Goal: Transaction & Acquisition: Purchase product/service

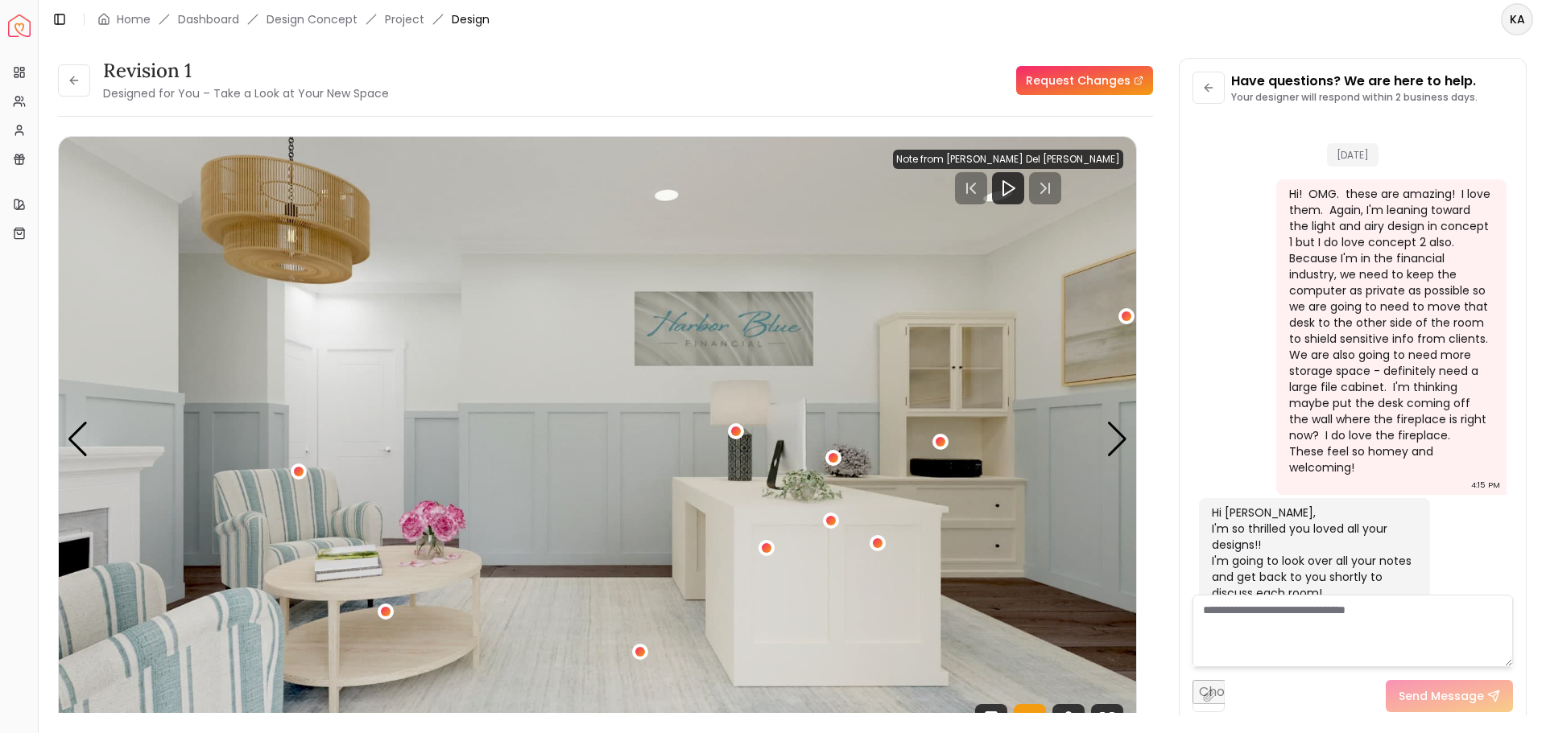
scroll to position [3042, 0]
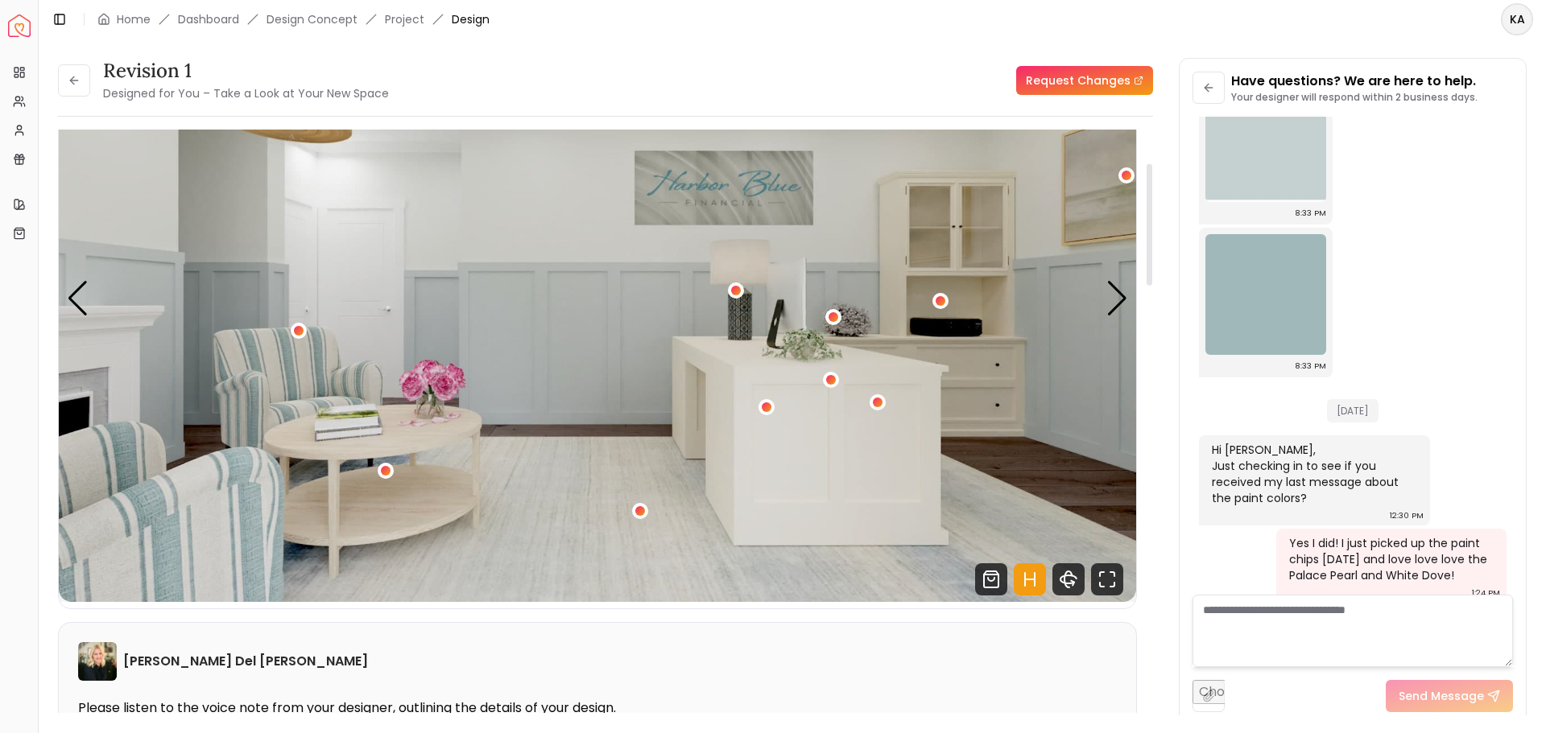
scroll to position [81, 0]
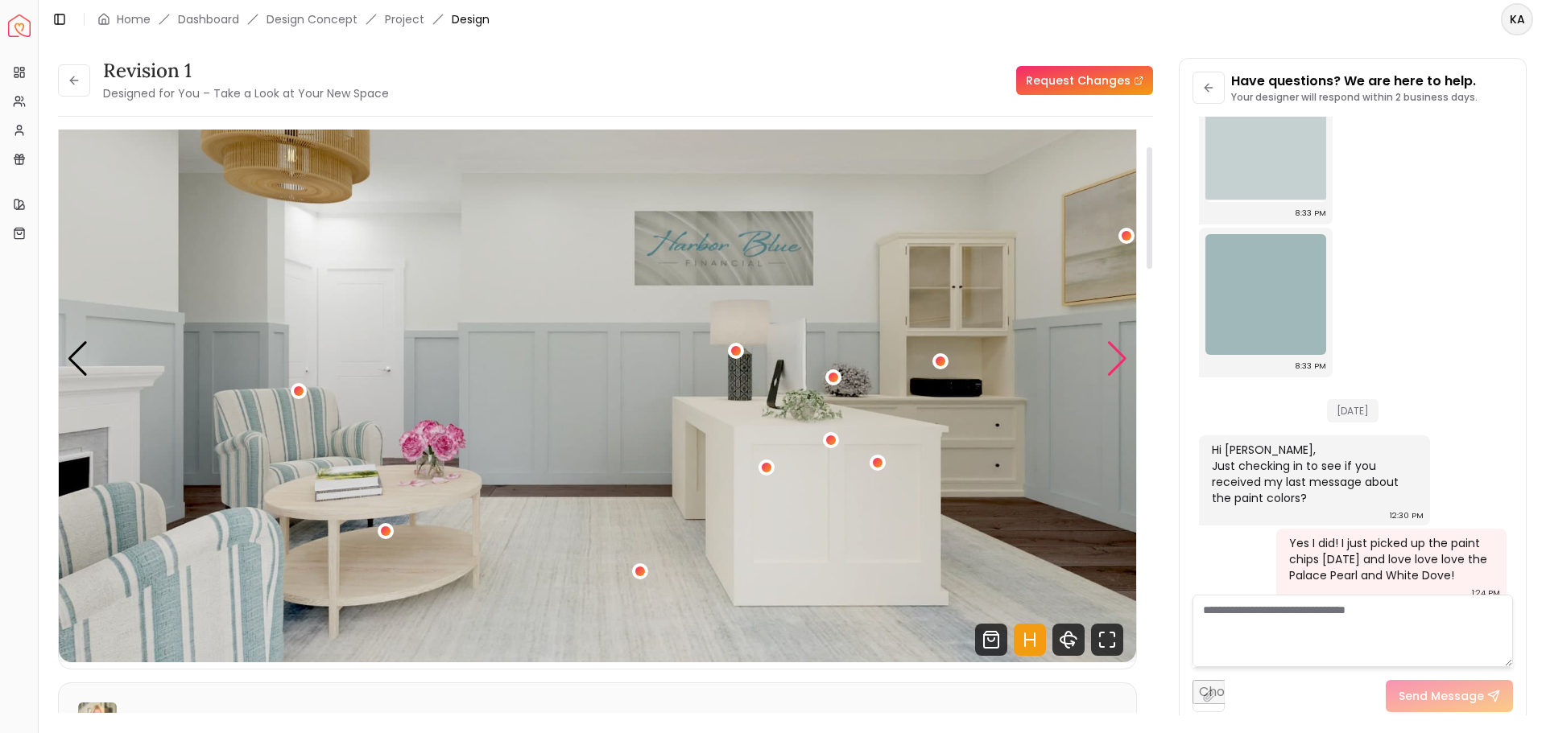
click at [1115, 359] on div "Next slide" at bounding box center [1117, 358] width 22 height 35
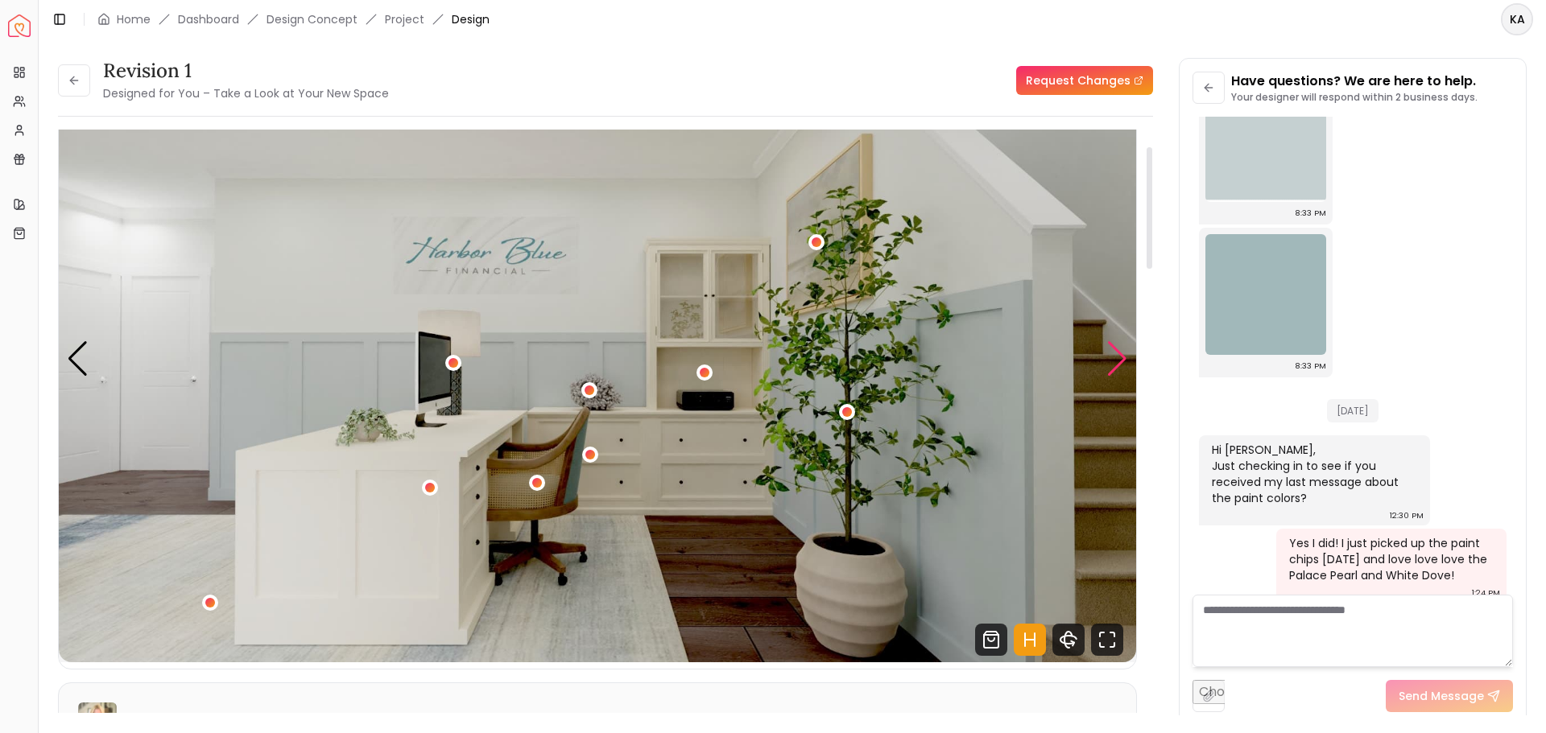
click at [1115, 355] on div "Next slide" at bounding box center [1117, 358] width 22 height 35
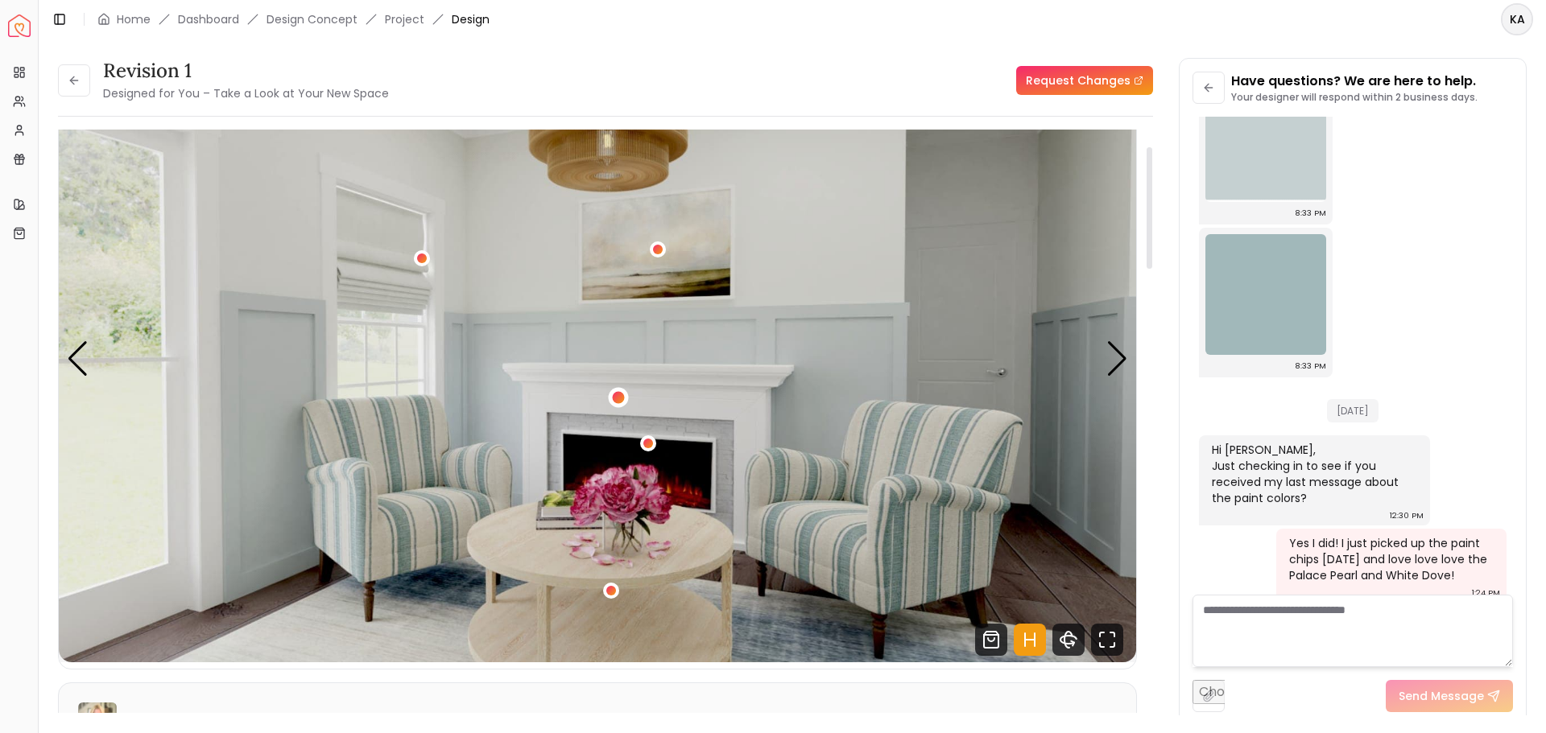
click at [617, 398] on div "3 / 5" at bounding box center [618, 397] width 12 height 12
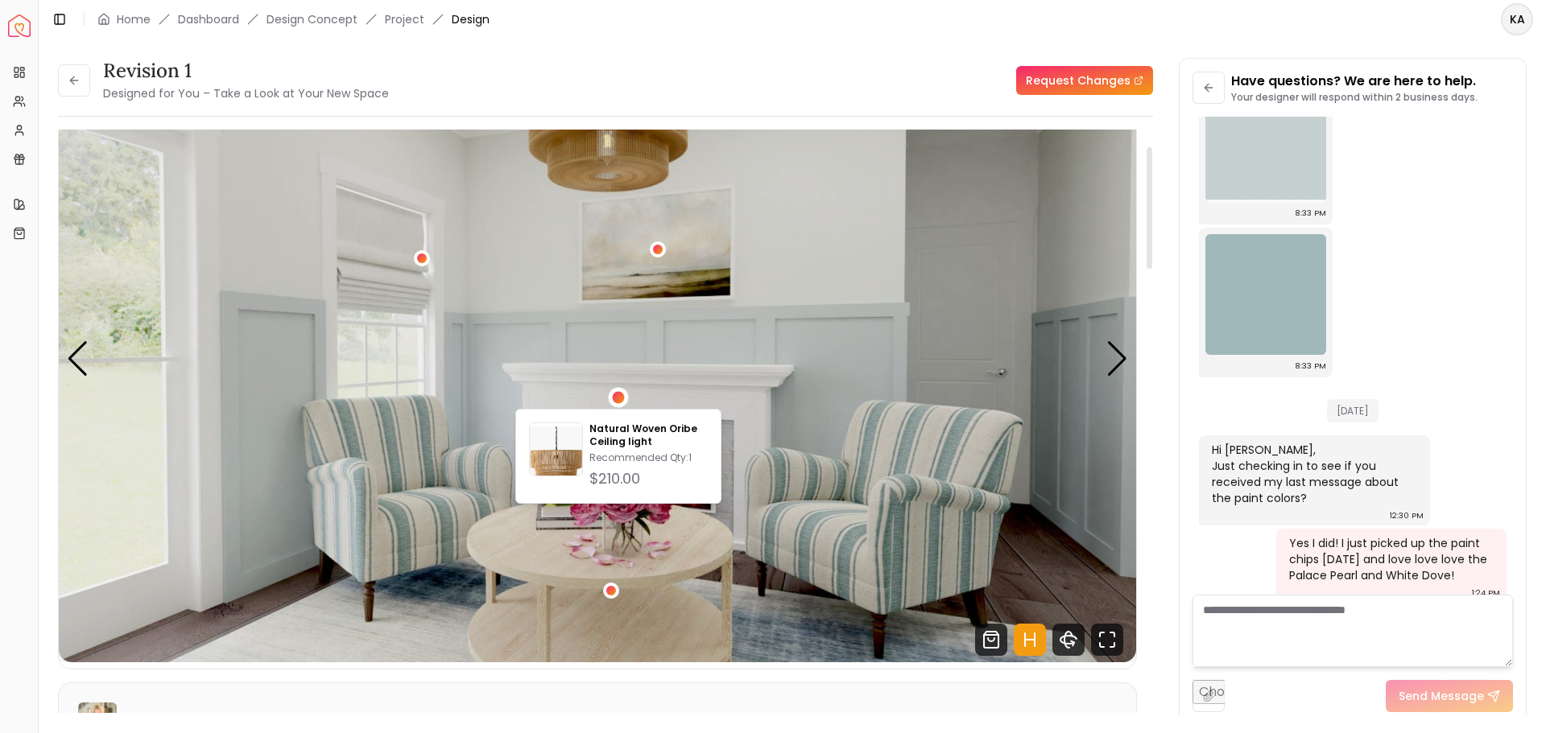
click at [784, 365] on img "3 / 5" at bounding box center [597, 359] width 1077 height 606
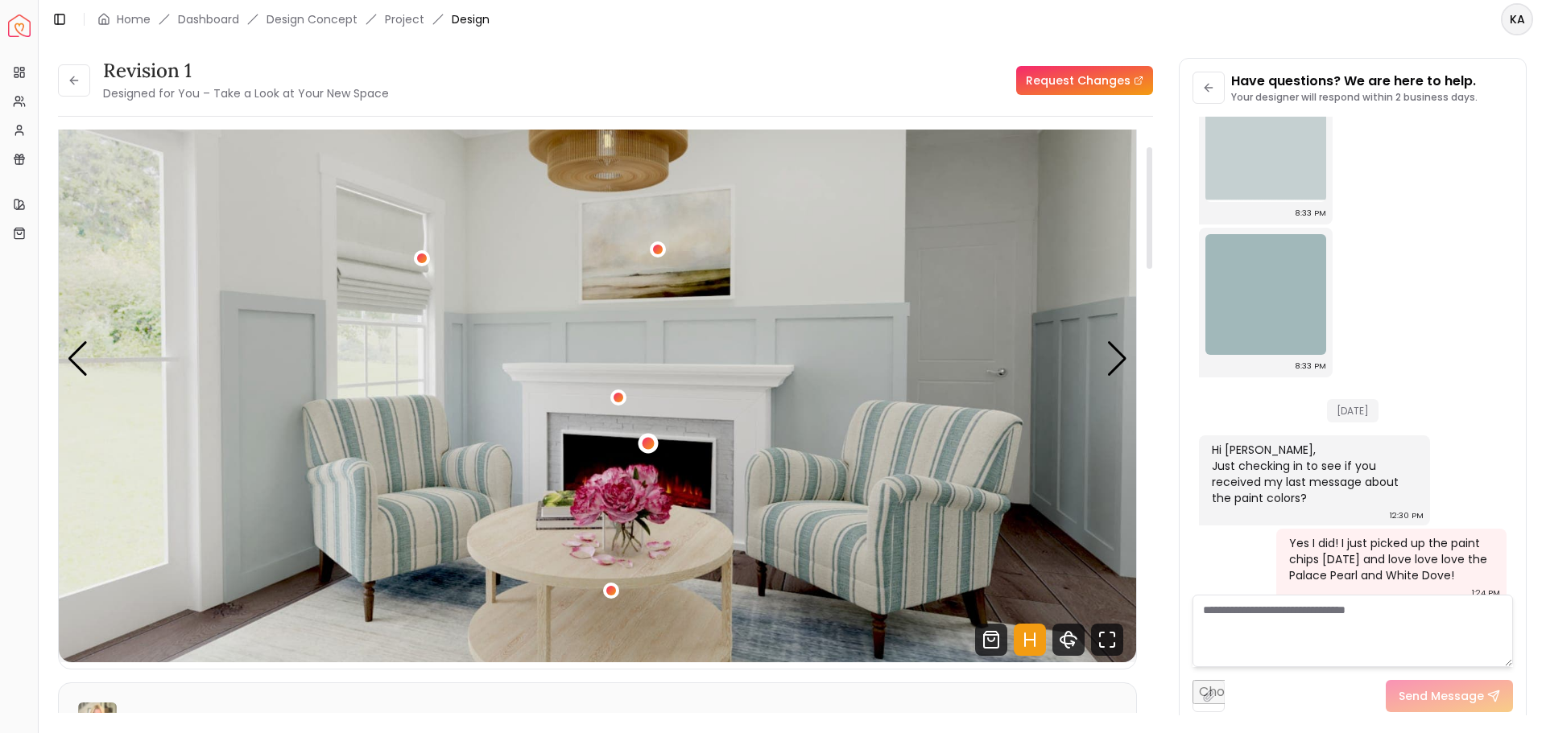
click at [644, 443] on div "3 / 5" at bounding box center [649, 444] width 12 height 12
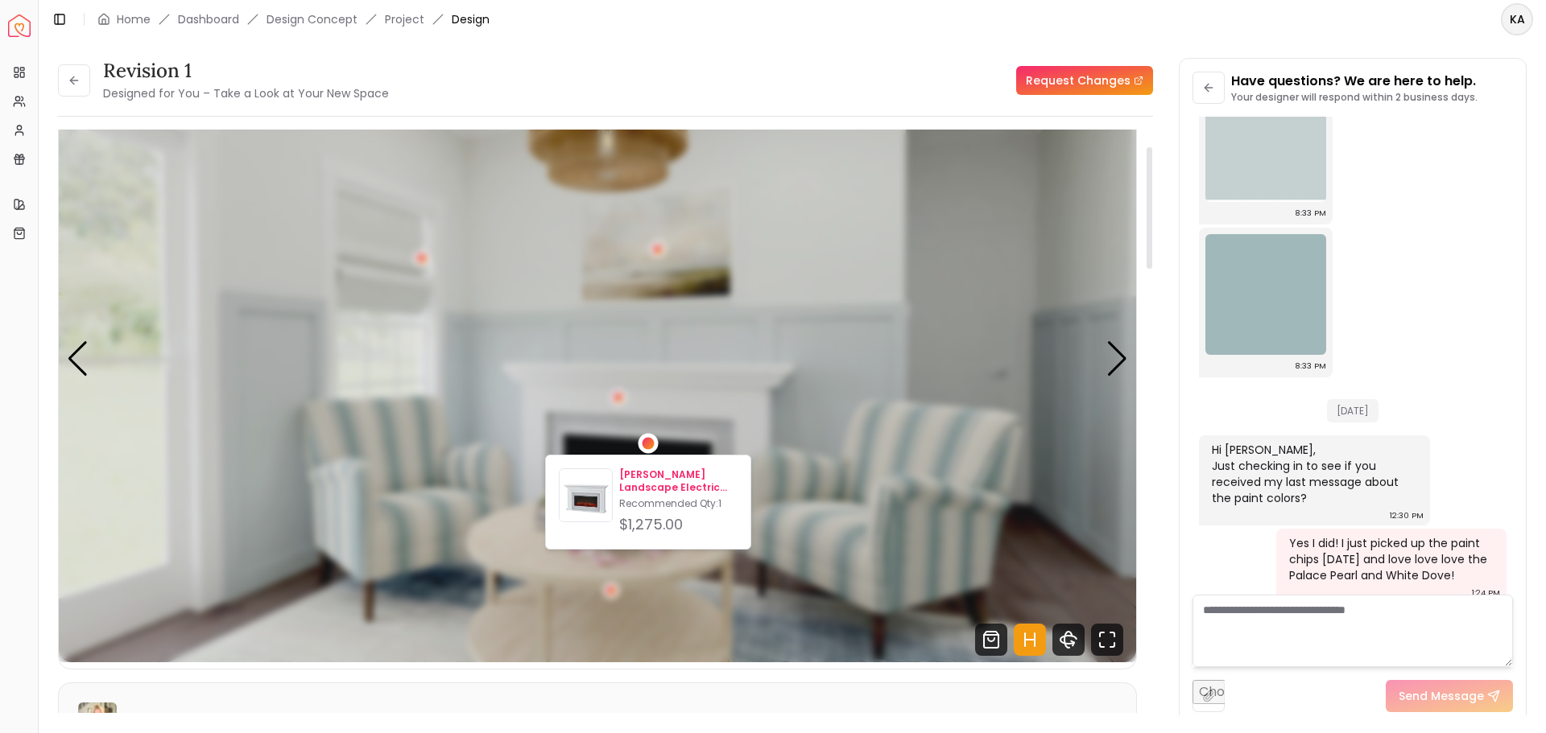
click at [653, 480] on p "Sonia Landscape Electric Fireplace" at bounding box center [678, 482] width 118 height 26
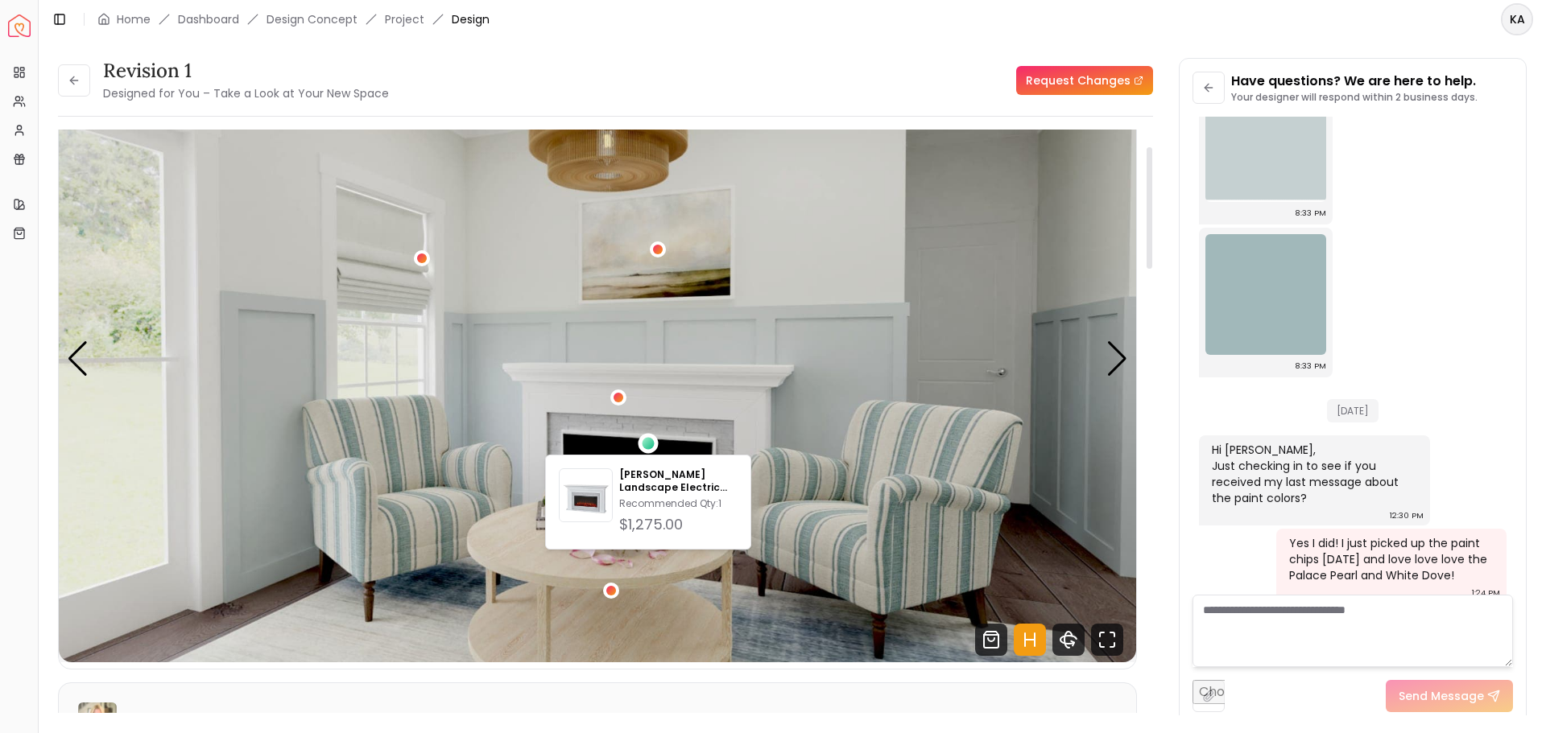
click at [830, 30] on header "Toggle Sidebar Home Dashboard Design Concept Project Design KA" at bounding box center [792, 19] width 1507 height 39
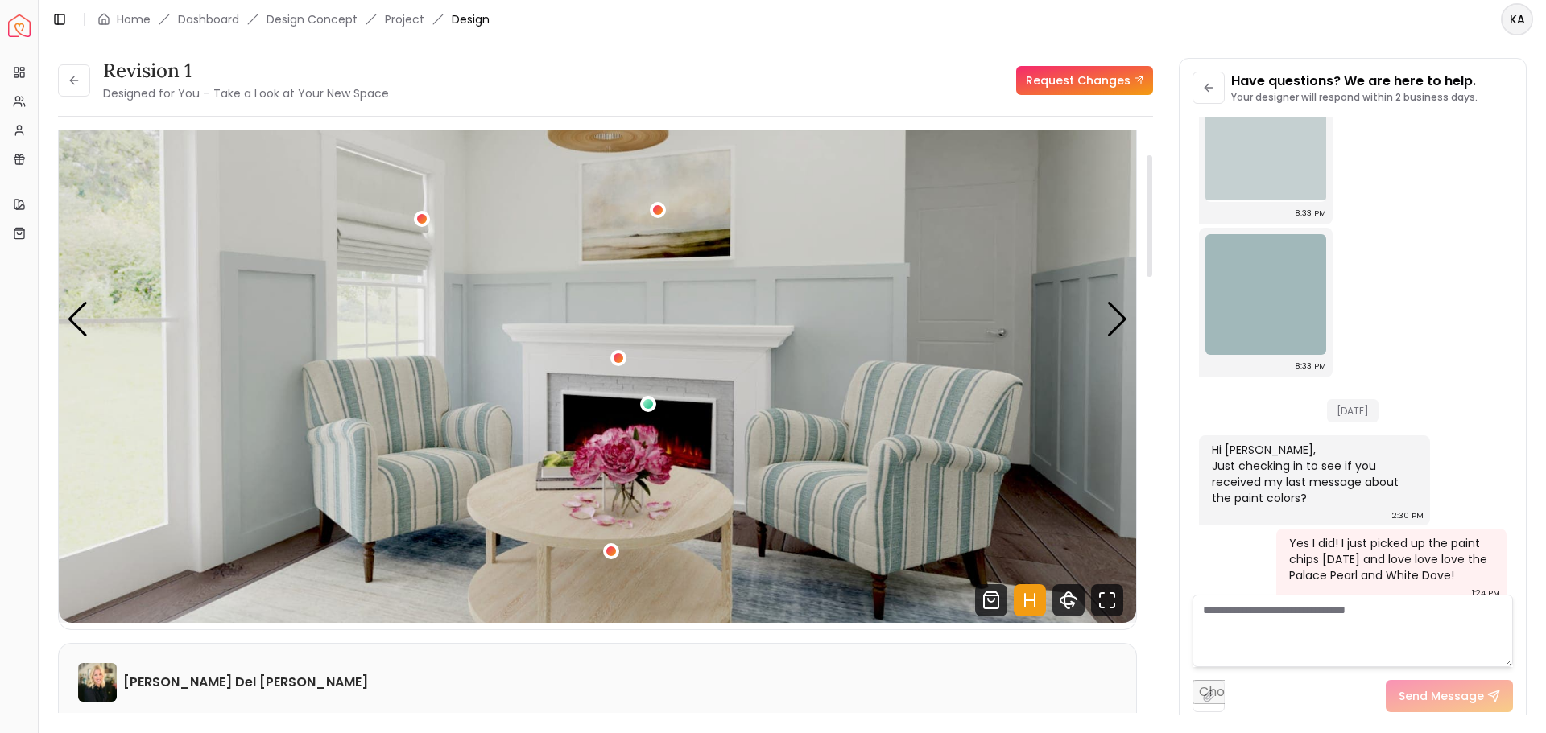
scroll to position [141, 0]
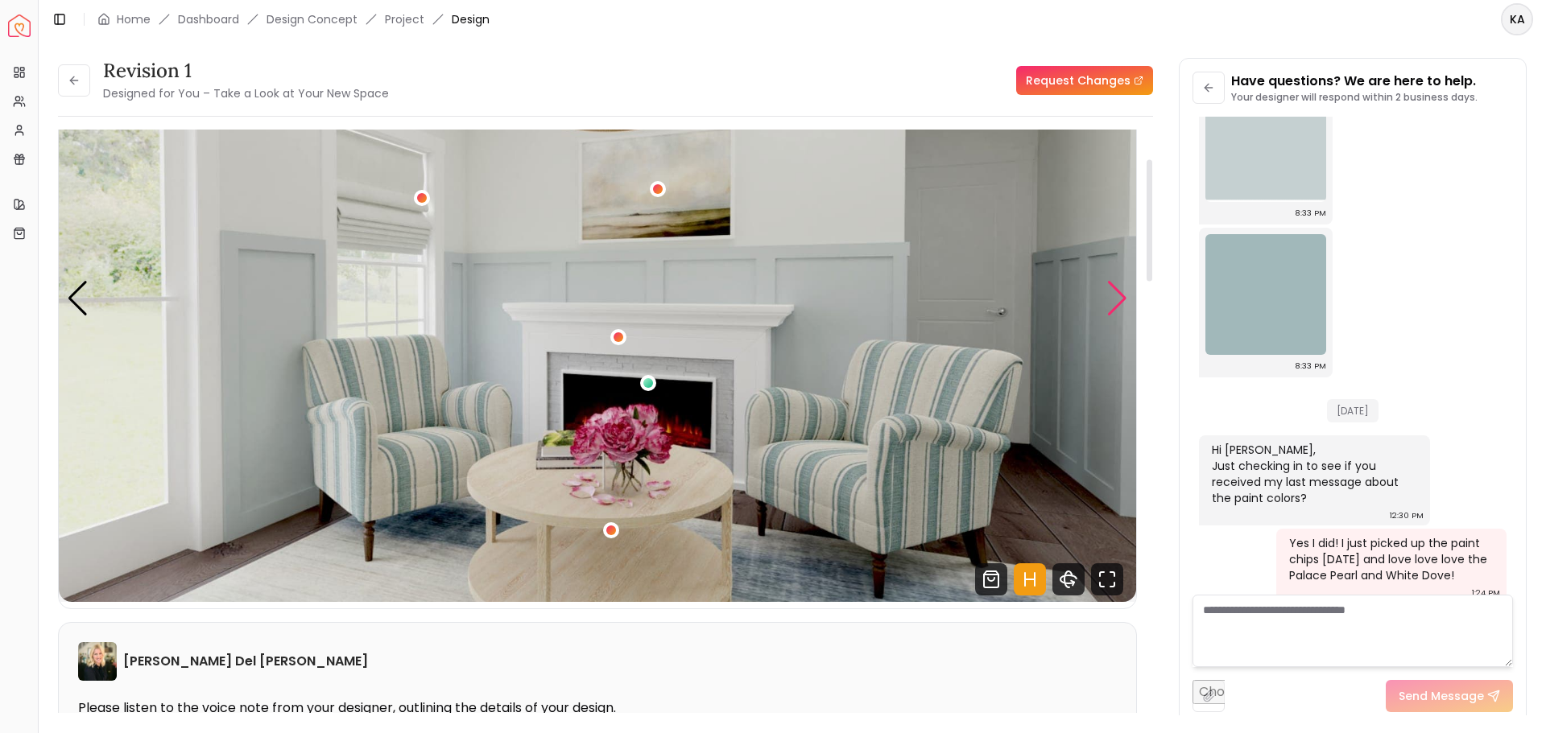
click at [1114, 300] on div "Next slide" at bounding box center [1117, 298] width 22 height 35
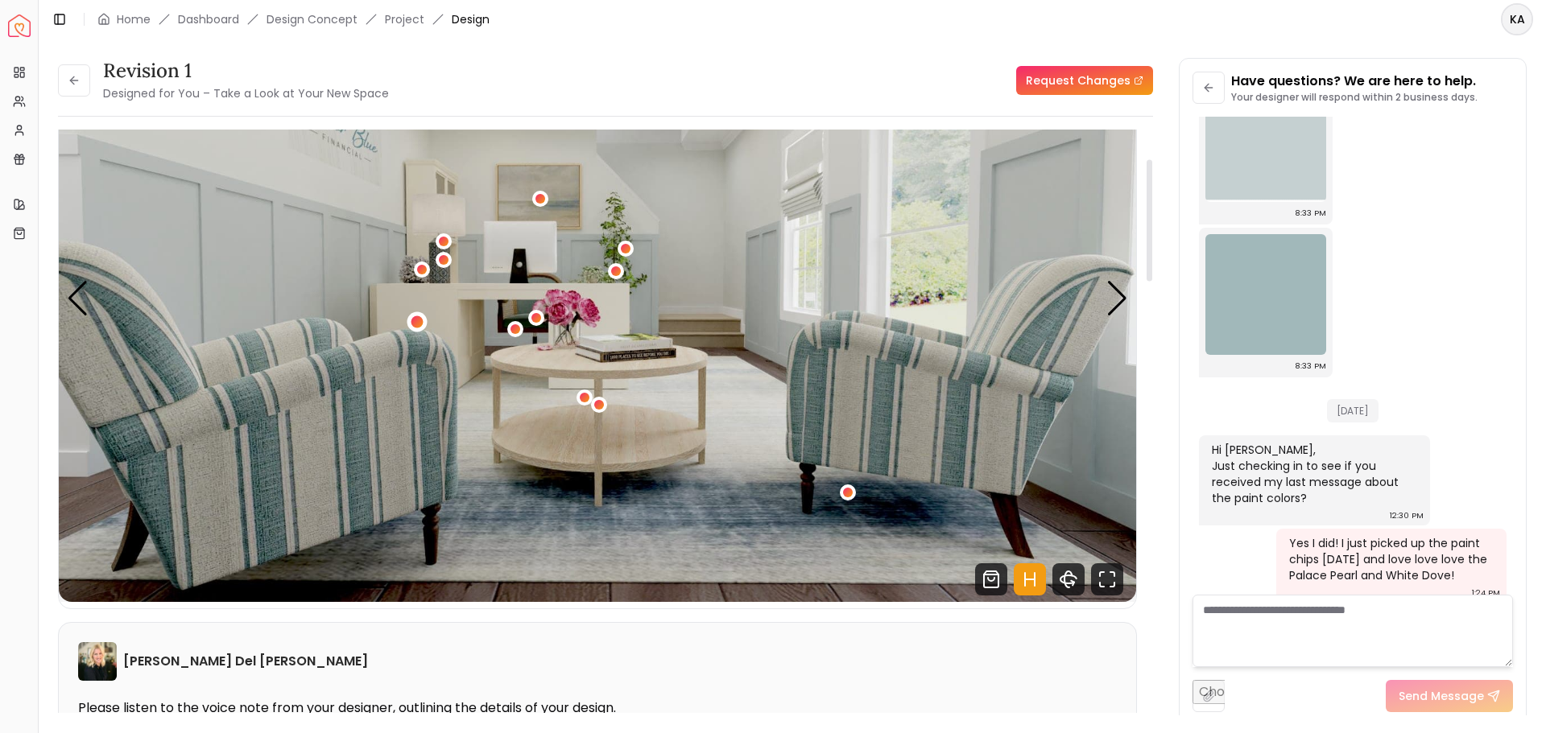
click at [413, 324] on div "4 / 5" at bounding box center [417, 322] width 12 height 12
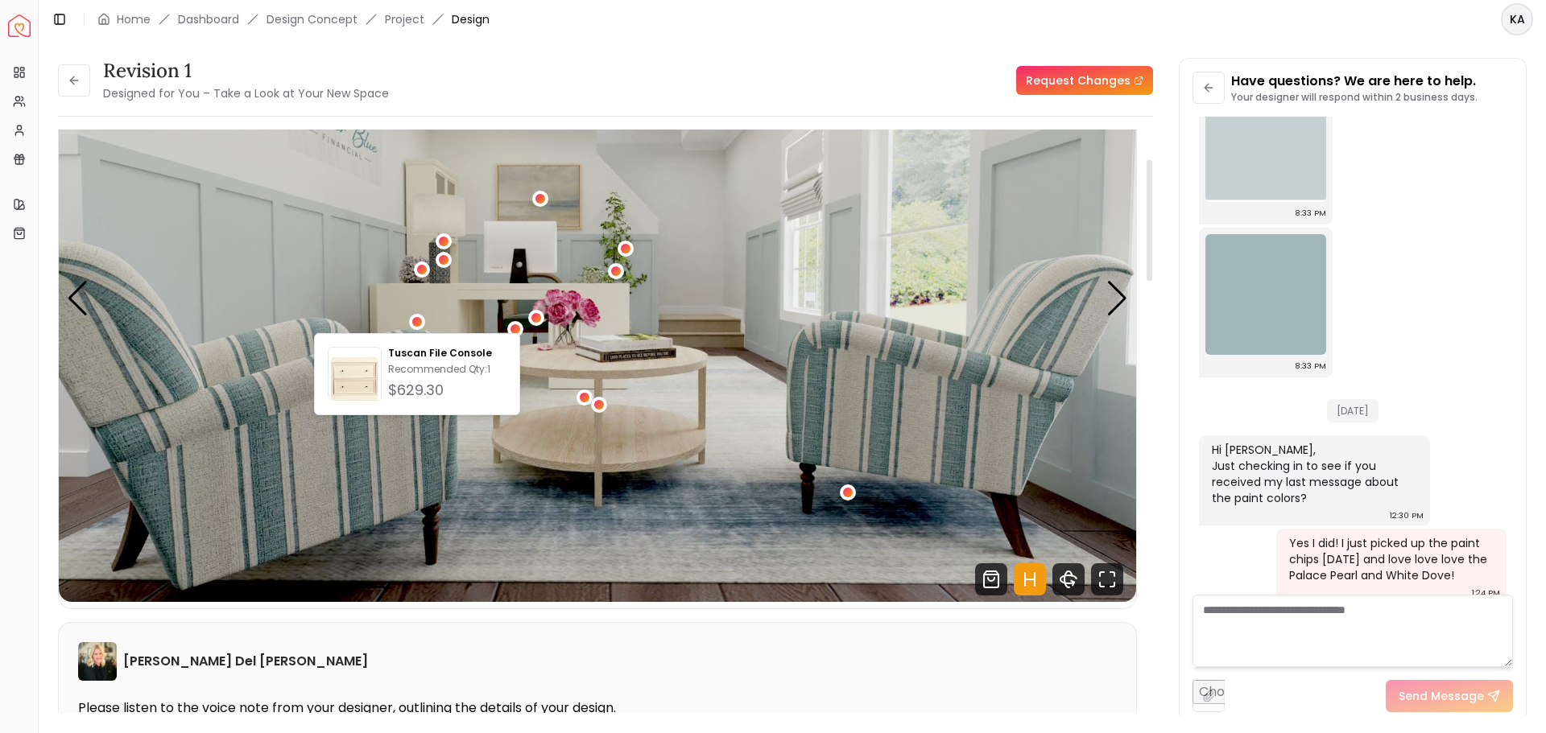
click at [277, 415] on img "4 / 5" at bounding box center [597, 299] width 1077 height 606
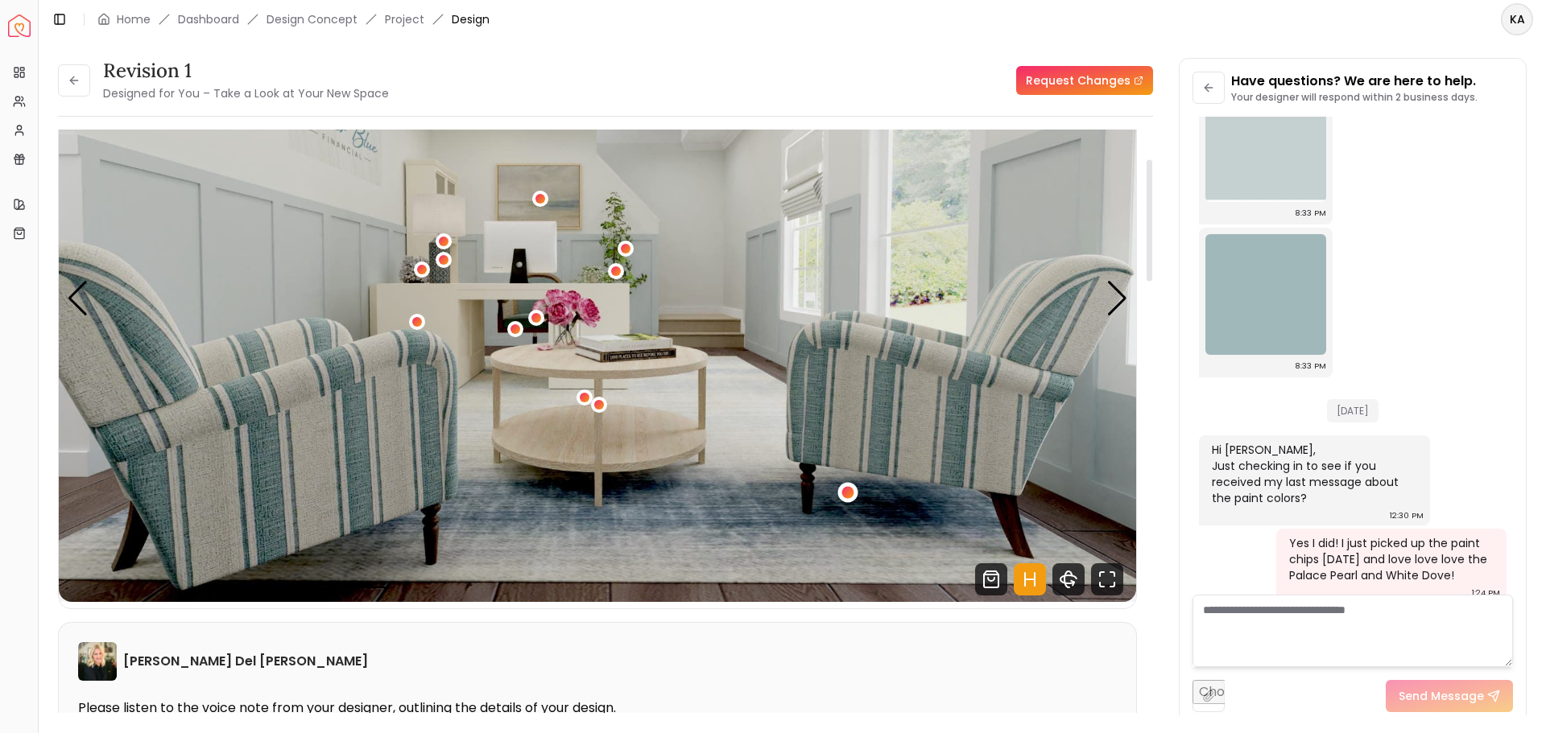
click at [846, 487] on div "4 / 5" at bounding box center [848, 493] width 12 height 12
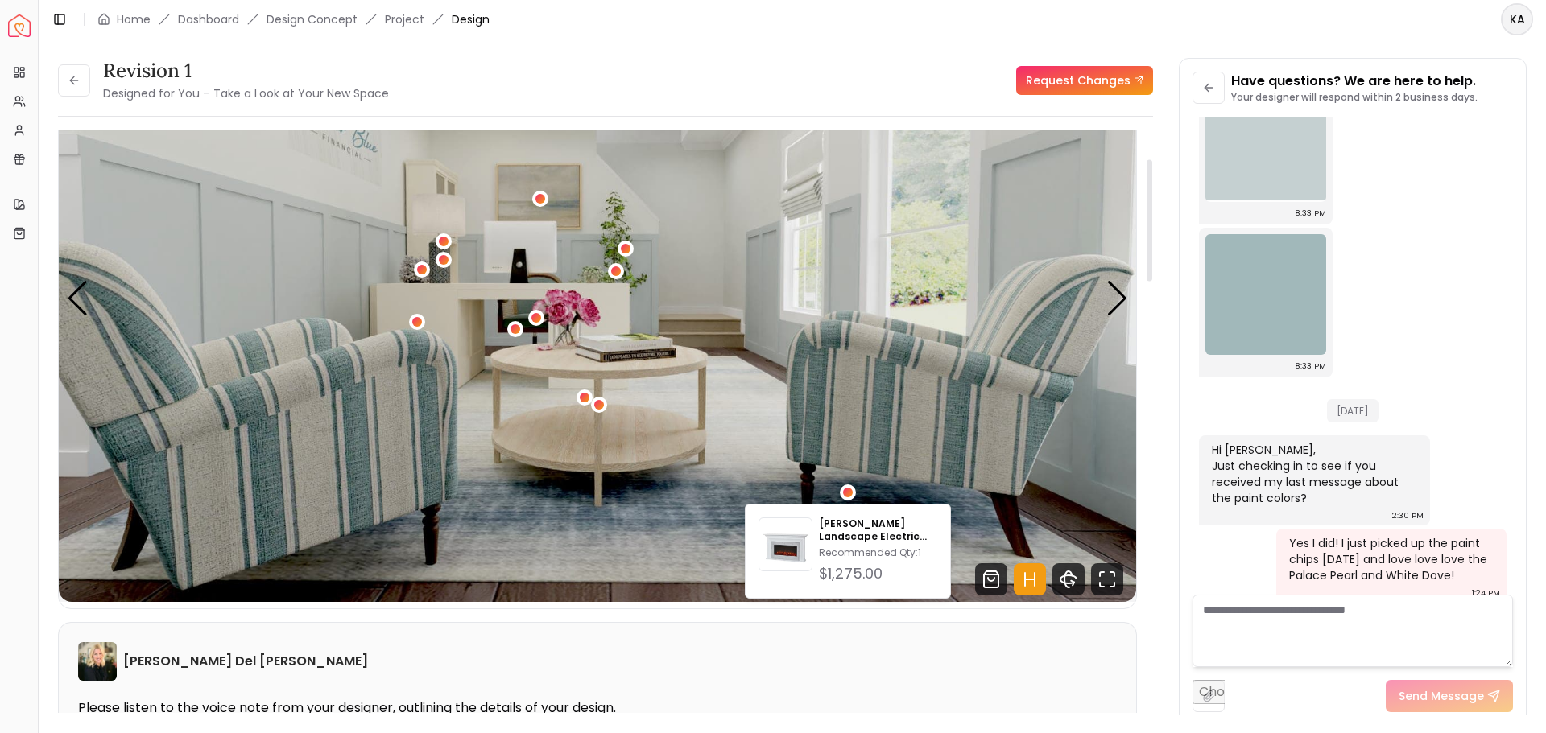
click at [920, 421] on img "4 / 5" at bounding box center [597, 299] width 1077 height 606
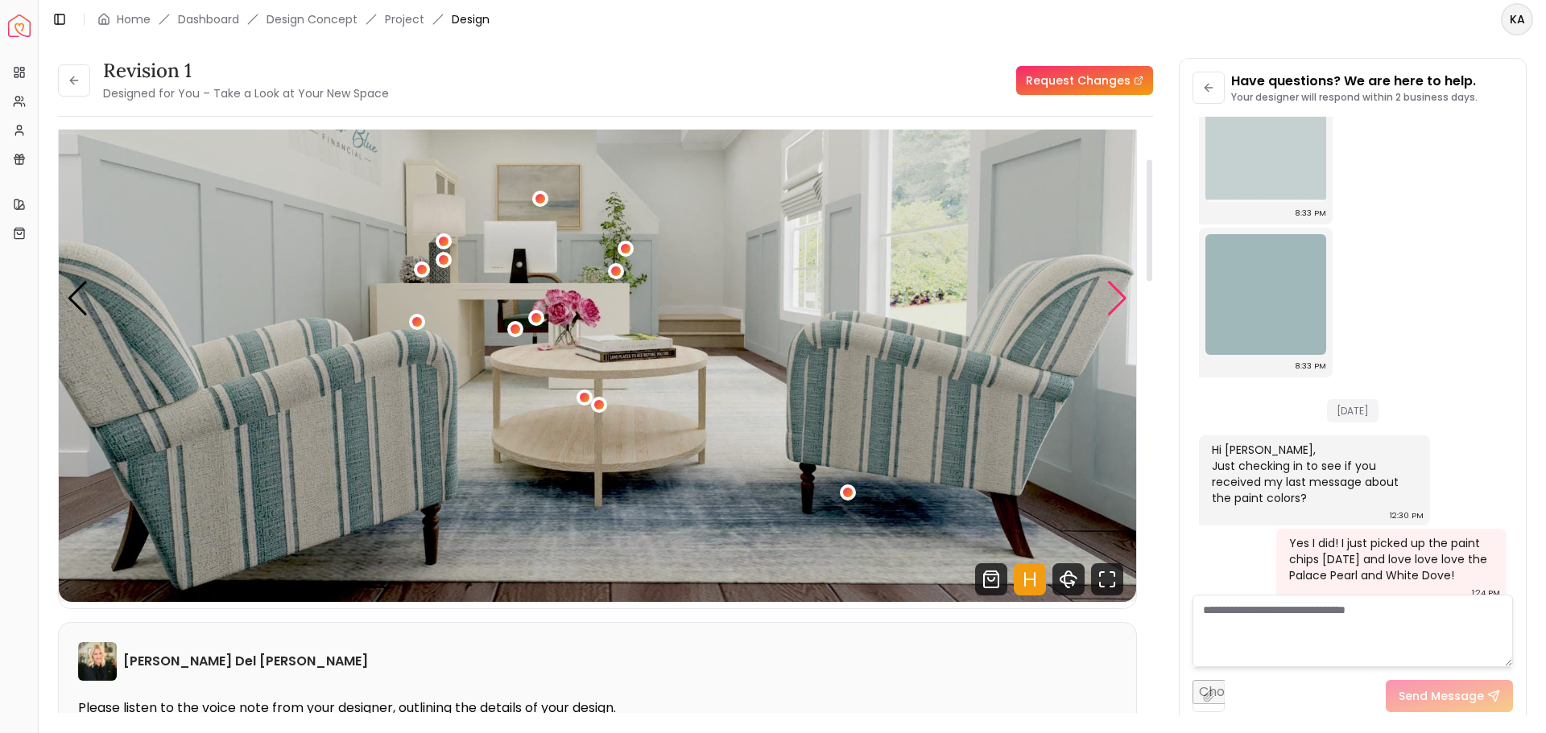
click at [1120, 296] on div "Next slide" at bounding box center [1117, 298] width 22 height 35
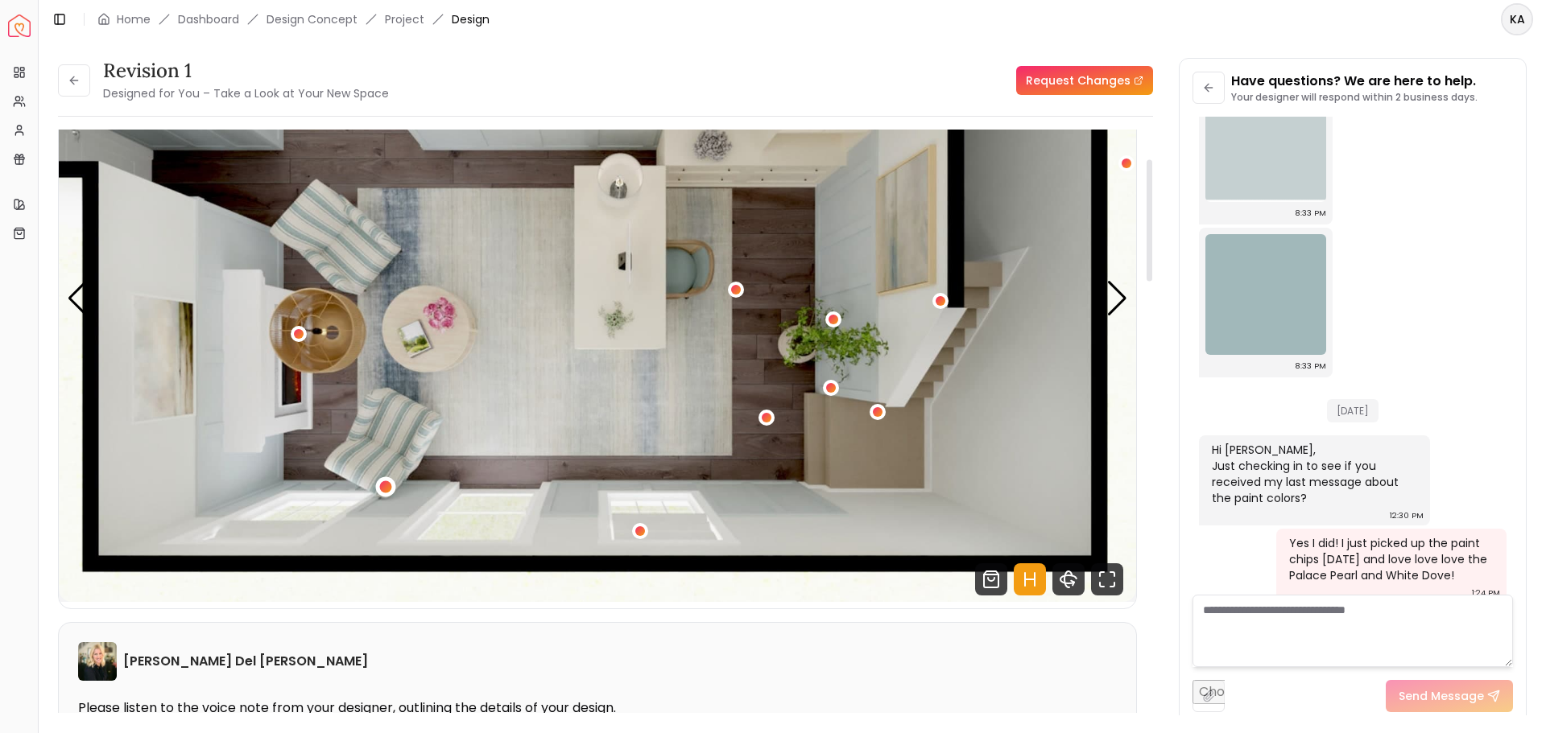
click at [386, 487] on div "5 / 5" at bounding box center [386, 487] width 12 height 12
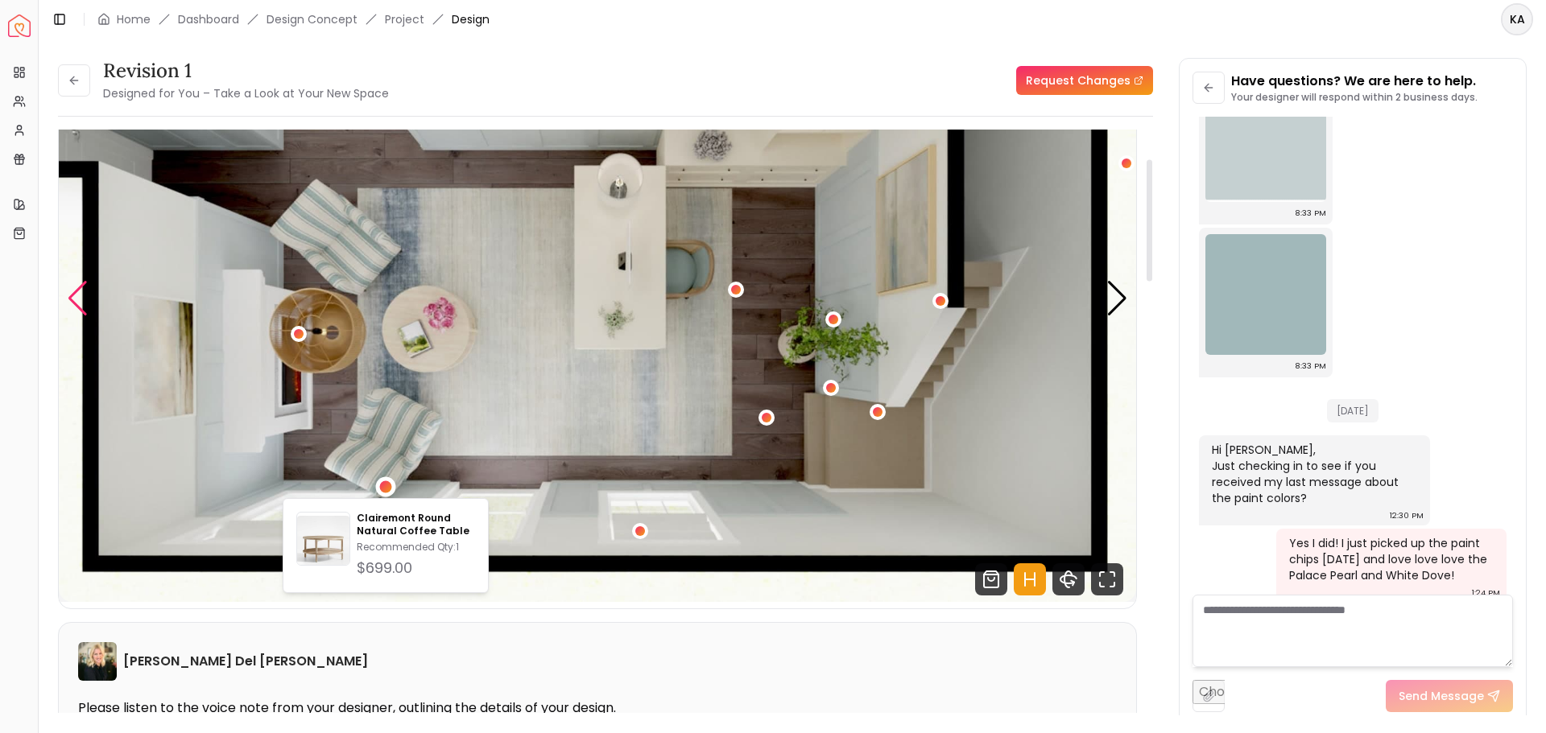
click at [84, 292] on div "Previous slide" at bounding box center [78, 298] width 22 height 35
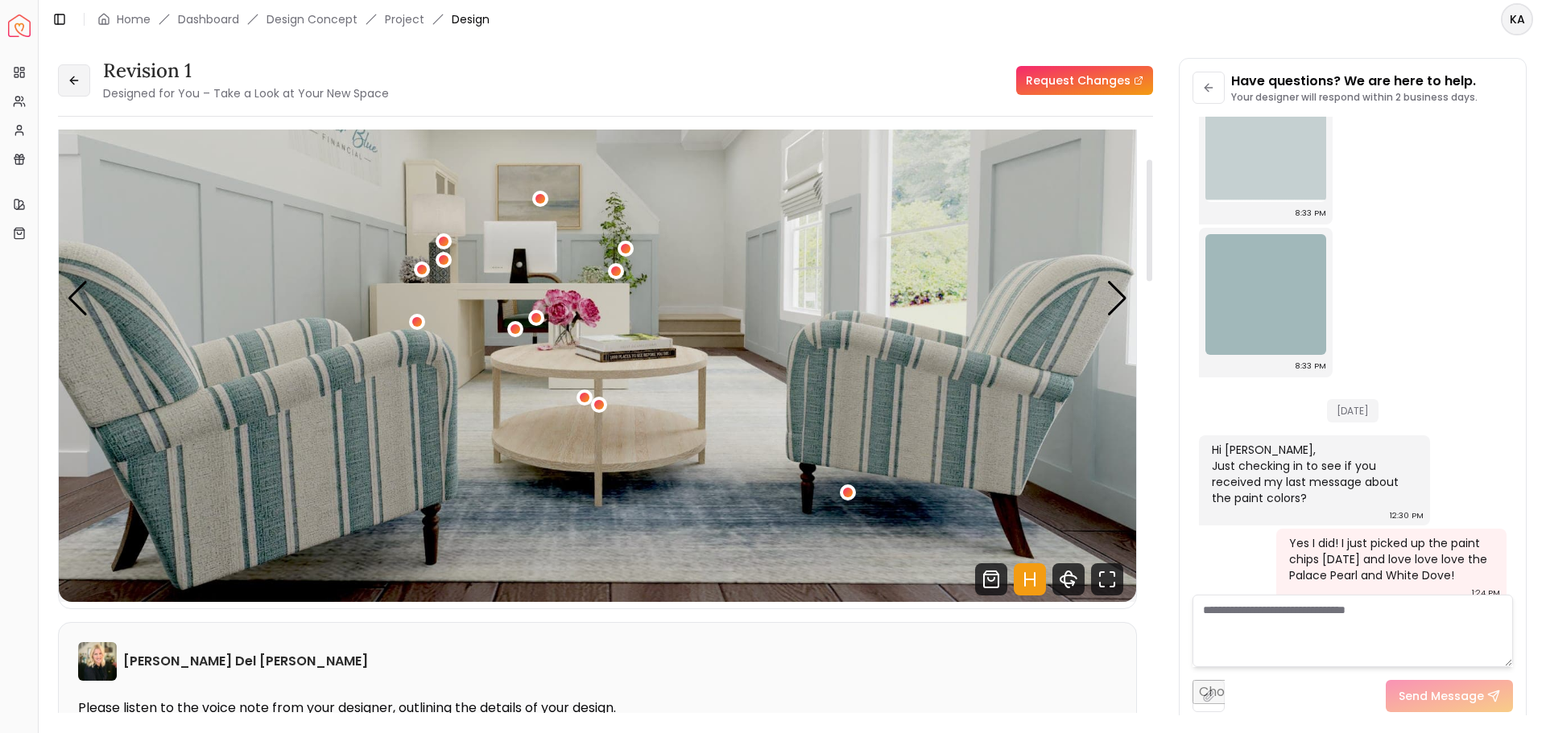
click at [73, 73] on button at bounding box center [74, 80] width 32 height 32
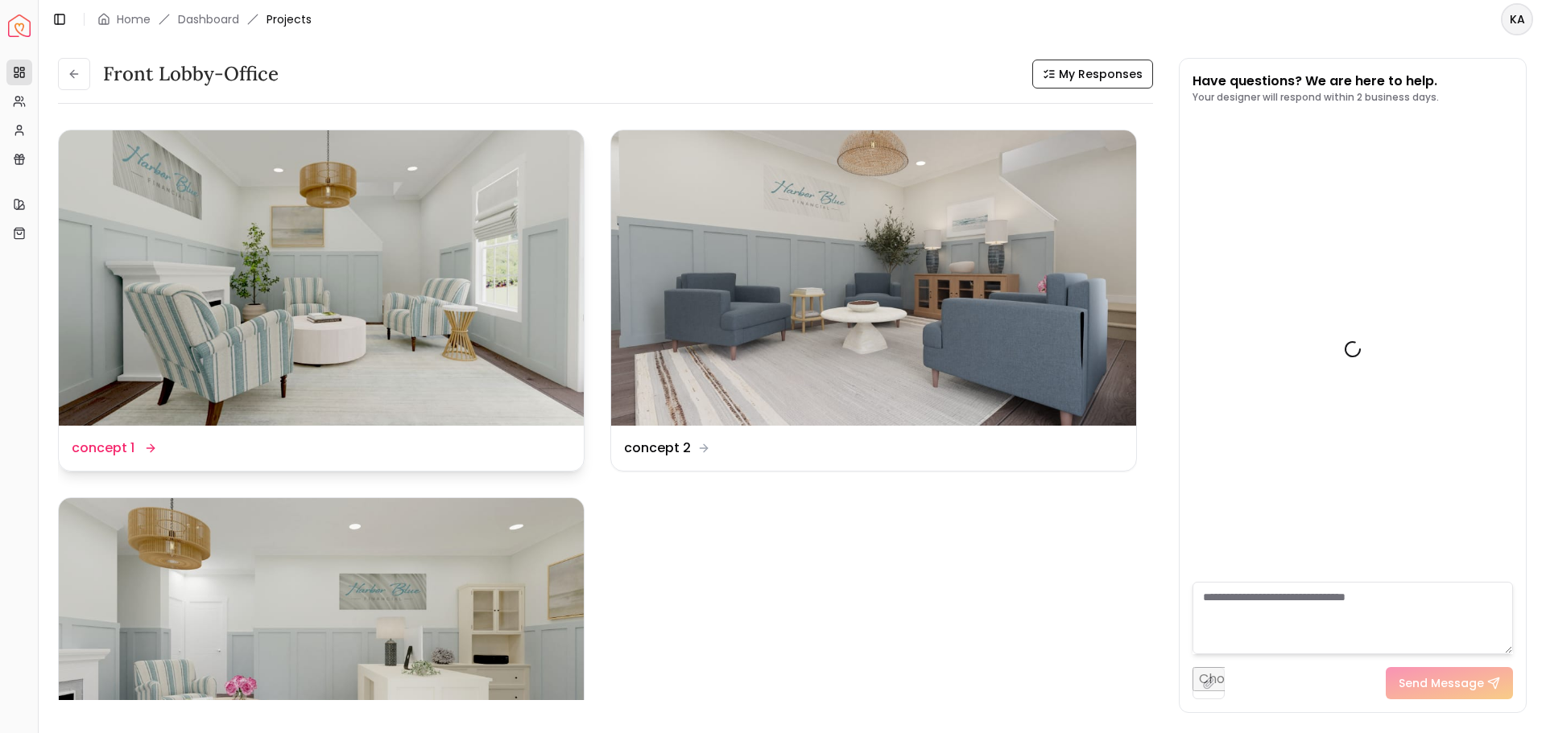
scroll to position [3055, 0]
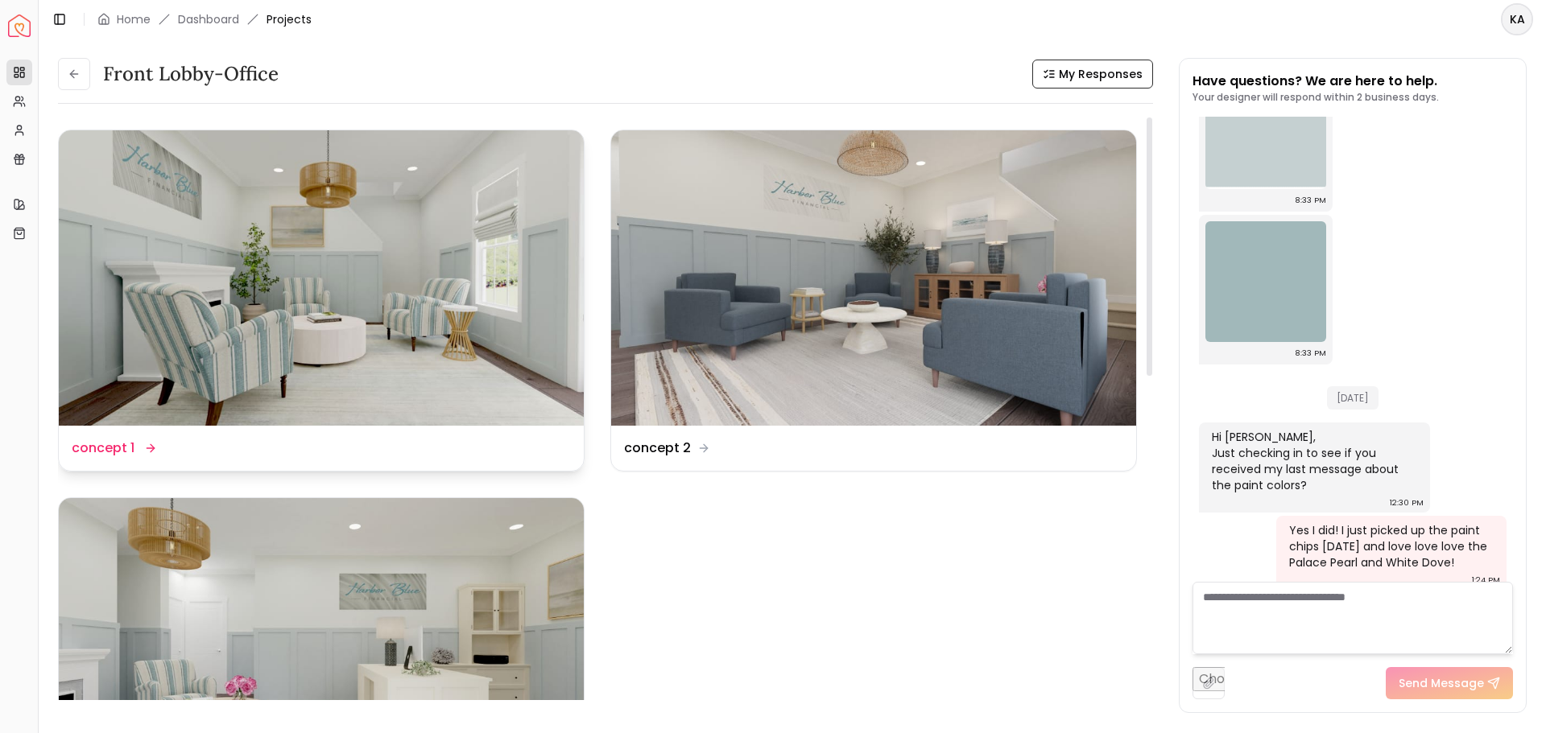
click at [206, 336] on img at bounding box center [321, 277] width 525 height 295
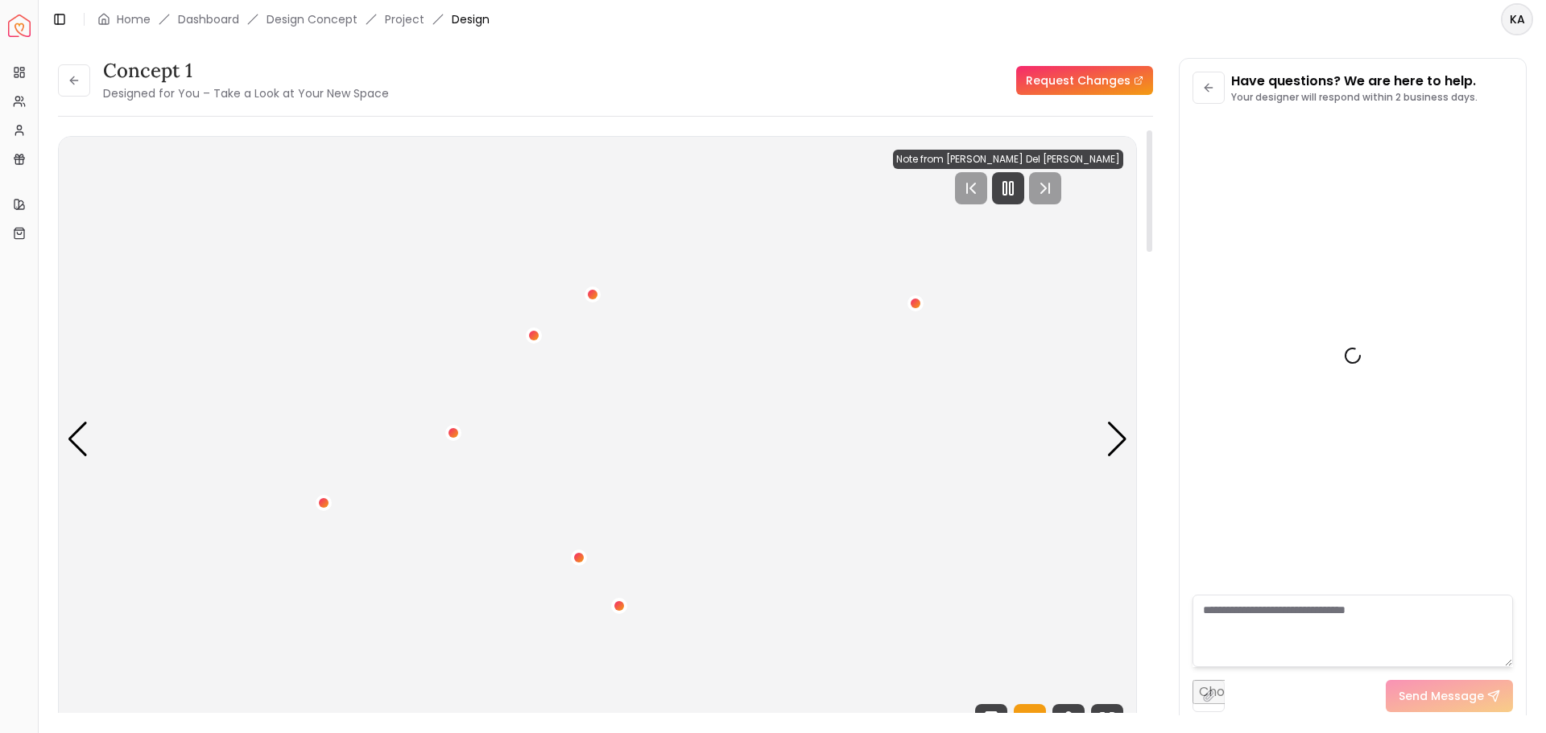
scroll to position [3042, 0]
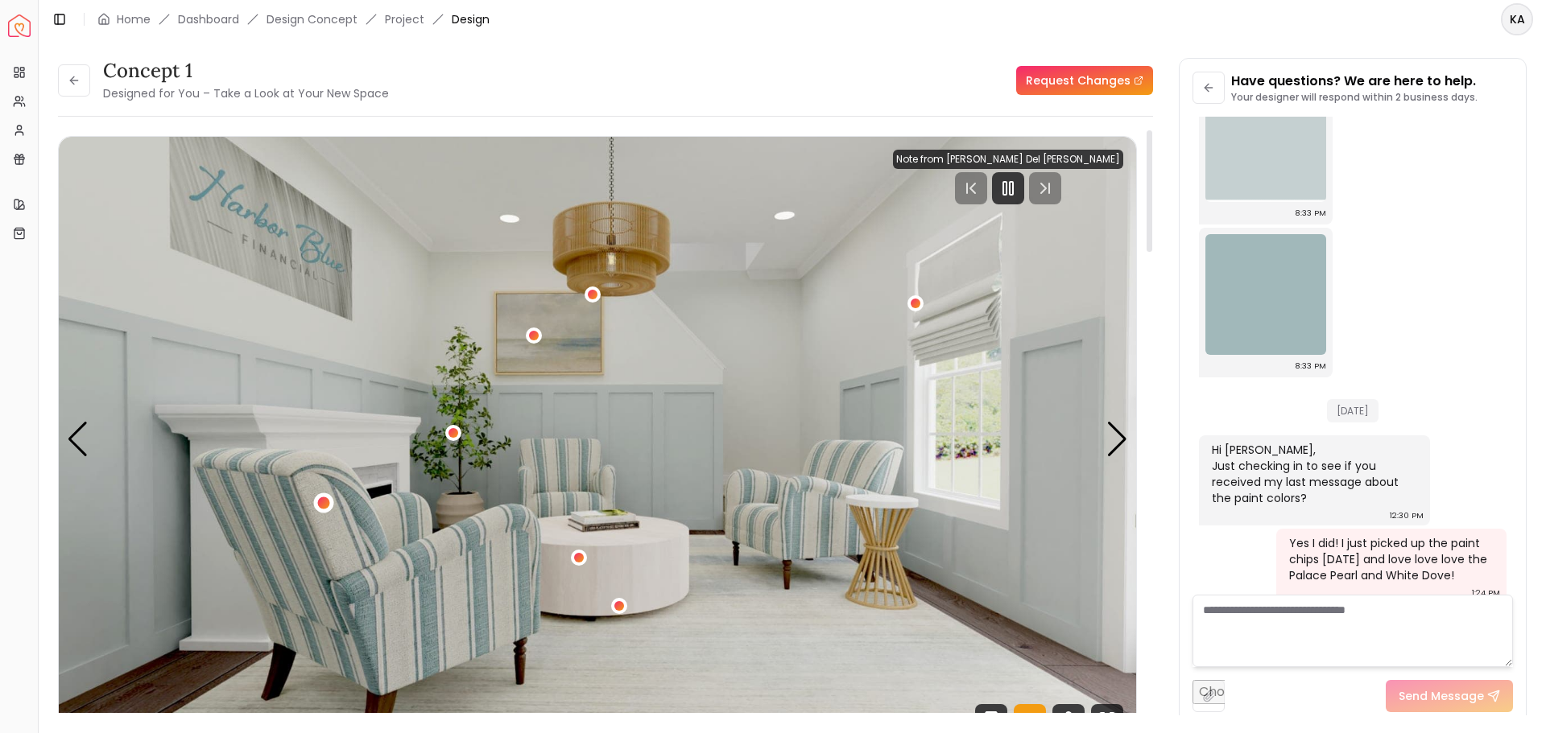
click at [325, 498] on div "1 / 5" at bounding box center [324, 503] width 12 height 12
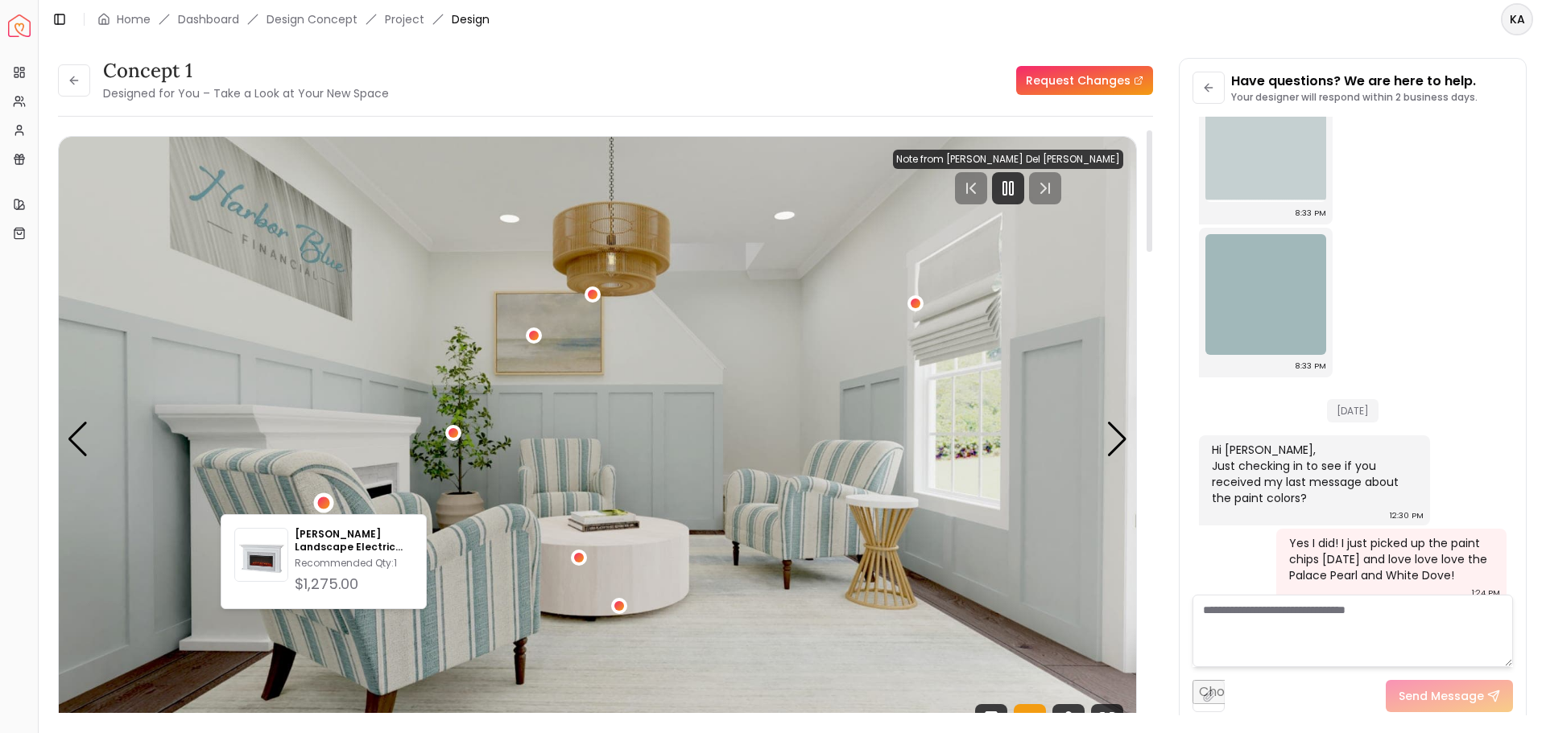
click at [462, 594] on img "1 / 5" at bounding box center [597, 440] width 1077 height 606
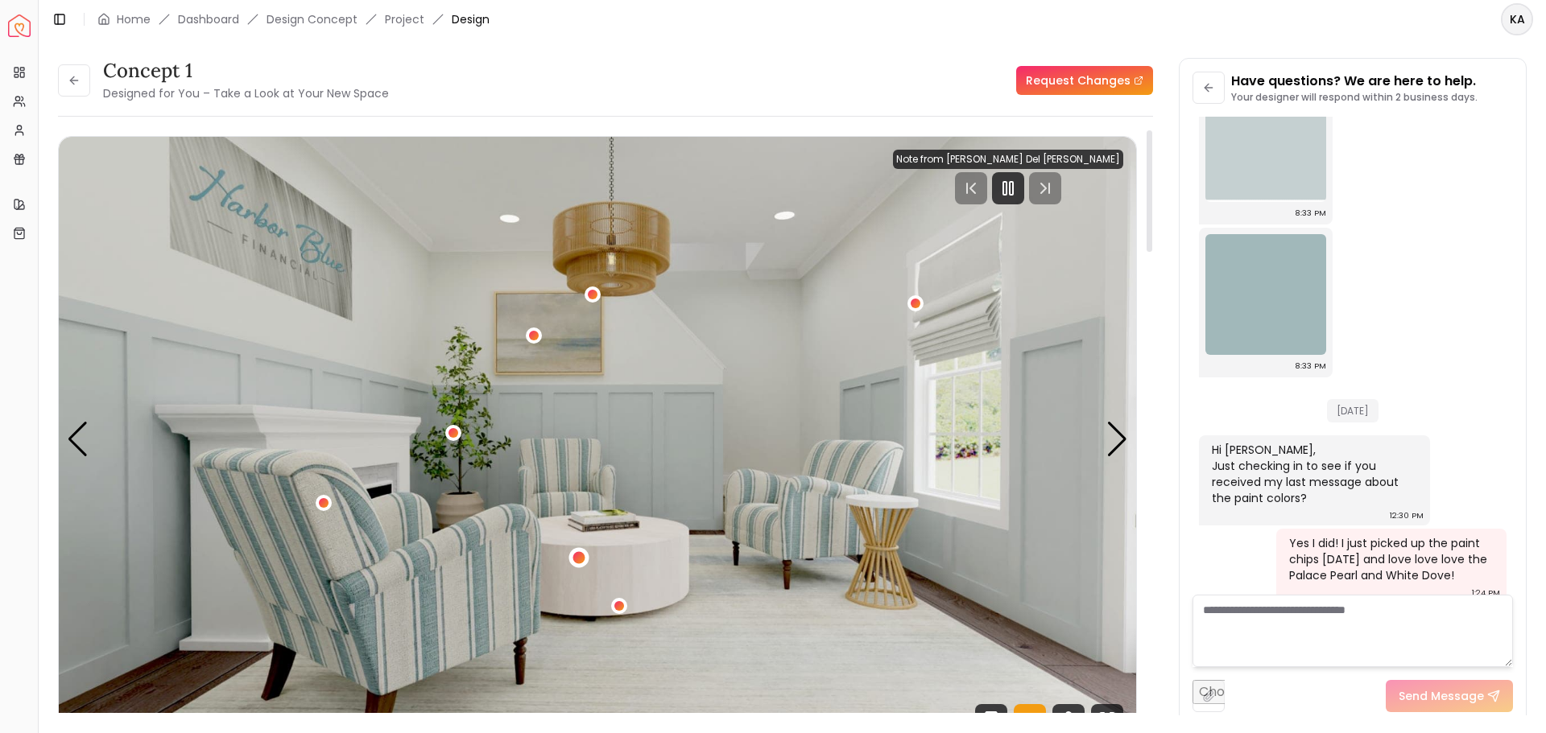
click at [576, 557] on div "1 / 5" at bounding box center [579, 558] width 12 height 12
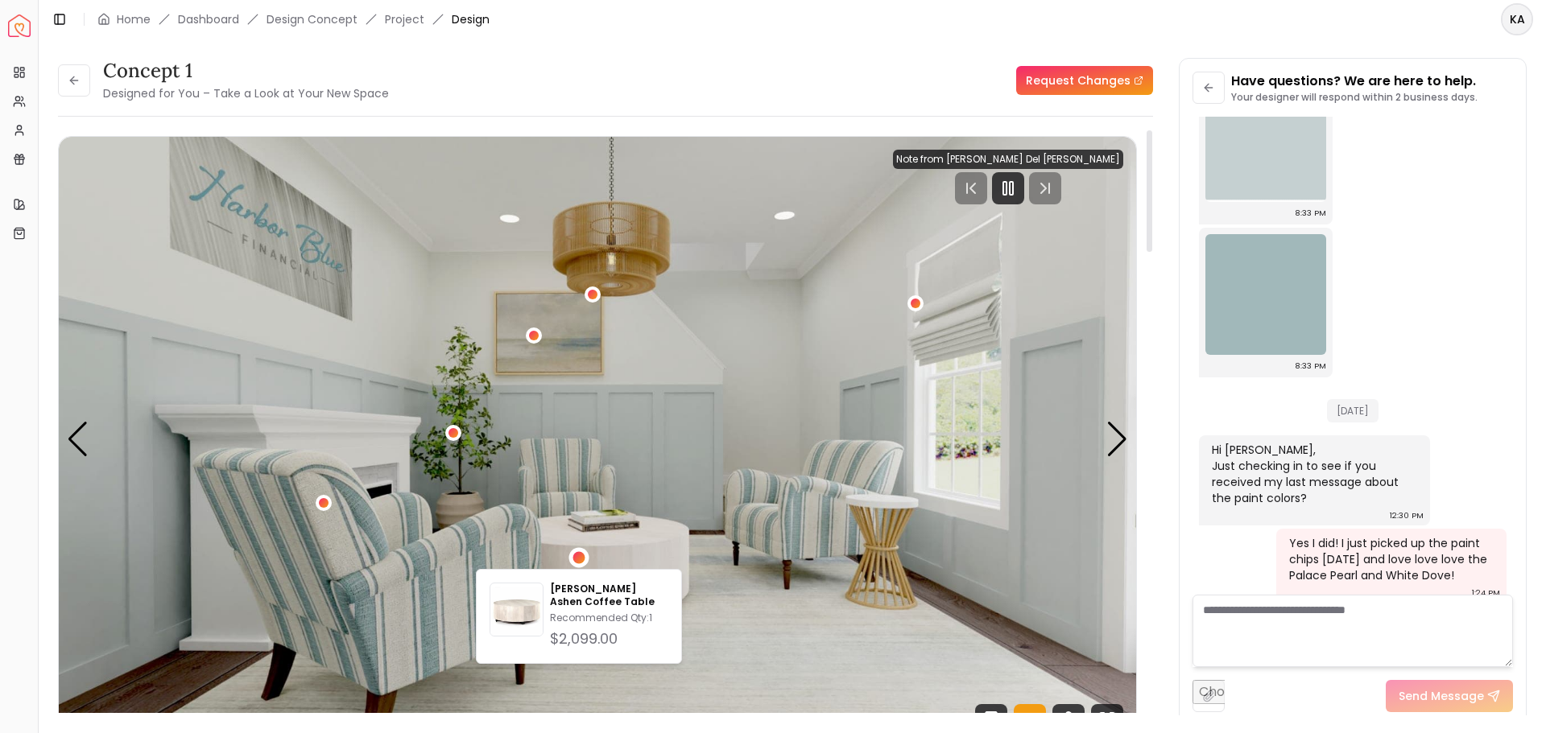
click at [696, 576] on img "1 / 5" at bounding box center [597, 440] width 1077 height 606
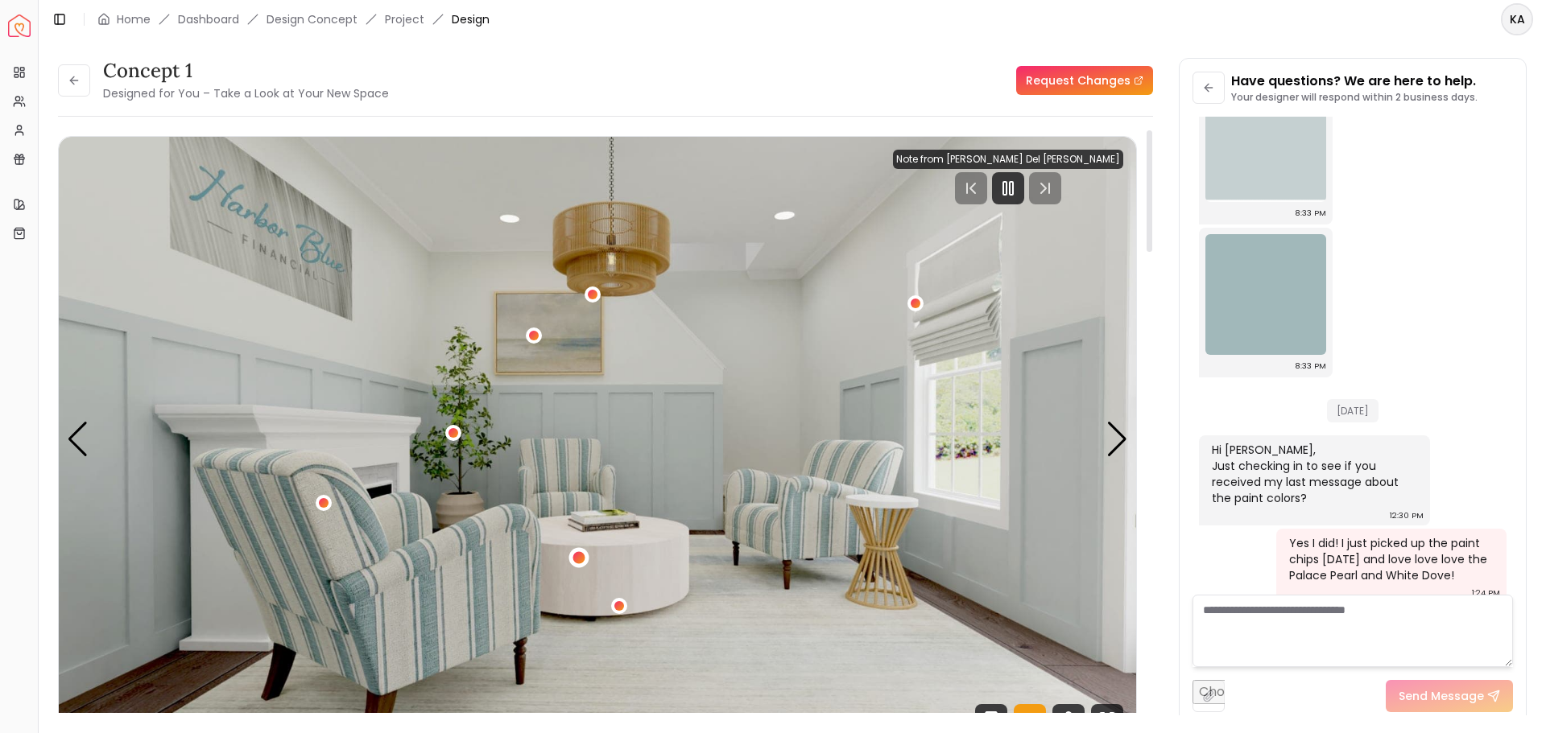
click at [581, 559] on div "1 / 5" at bounding box center [579, 558] width 12 height 12
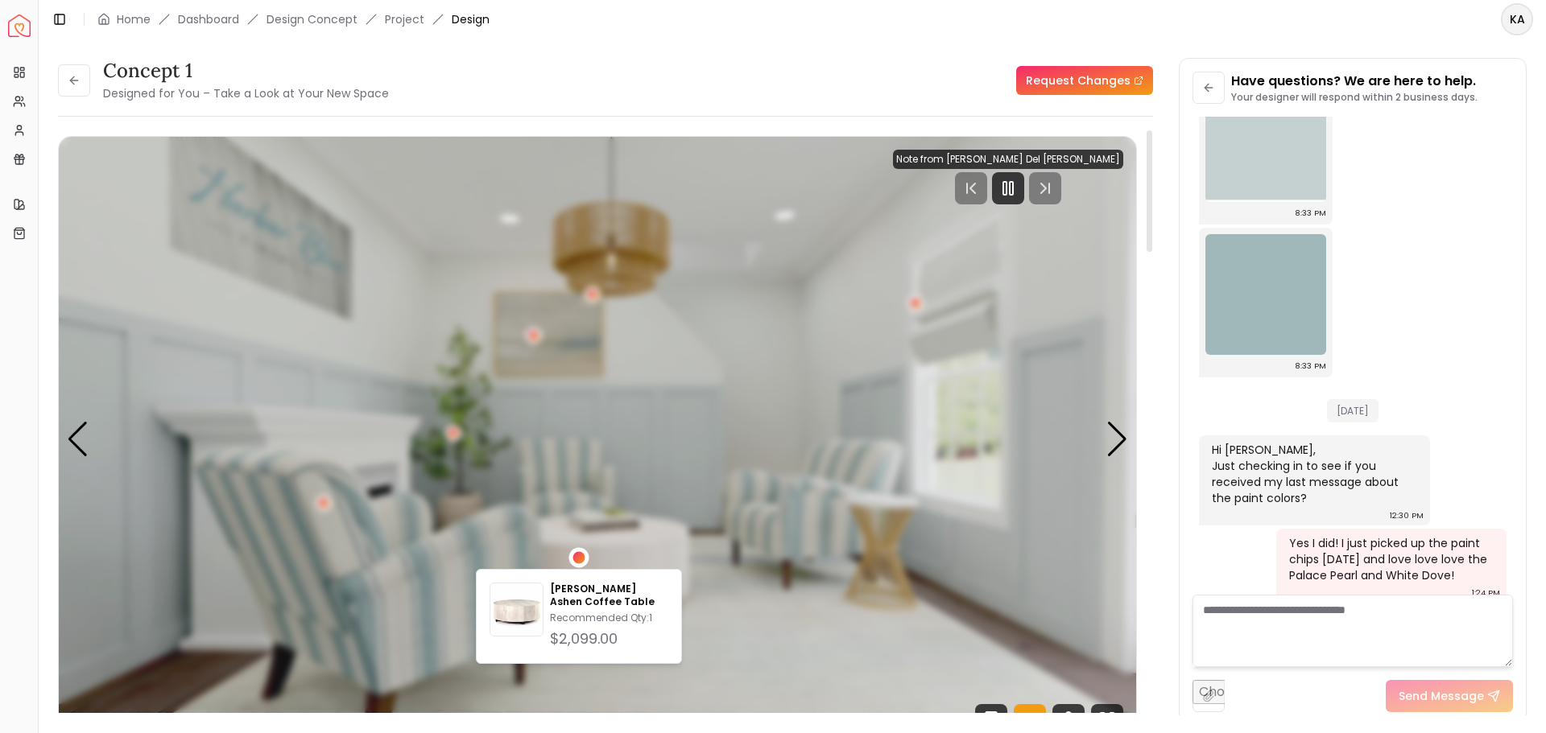
click at [675, 601] on div "Hudson Ashen Coffee Table Recommended Qty: 1 $2,099.00" at bounding box center [579, 616] width 206 height 95
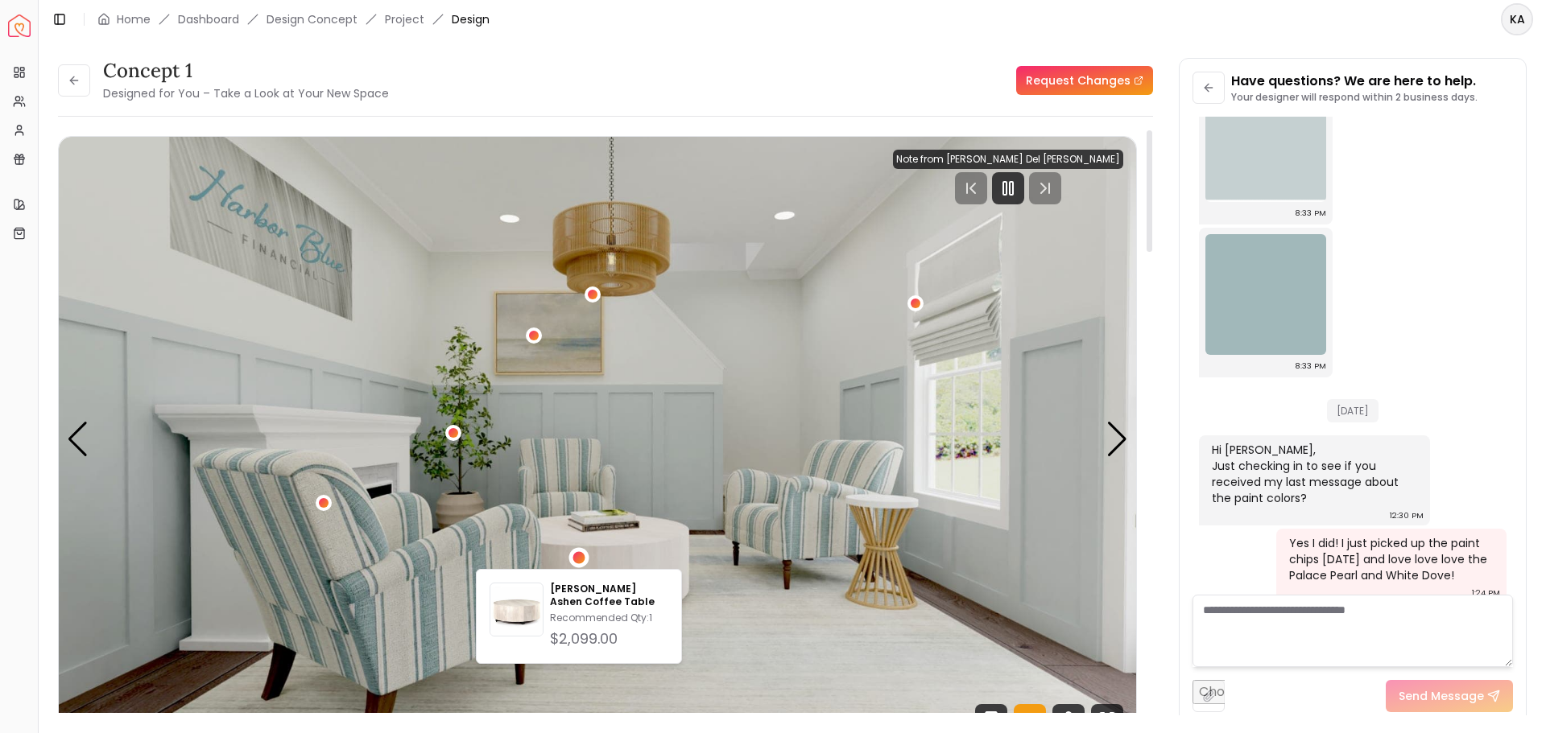
click at [728, 616] on img "1 / 5" at bounding box center [597, 440] width 1077 height 606
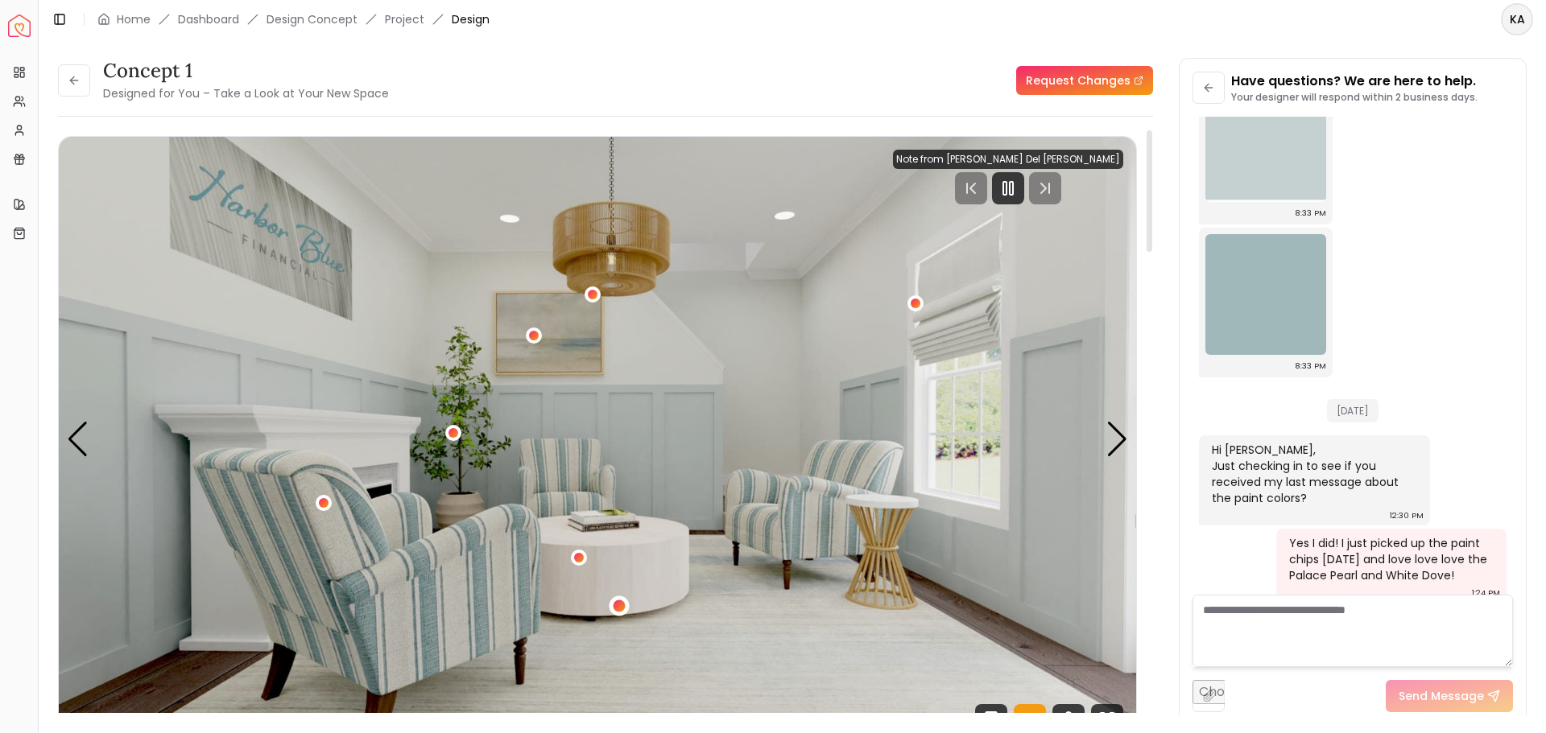
click at [614, 609] on div "1 / 5" at bounding box center [620, 606] width 12 height 12
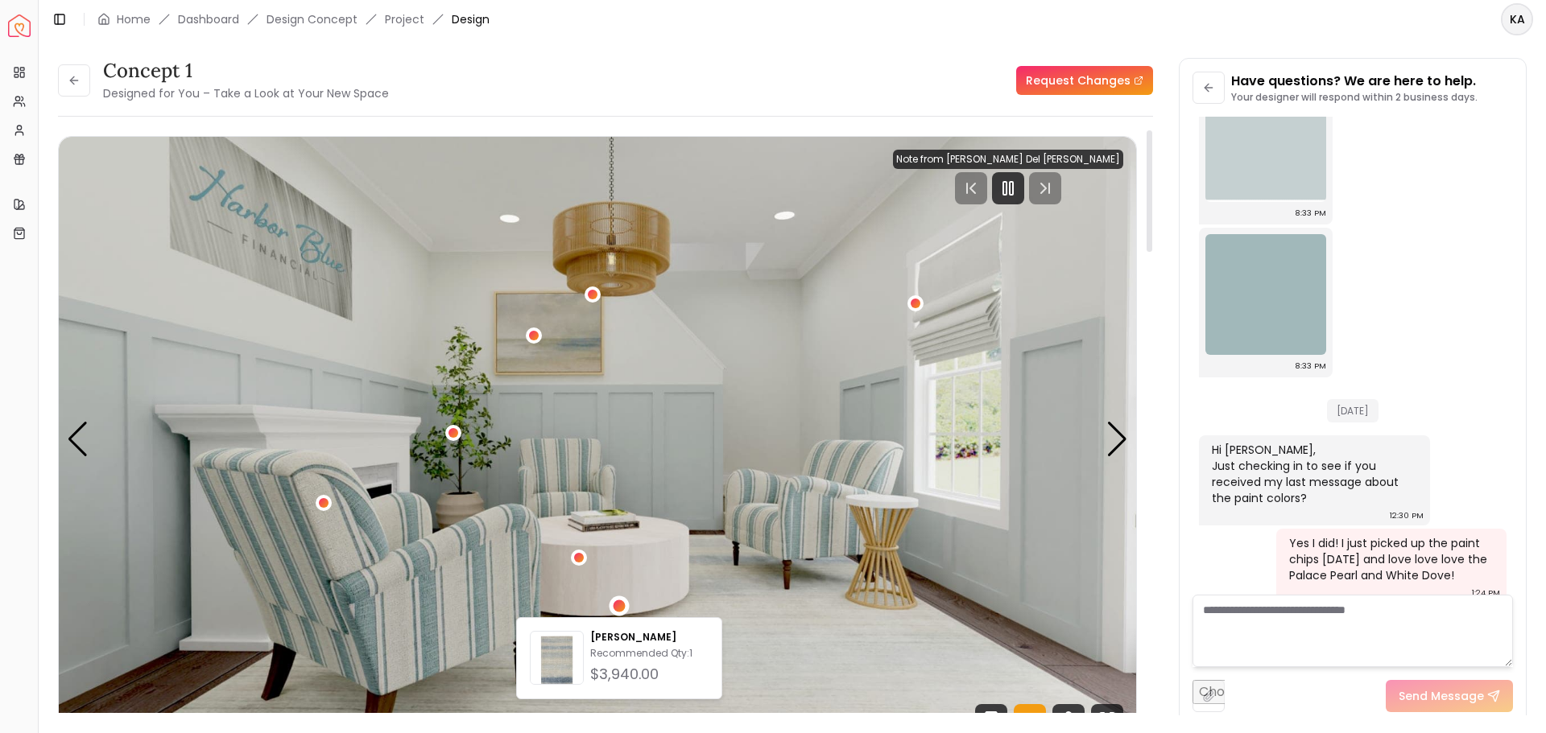
click at [772, 625] on img "1 / 5" at bounding box center [597, 440] width 1077 height 606
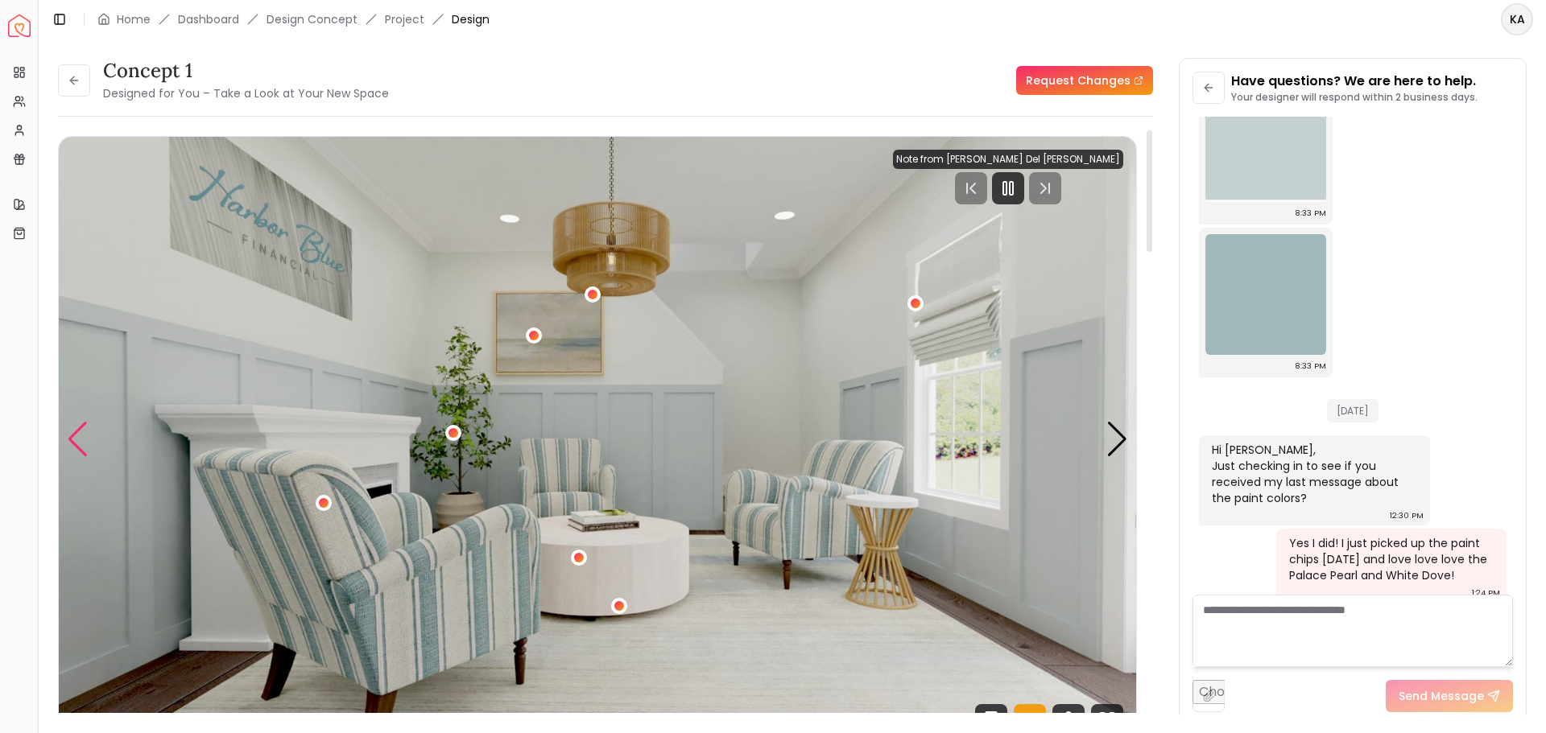
click at [76, 447] on div "Previous slide" at bounding box center [78, 439] width 22 height 35
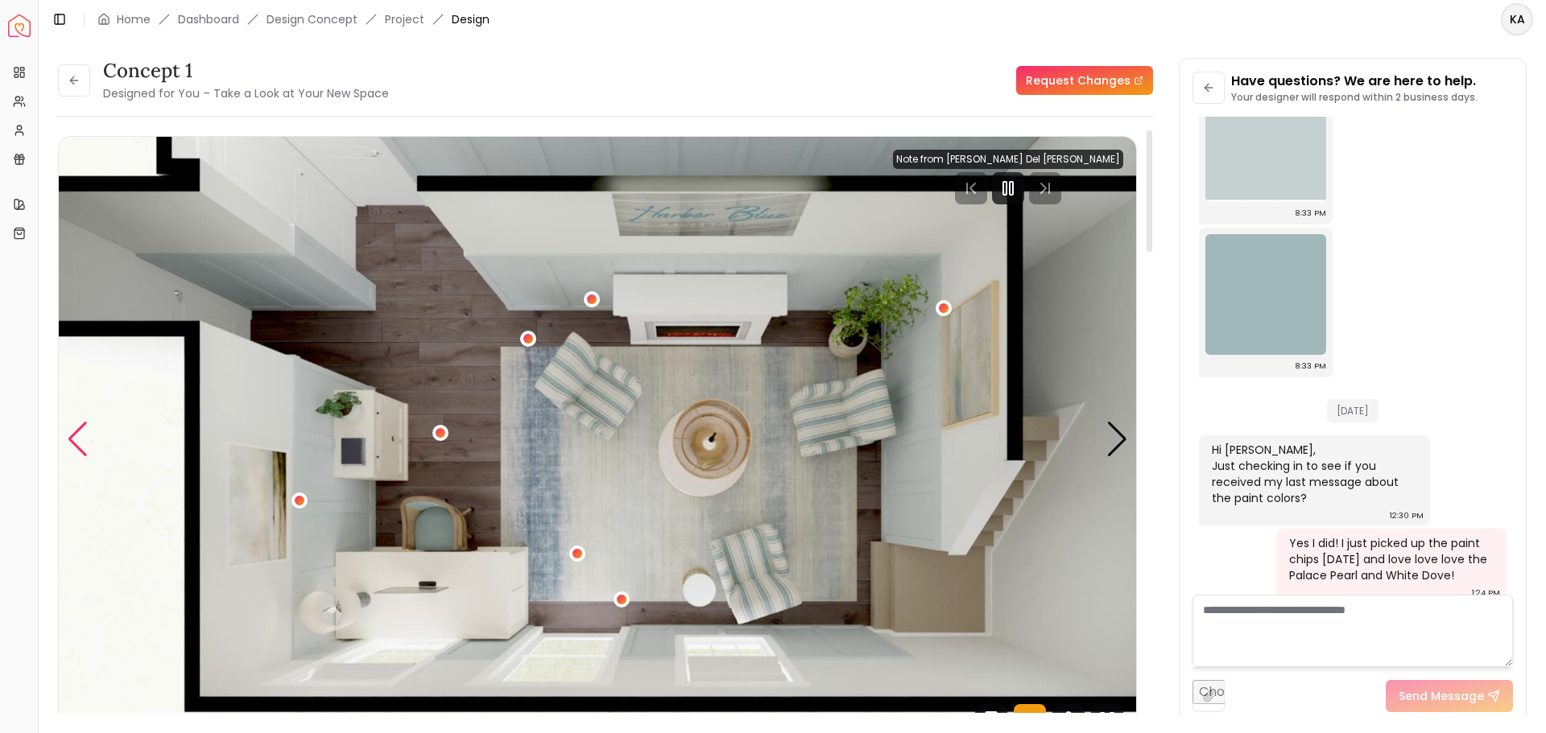
click at [76, 447] on div "Previous slide" at bounding box center [78, 439] width 22 height 35
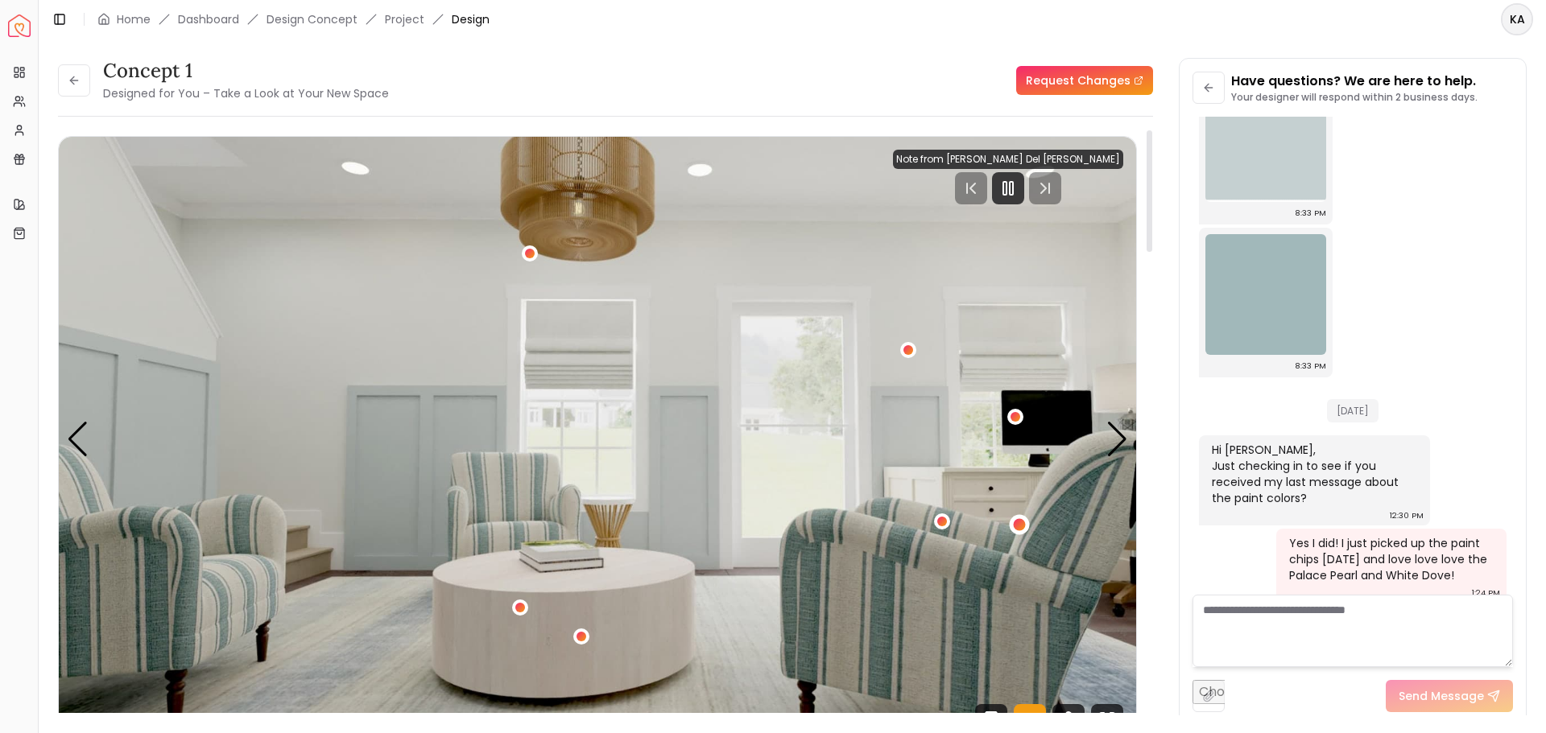
click at [1022, 527] on div "4 / 5" at bounding box center [1019, 525] width 12 height 12
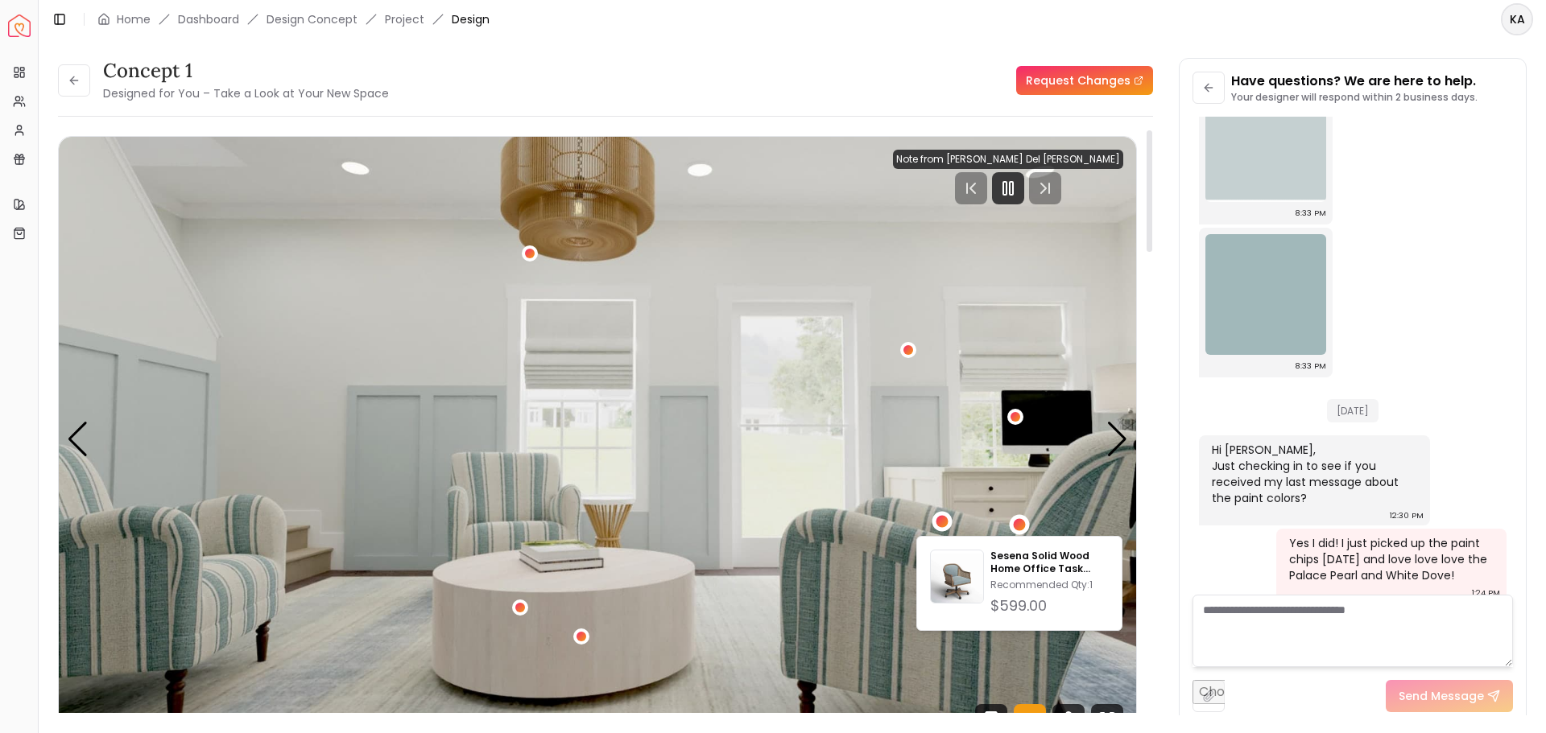
click at [937, 519] on div "4 / 5" at bounding box center [942, 522] width 12 height 12
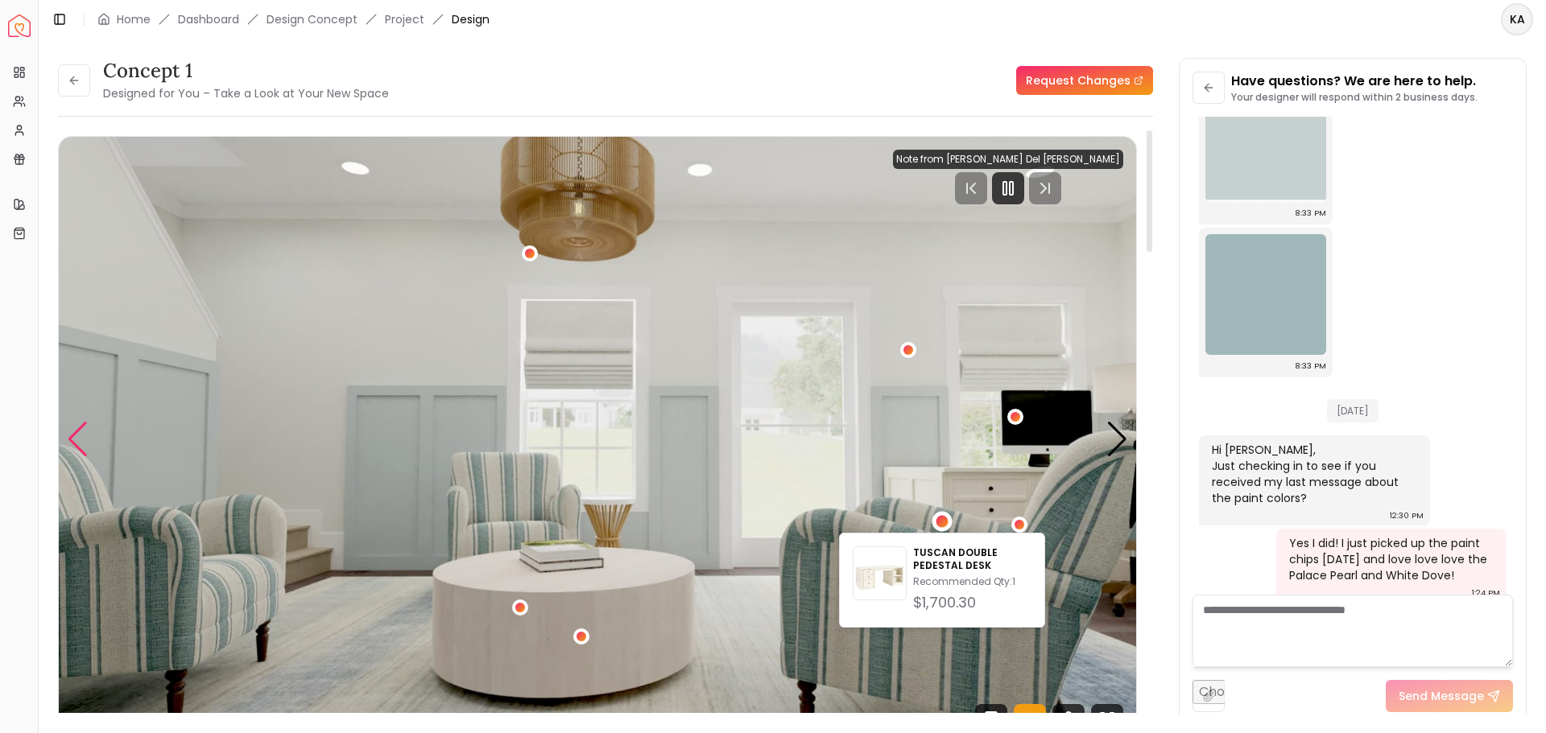
click at [72, 442] on div "Previous slide" at bounding box center [78, 439] width 22 height 35
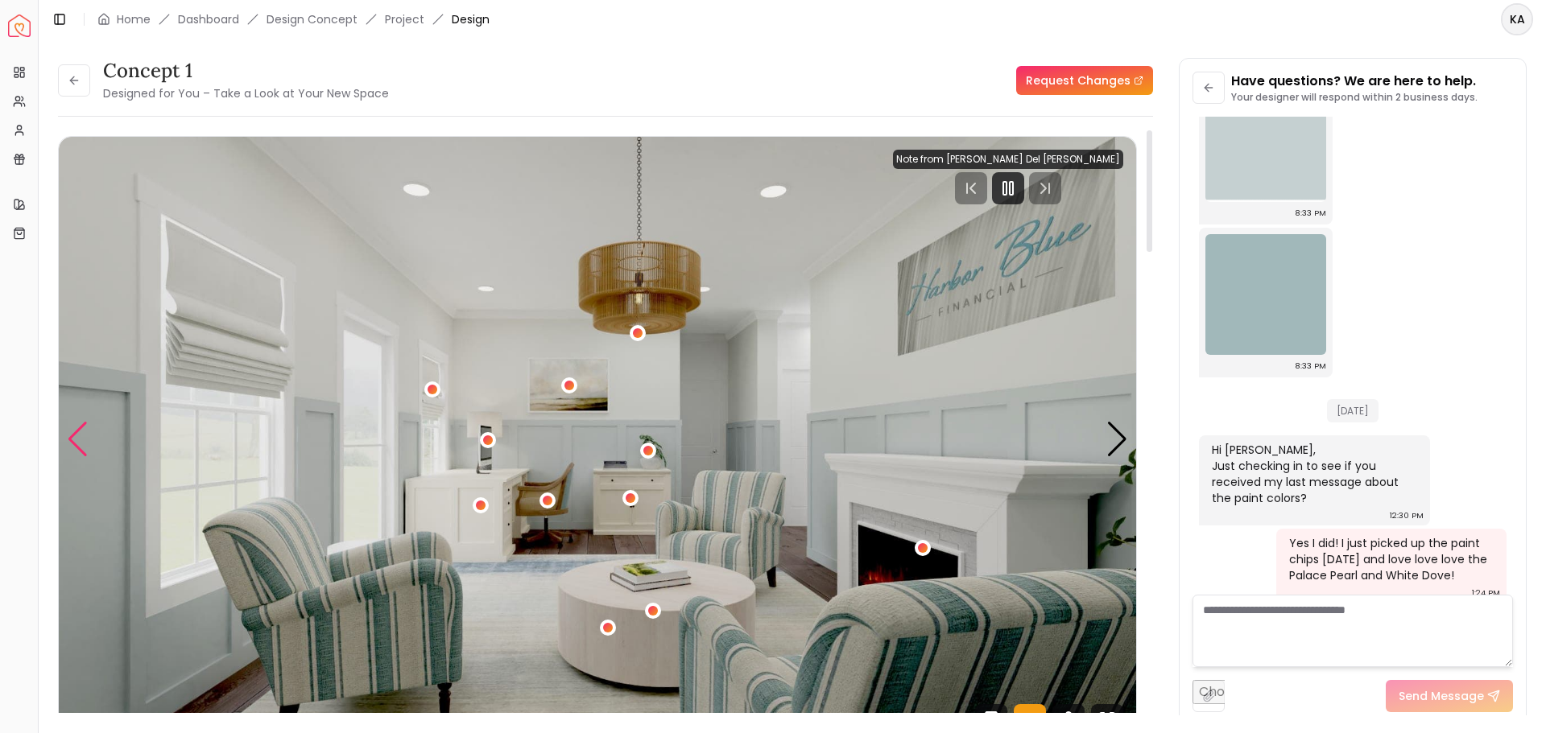
click at [72, 442] on div "Previous slide" at bounding box center [78, 439] width 22 height 35
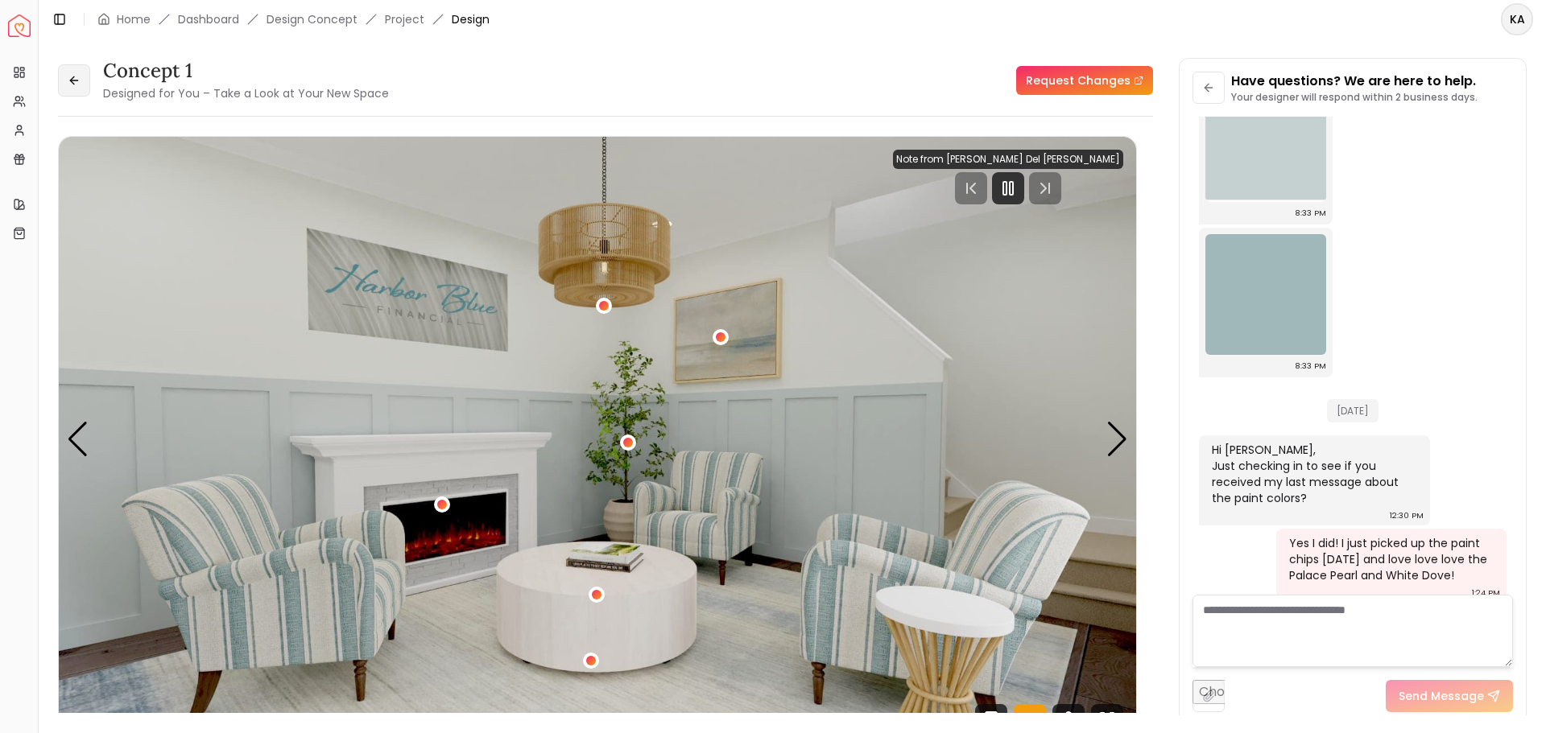
click at [84, 81] on button at bounding box center [74, 80] width 32 height 32
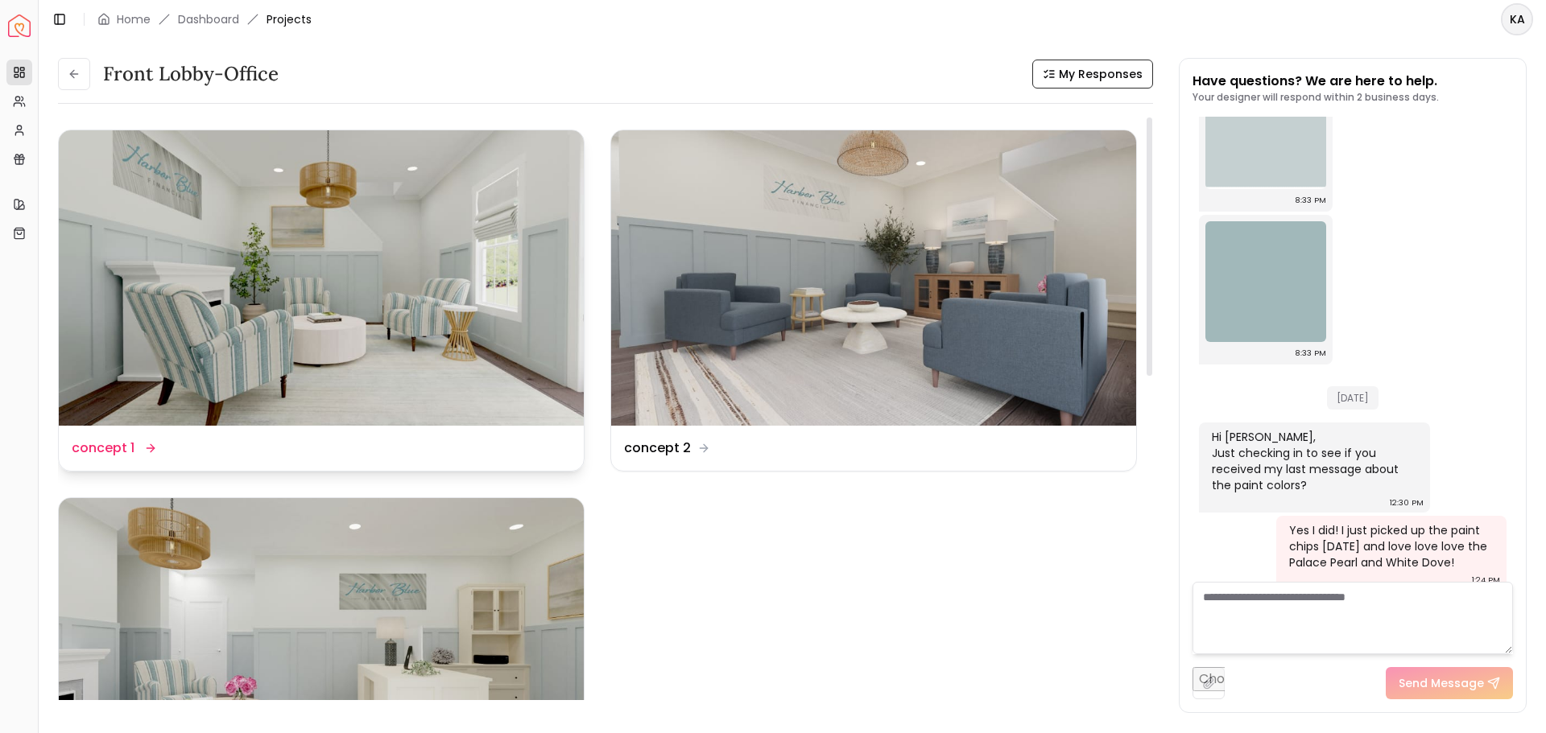
click at [427, 302] on img at bounding box center [321, 277] width 525 height 295
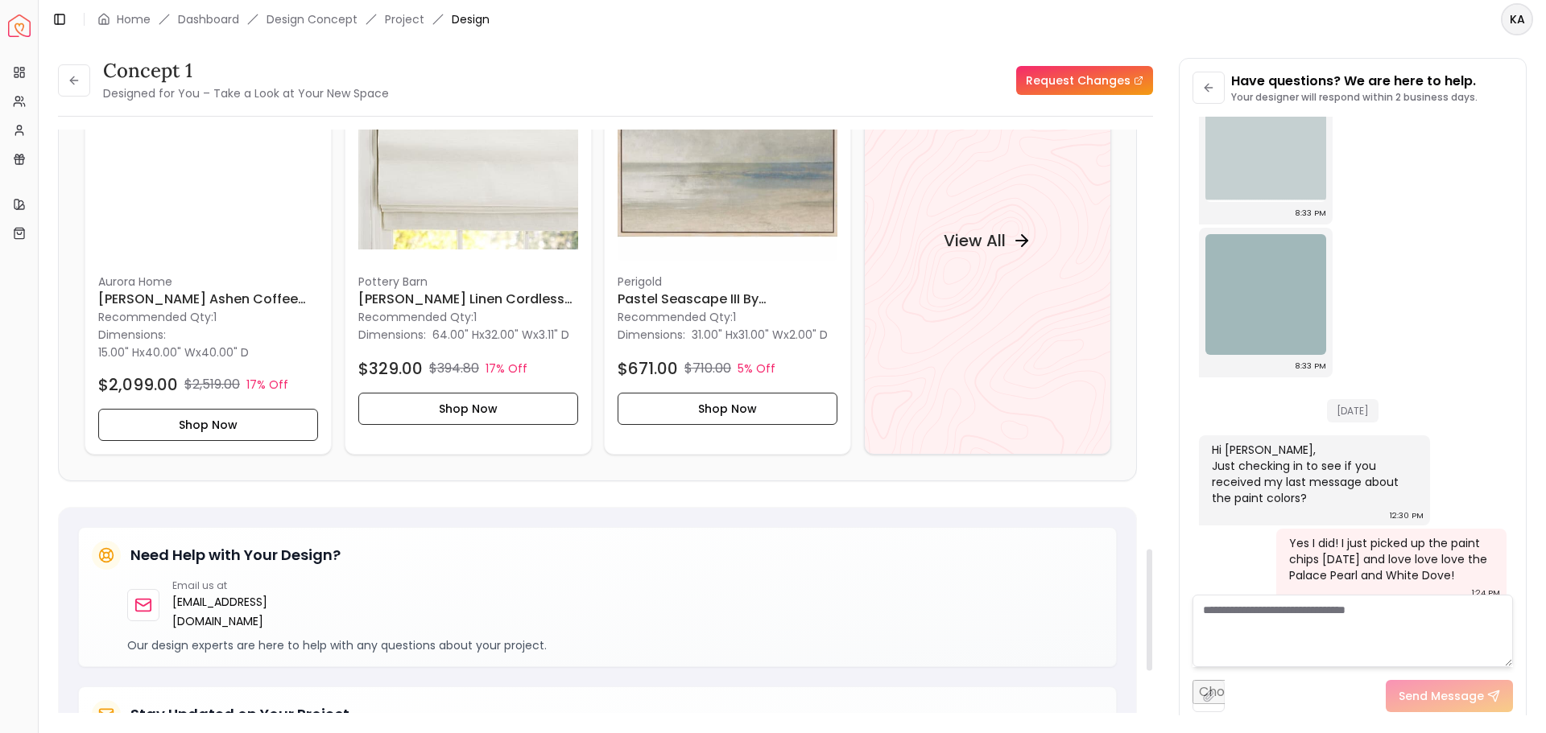
scroll to position [2013, 0]
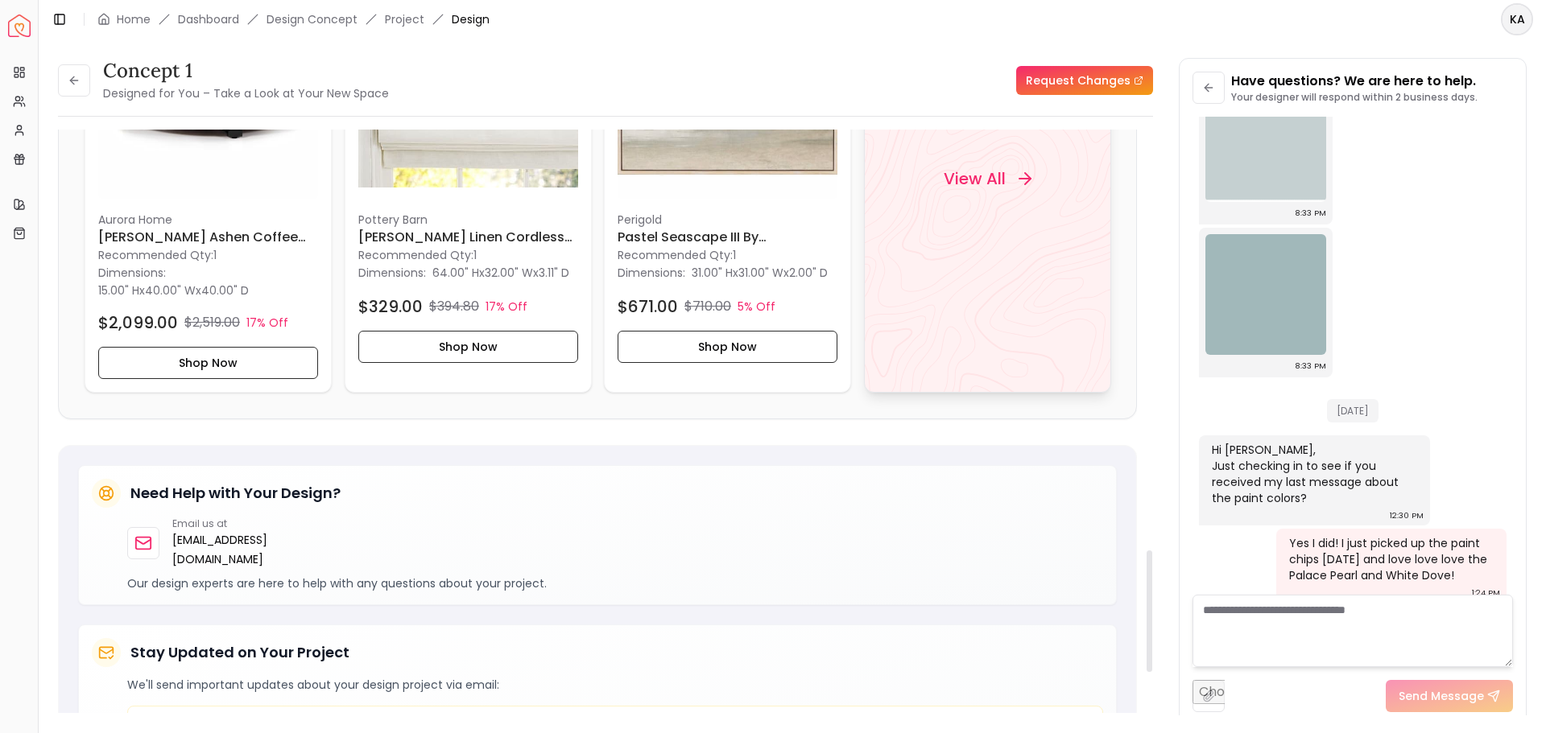
click at [1003, 209] on div "View All" at bounding box center [987, 179] width 247 height 428
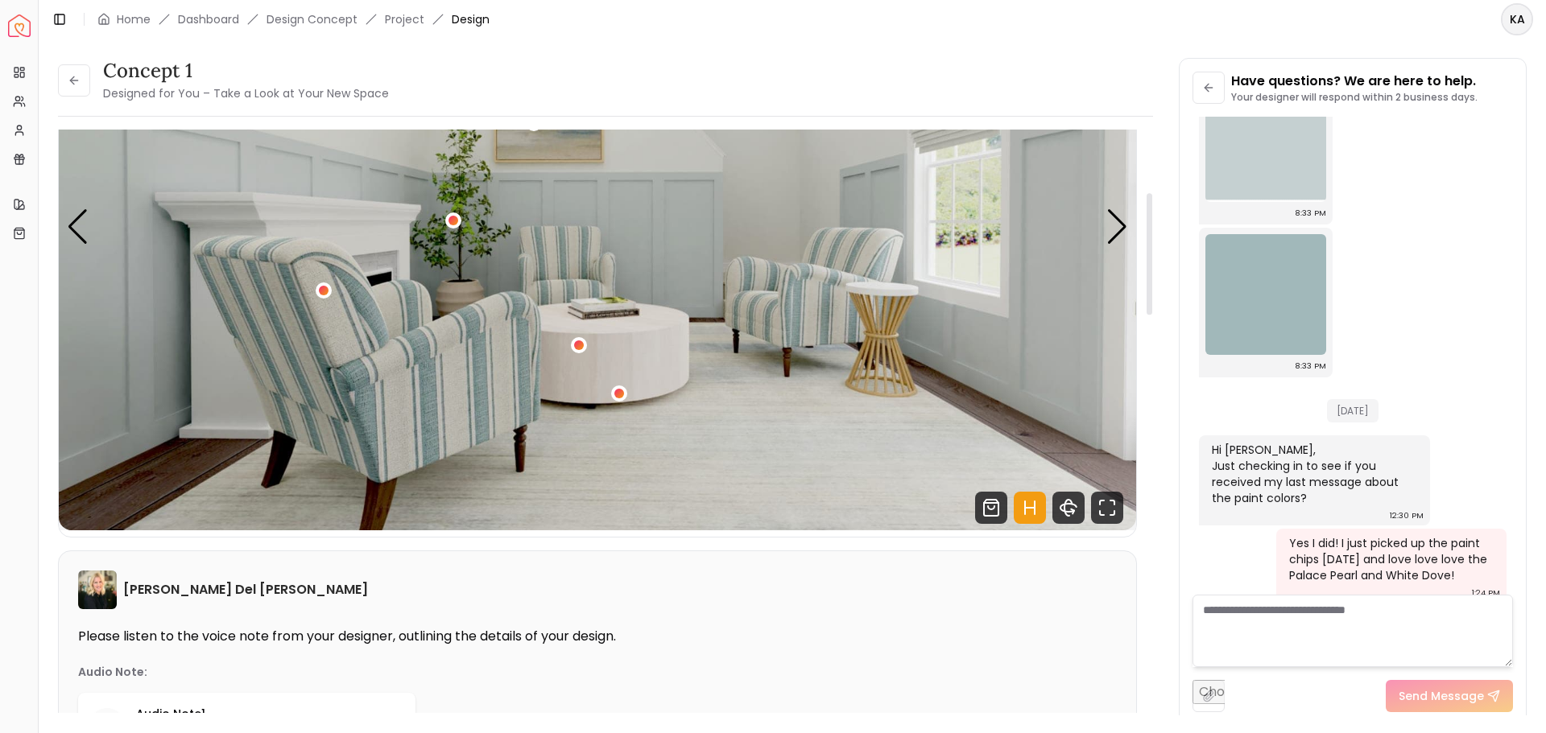
scroll to position [0, 0]
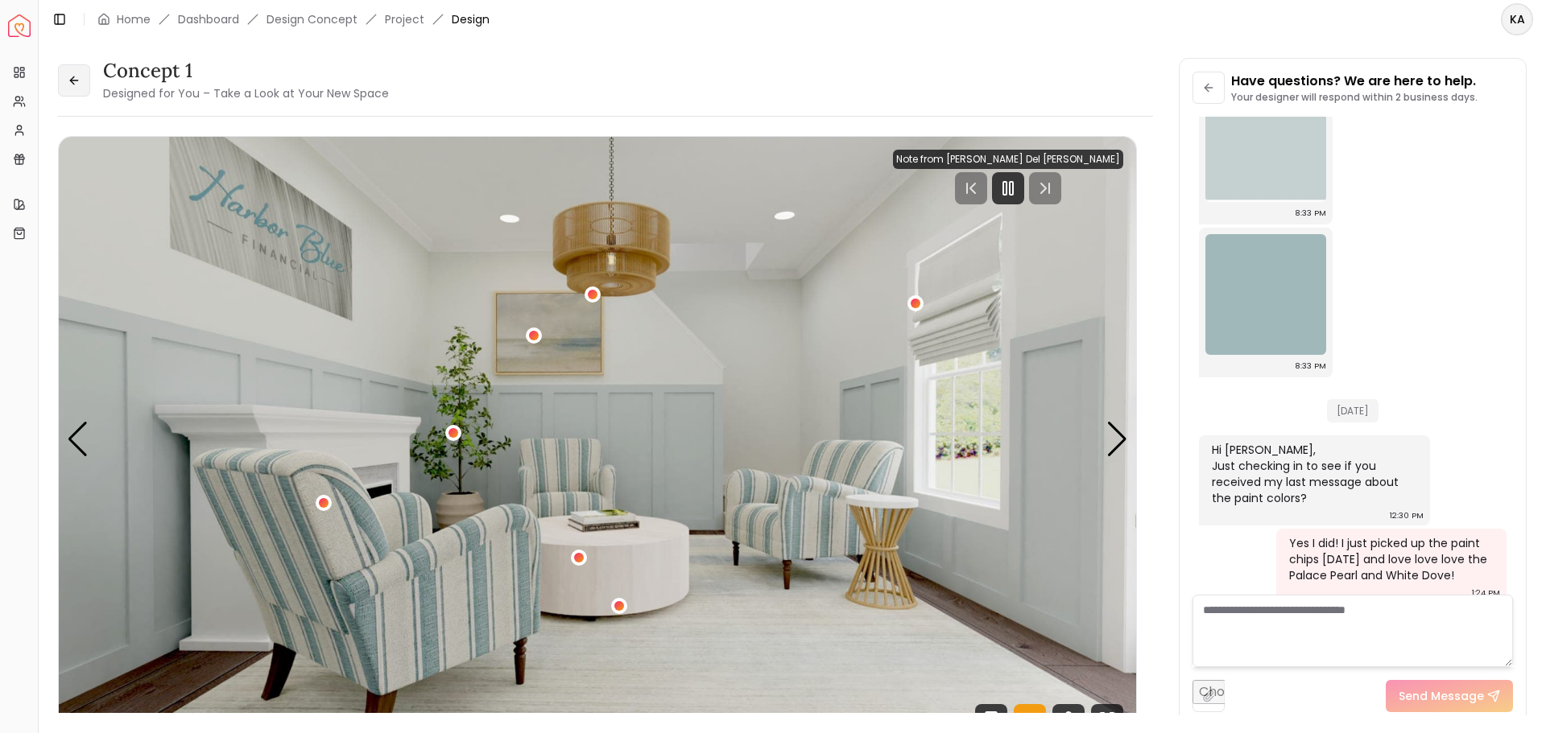
click at [72, 85] on icon at bounding box center [74, 80] width 13 height 13
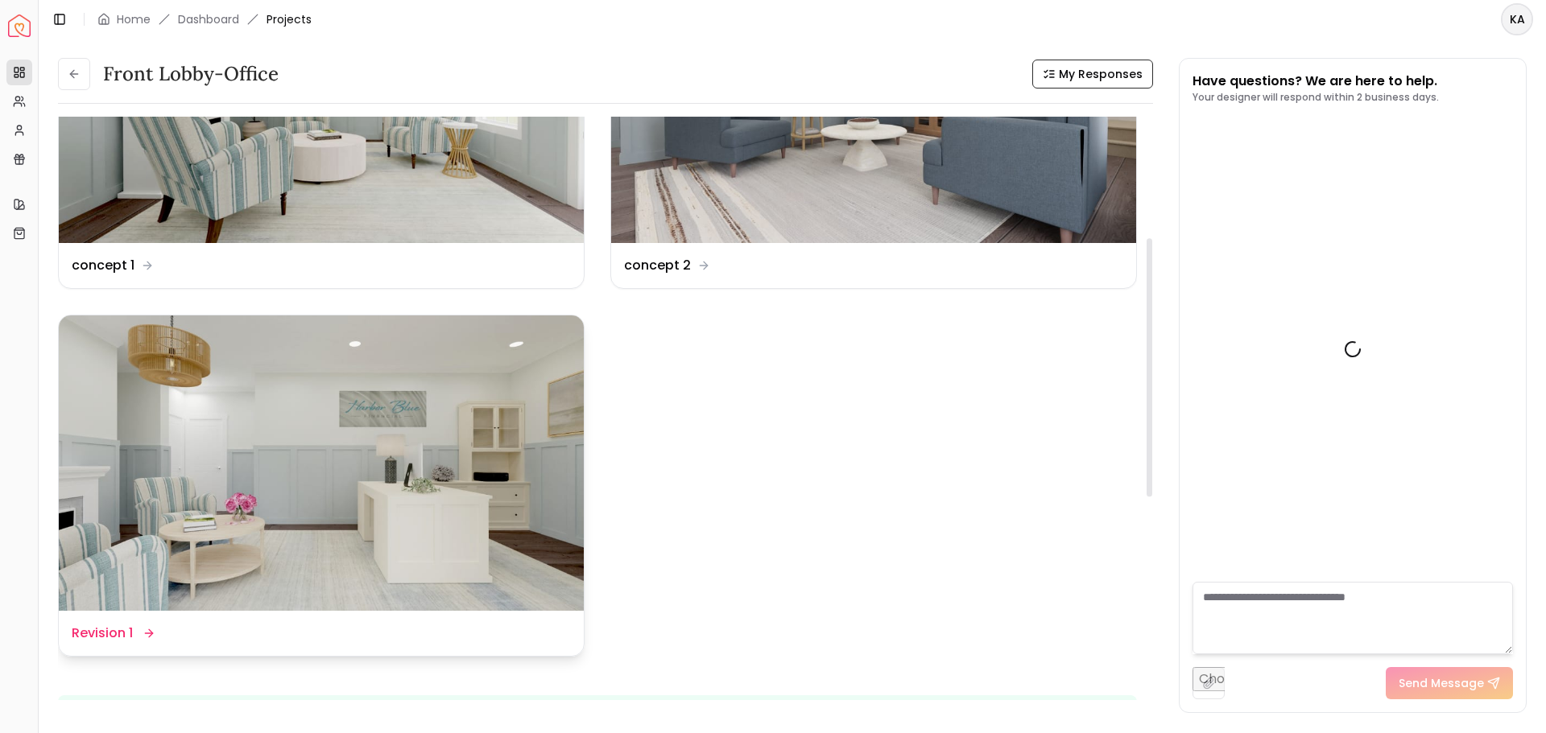
scroll to position [282, 0]
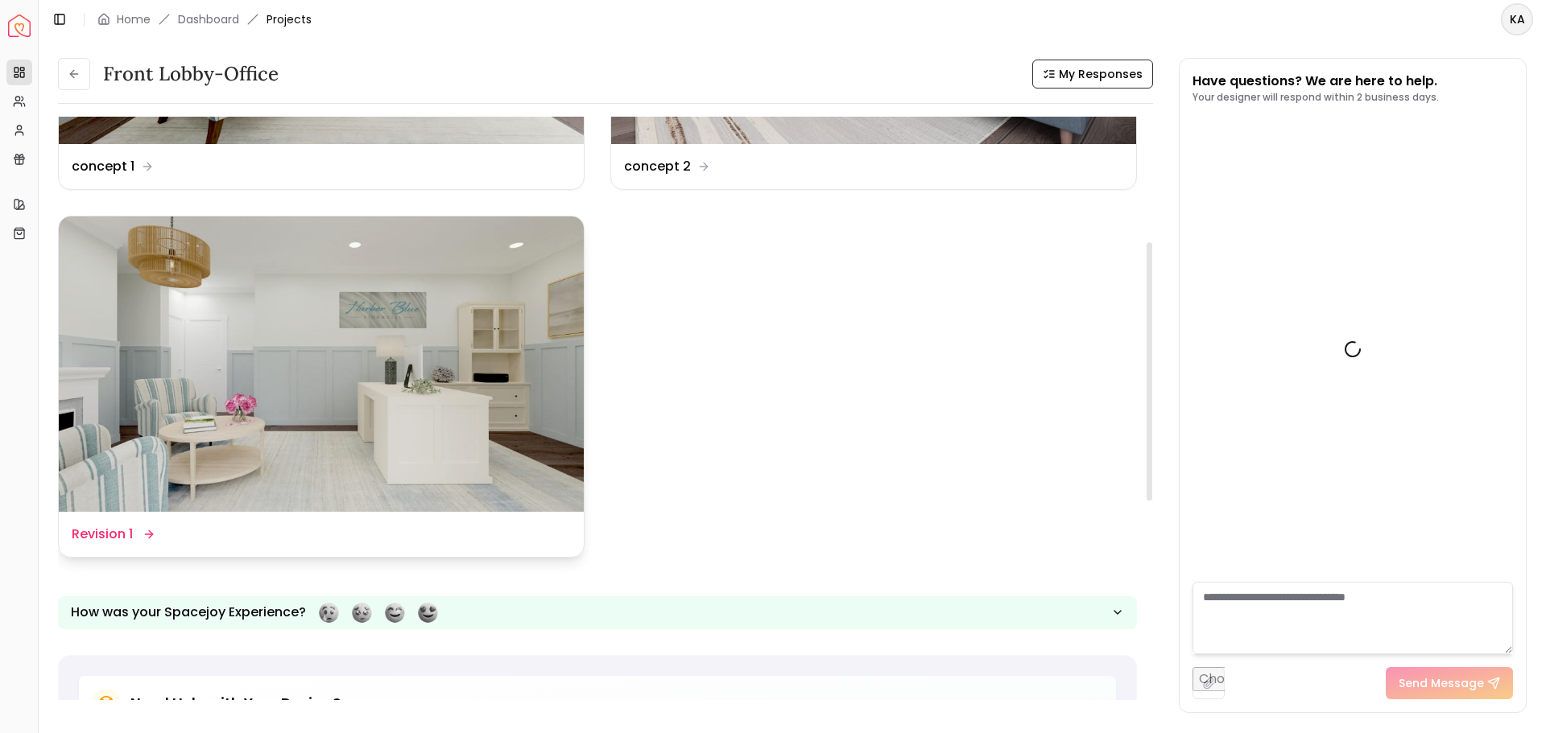
click at [319, 407] on img at bounding box center [321, 364] width 525 height 295
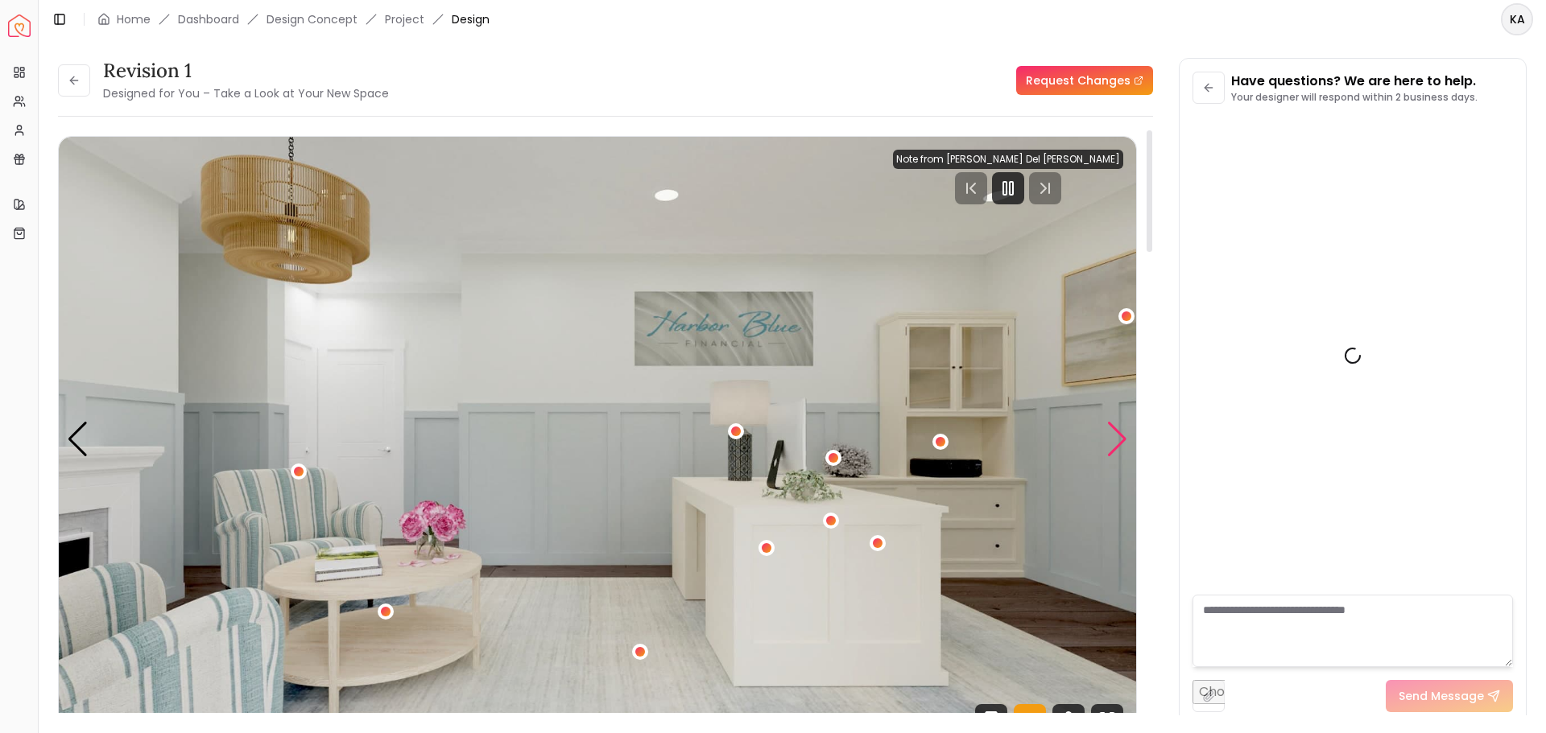
click at [1122, 434] on div "Next slide" at bounding box center [1117, 439] width 22 height 35
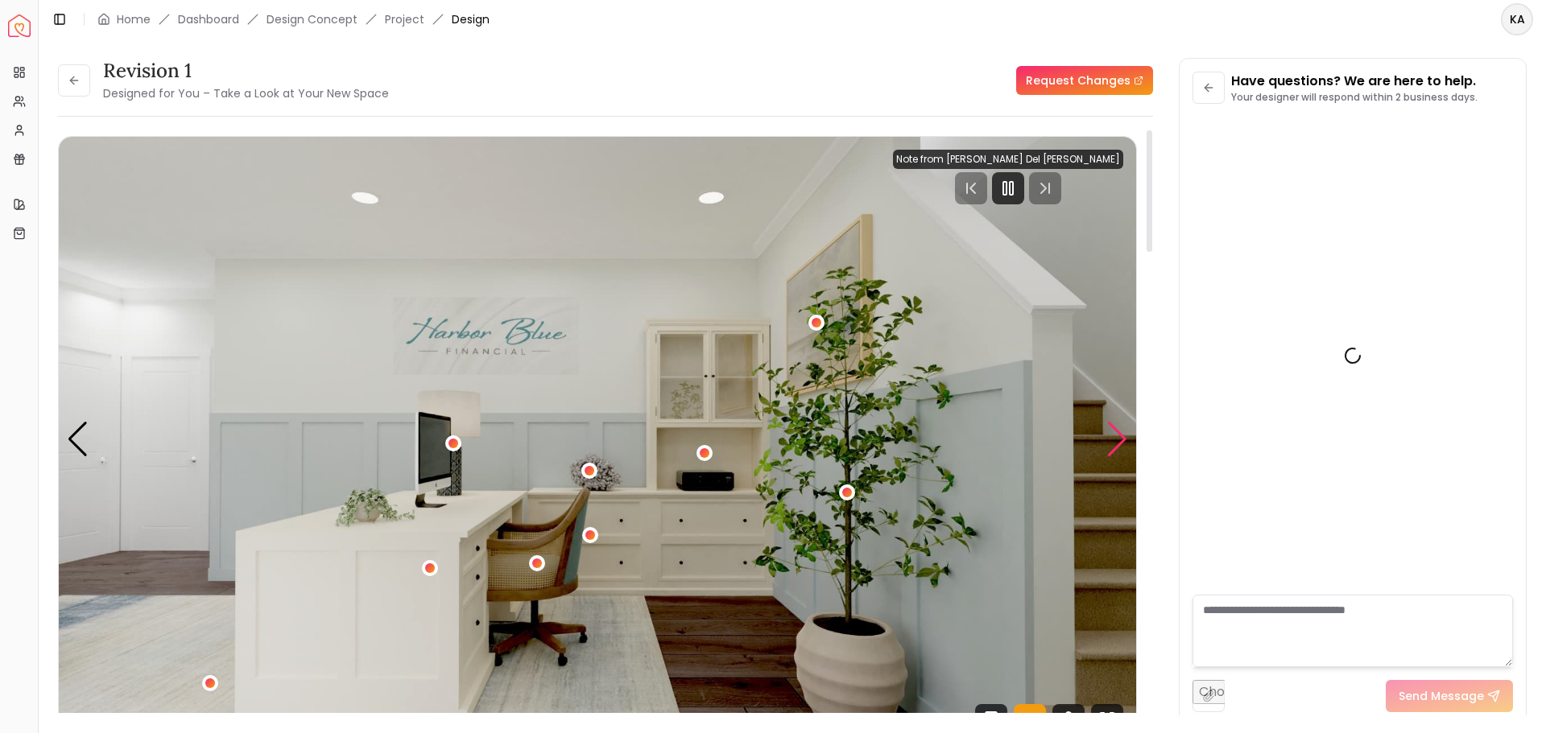
click at [1122, 434] on div "Next slide" at bounding box center [1117, 439] width 22 height 35
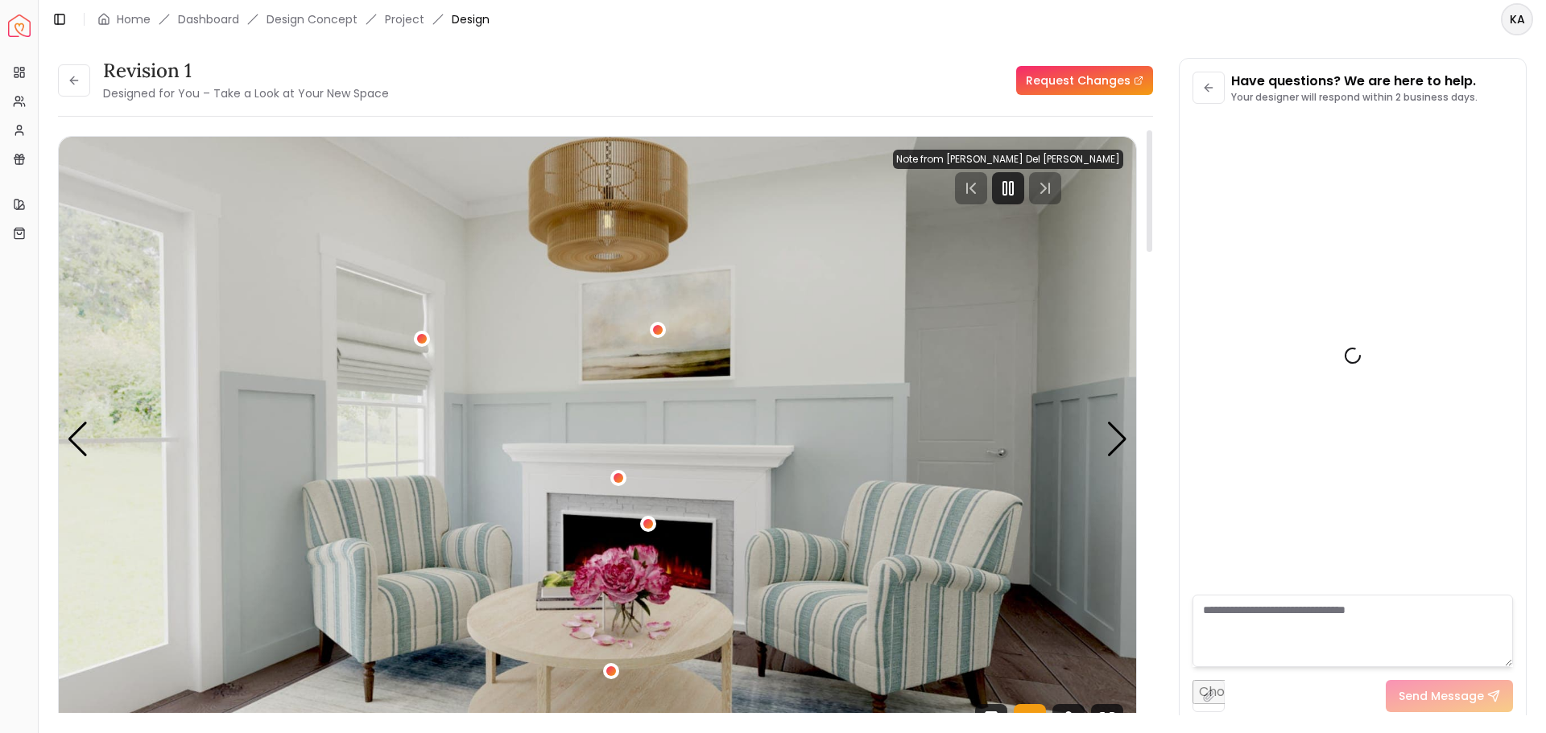
scroll to position [3042, 0]
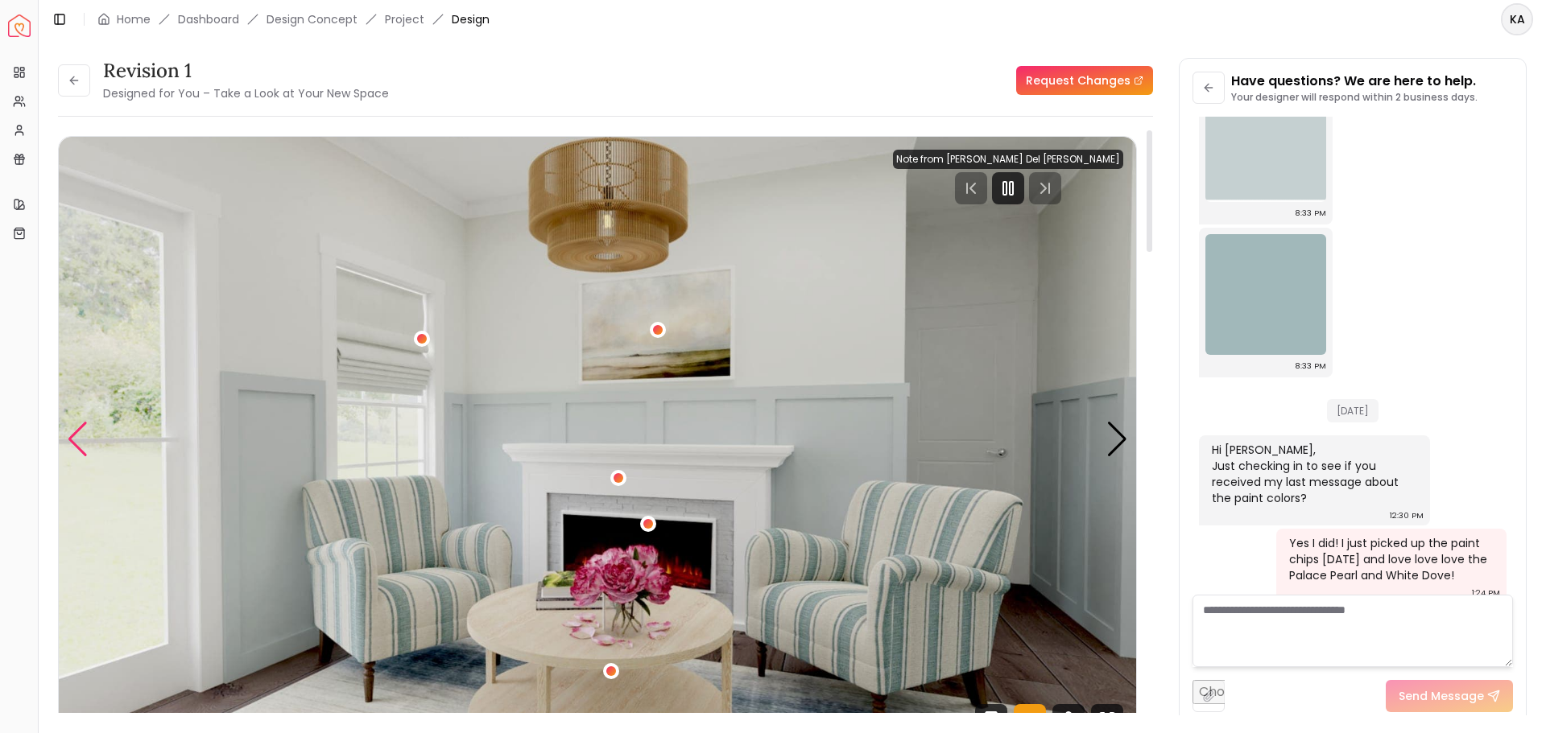
click at [73, 444] on div "Previous slide" at bounding box center [78, 439] width 22 height 35
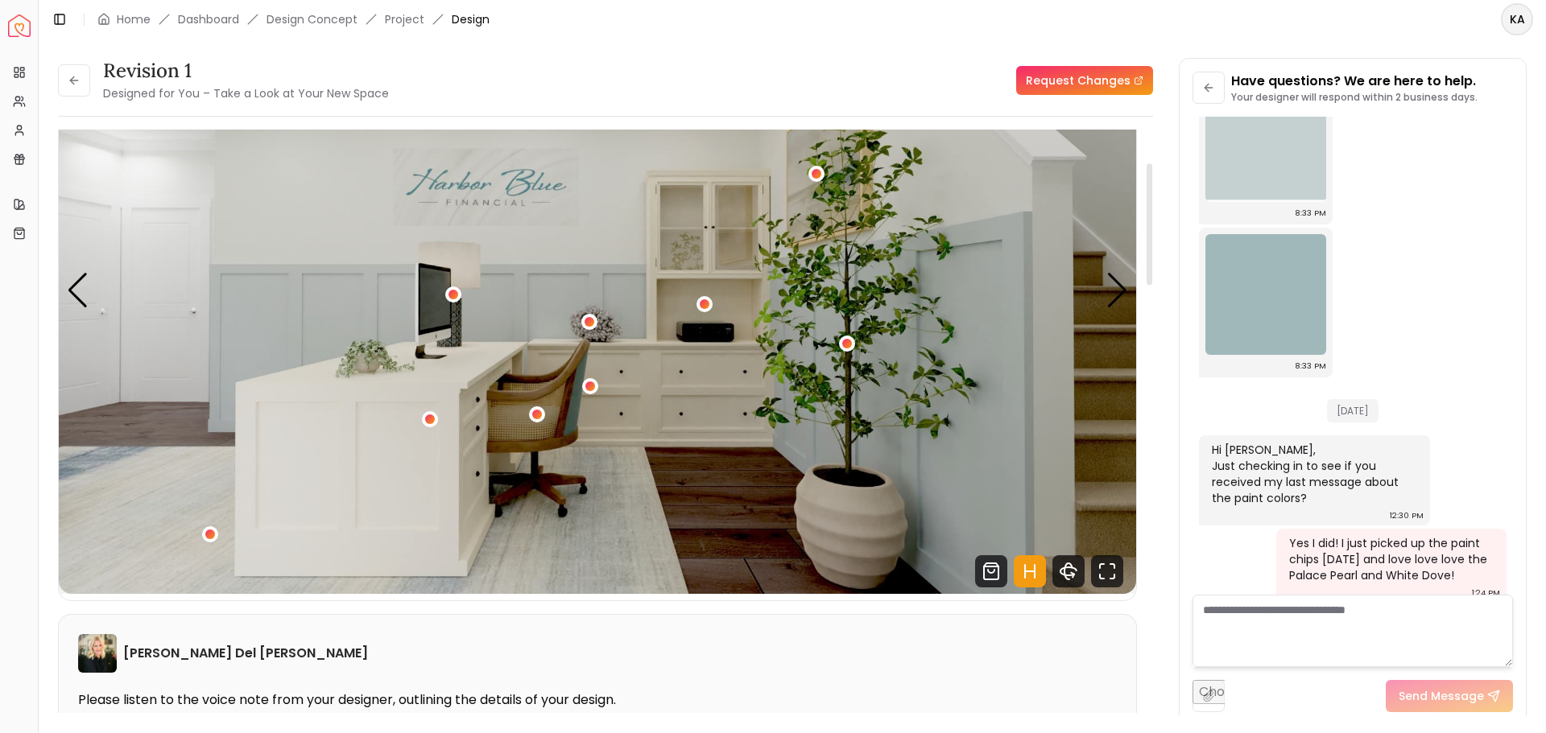
scroll to position [121, 0]
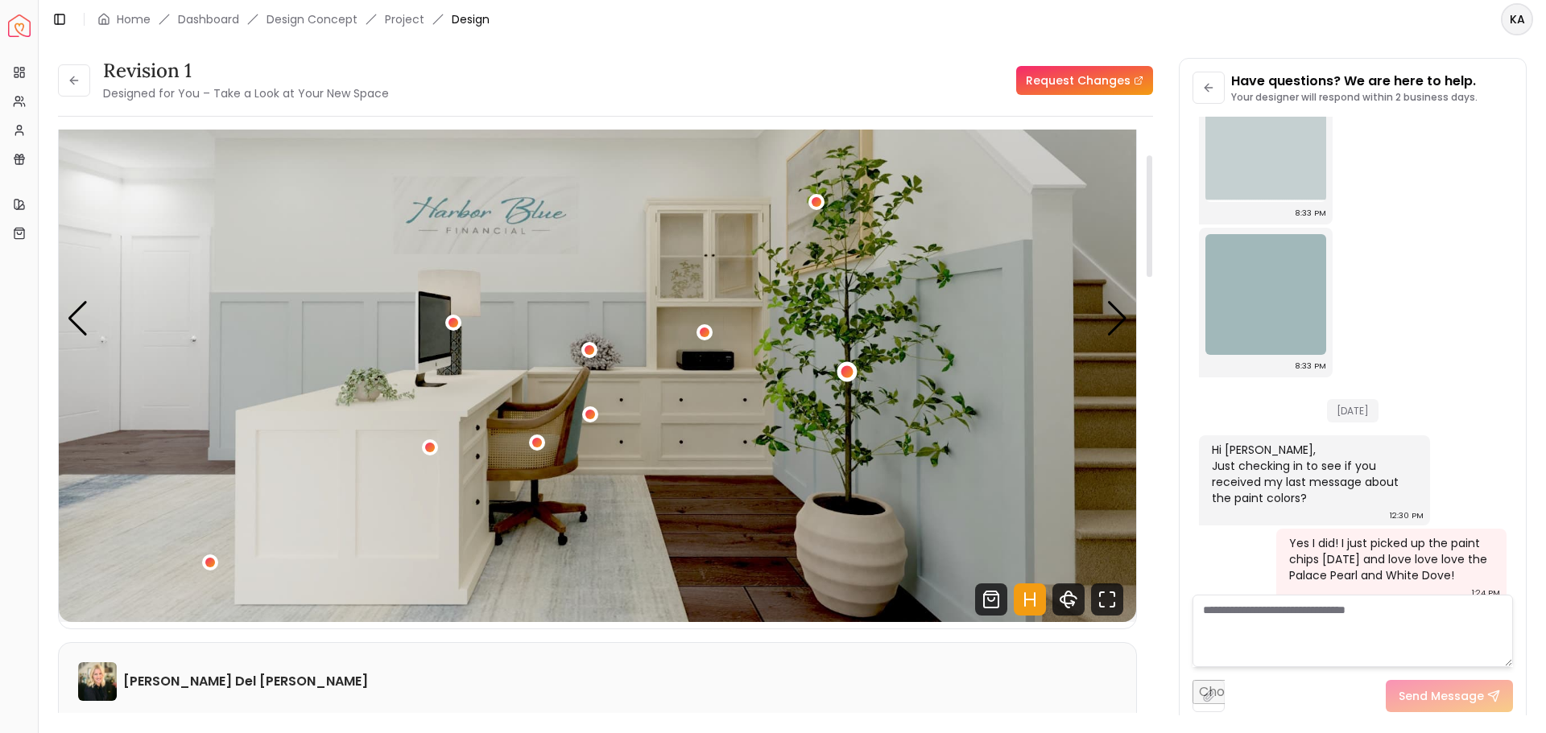
click at [849, 373] on div "2 / 5" at bounding box center [847, 372] width 12 height 12
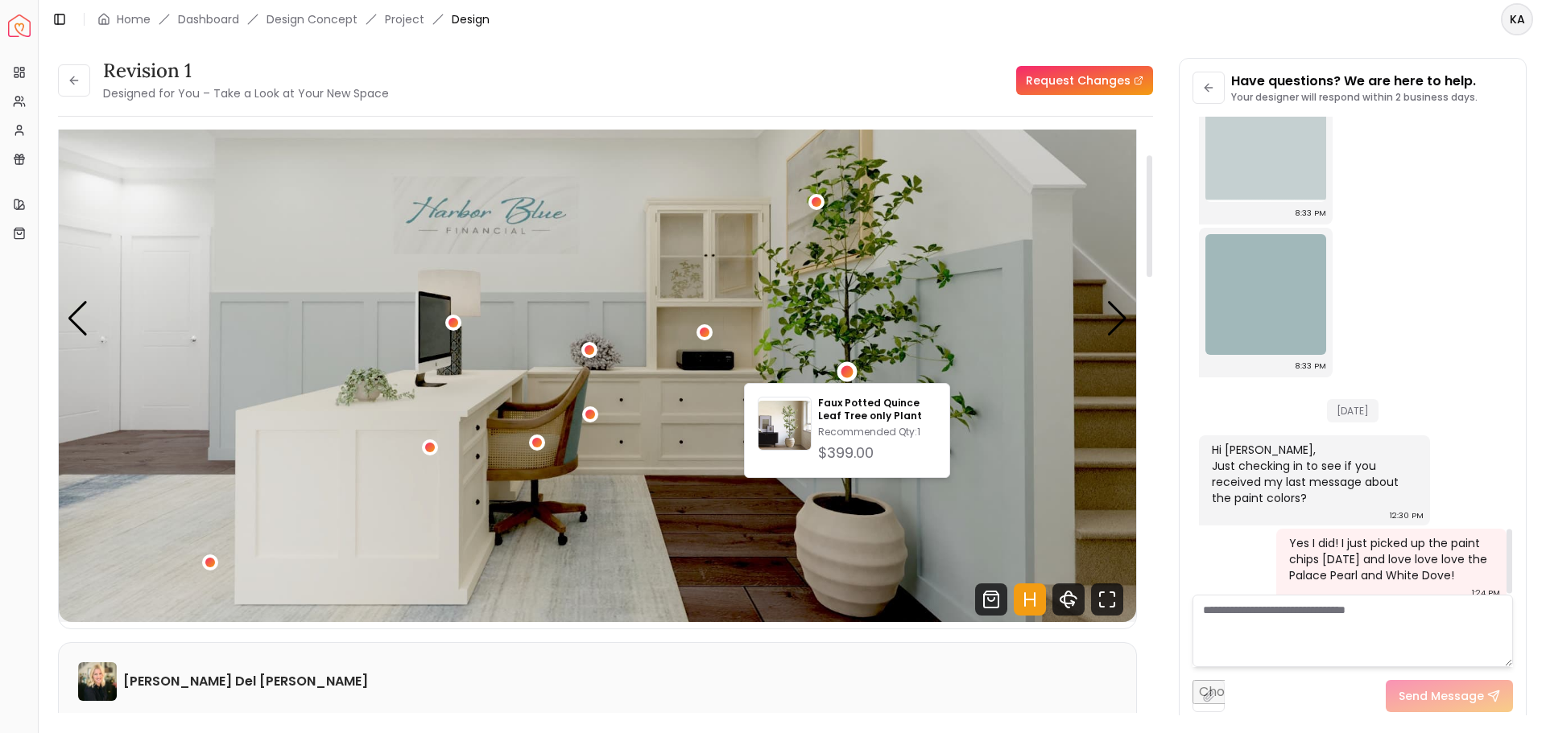
click at [918, 539] on img "2 / 5" at bounding box center [597, 319] width 1077 height 606
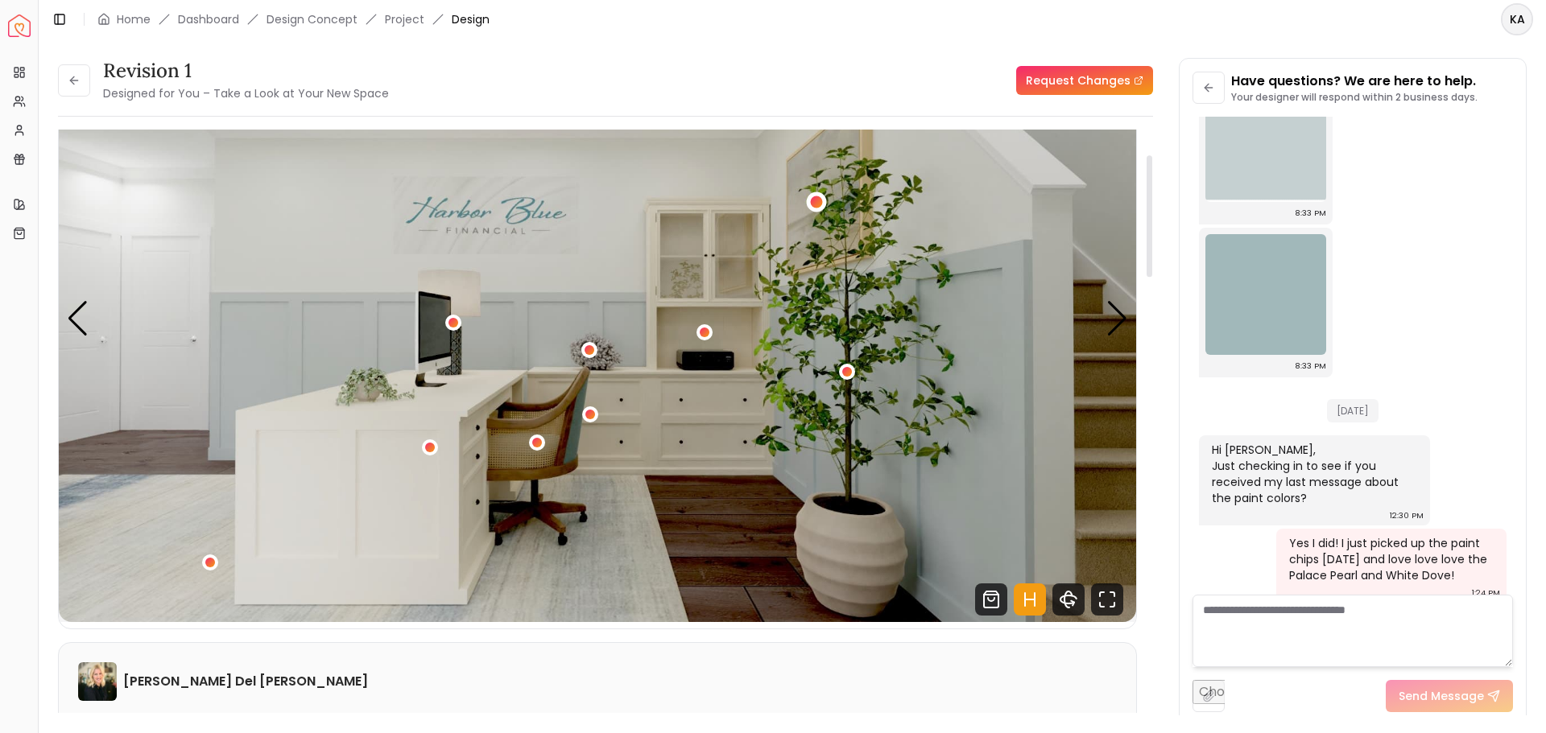
click at [816, 197] on div "2 / 5" at bounding box center [816, 202] width 12 height 12
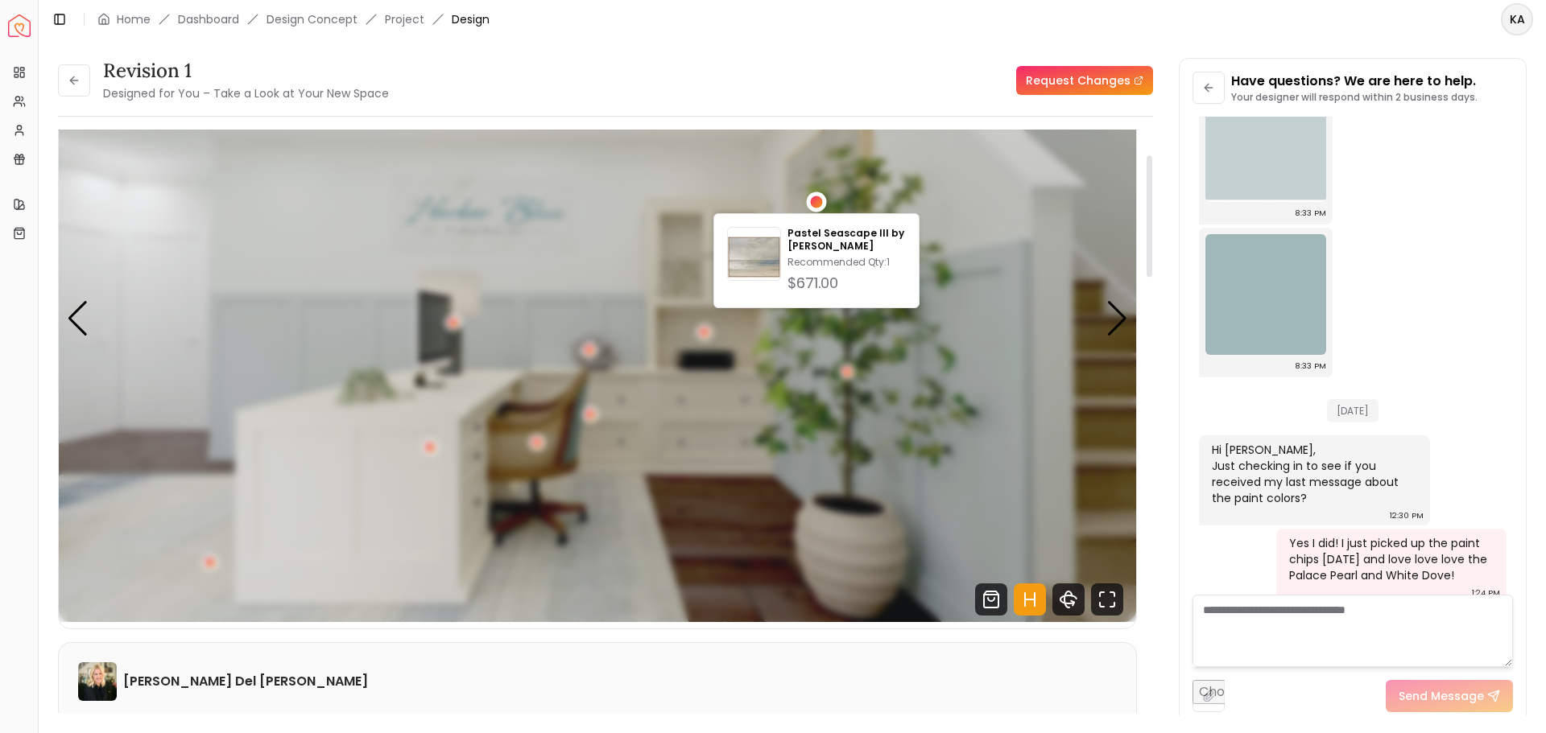
click at [816, 197] on div "2 / 5" at bounding box center [816, 202] width 12 height 12
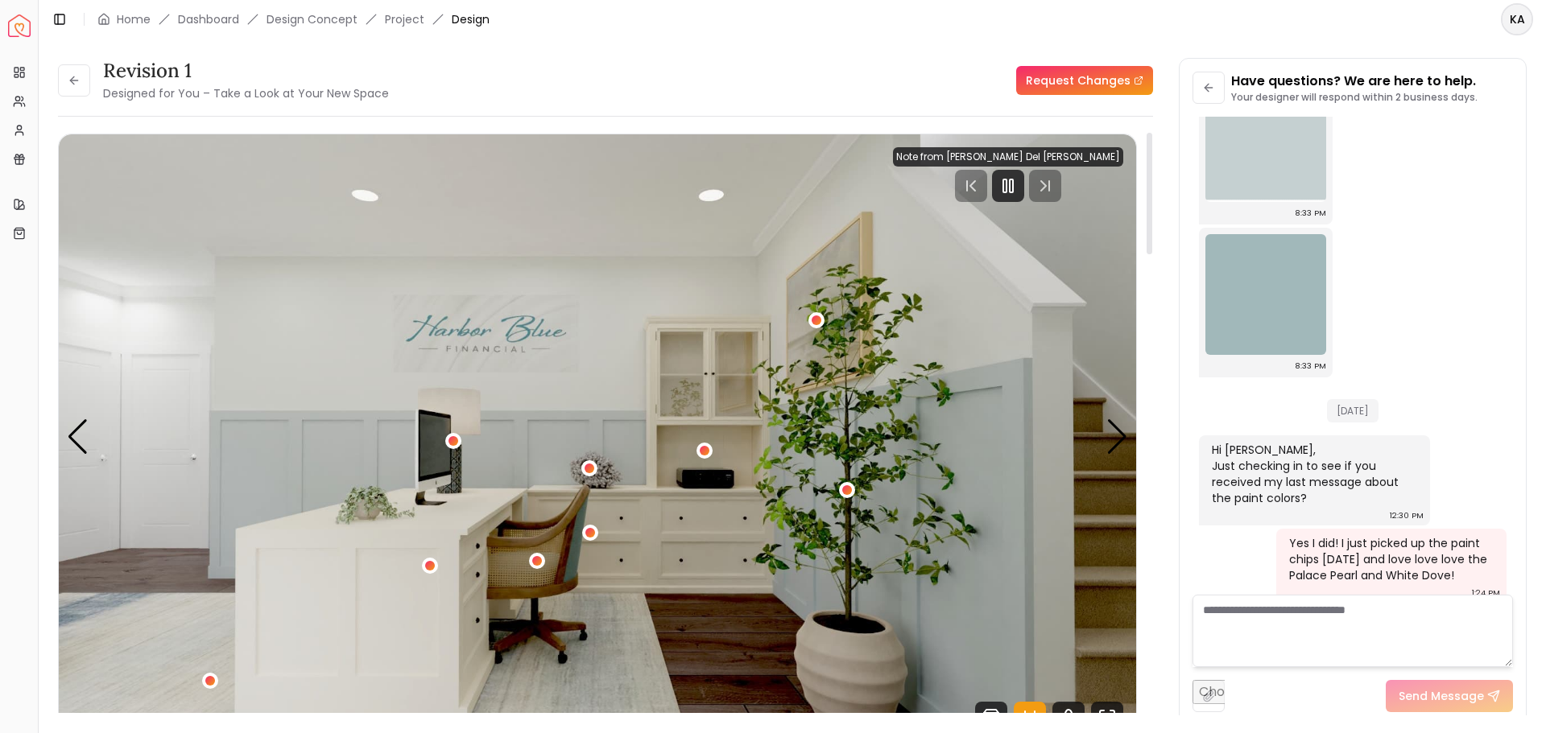
scroll to position [0, 0]
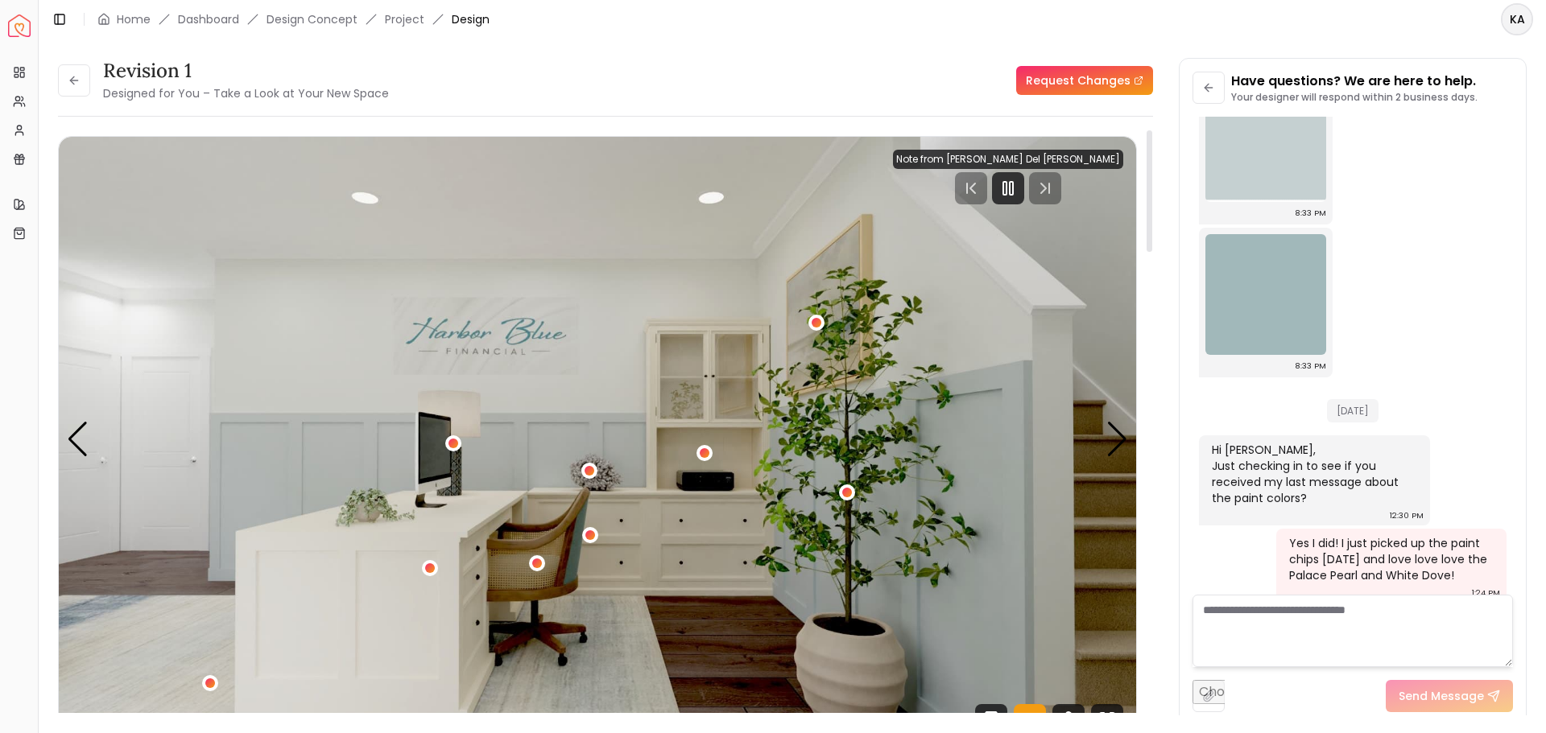
click at [83, 420] on img "2 / 5" at bounding box center [597, 440] width 1077 height 606
click at [76, 428] on div "Previous slide" at bounding box center [78, 439] width 22 height 35
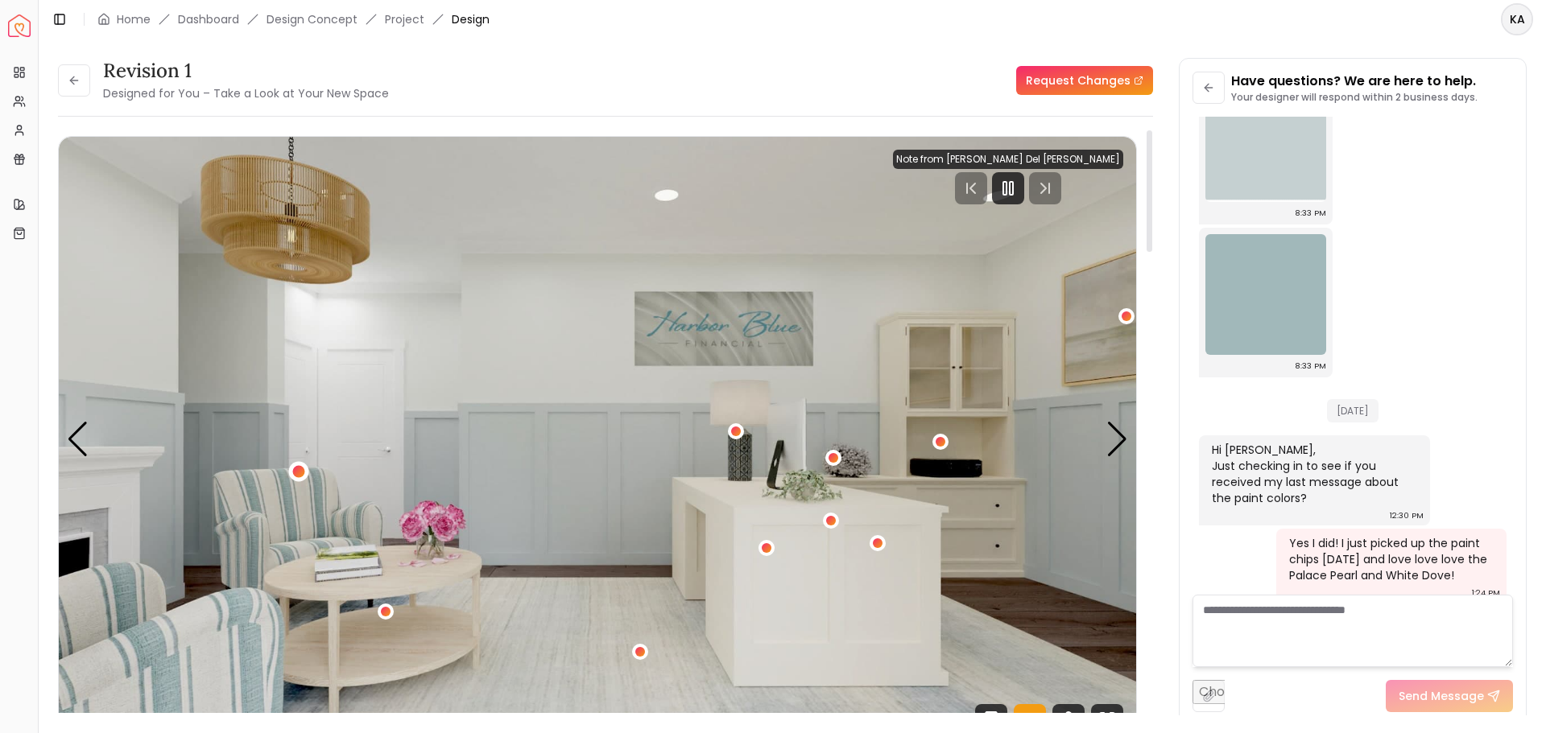
click at [301, 475] on div "1 / 5" at bounding box center [299, 472] width 12 height 12
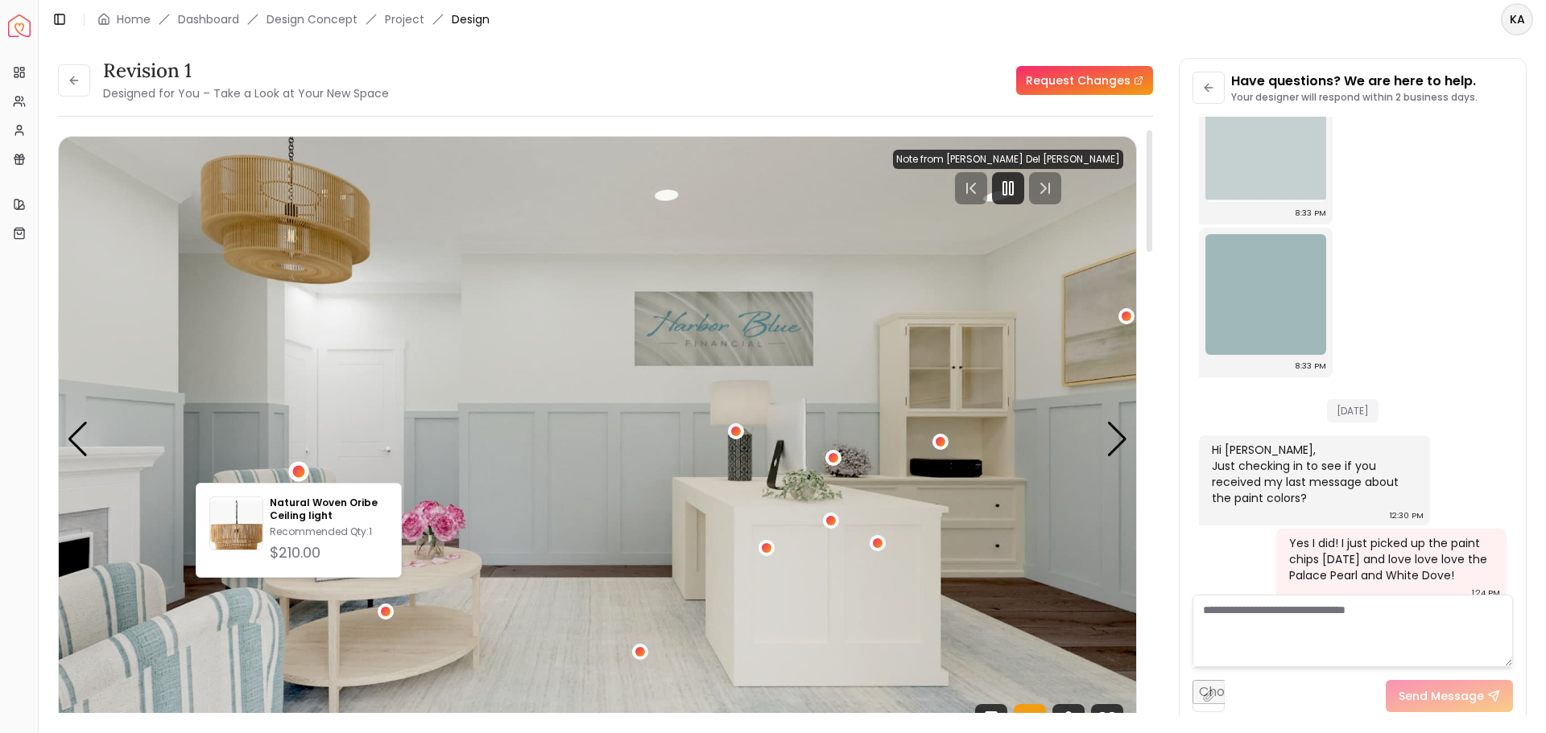
click at [588, 460] on img "1 / 5" at bounding box center [597, 440] width 1077 height 606
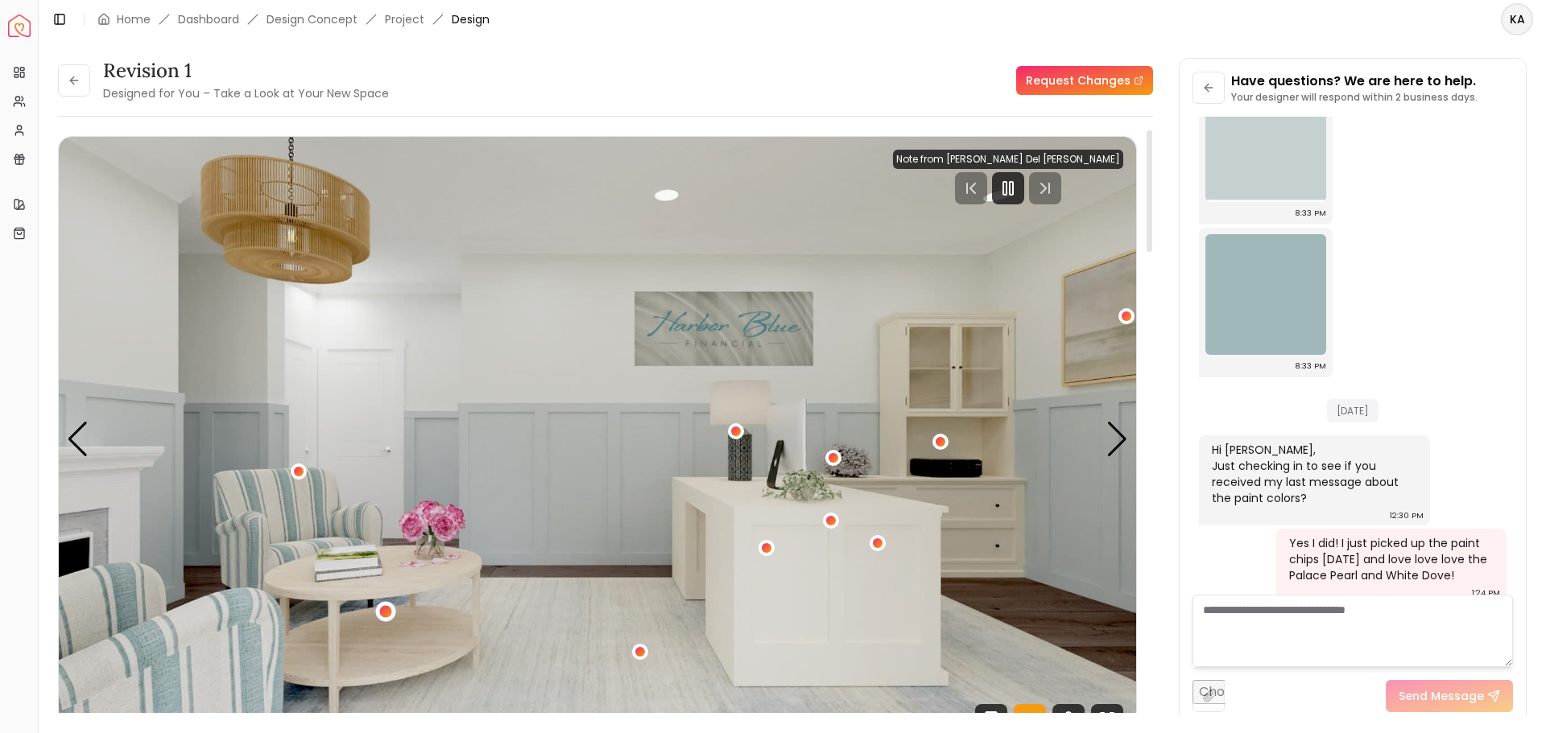
click at [387, 609] on div "1 / 5" at bounding box center [386, 611] width 12 height 12
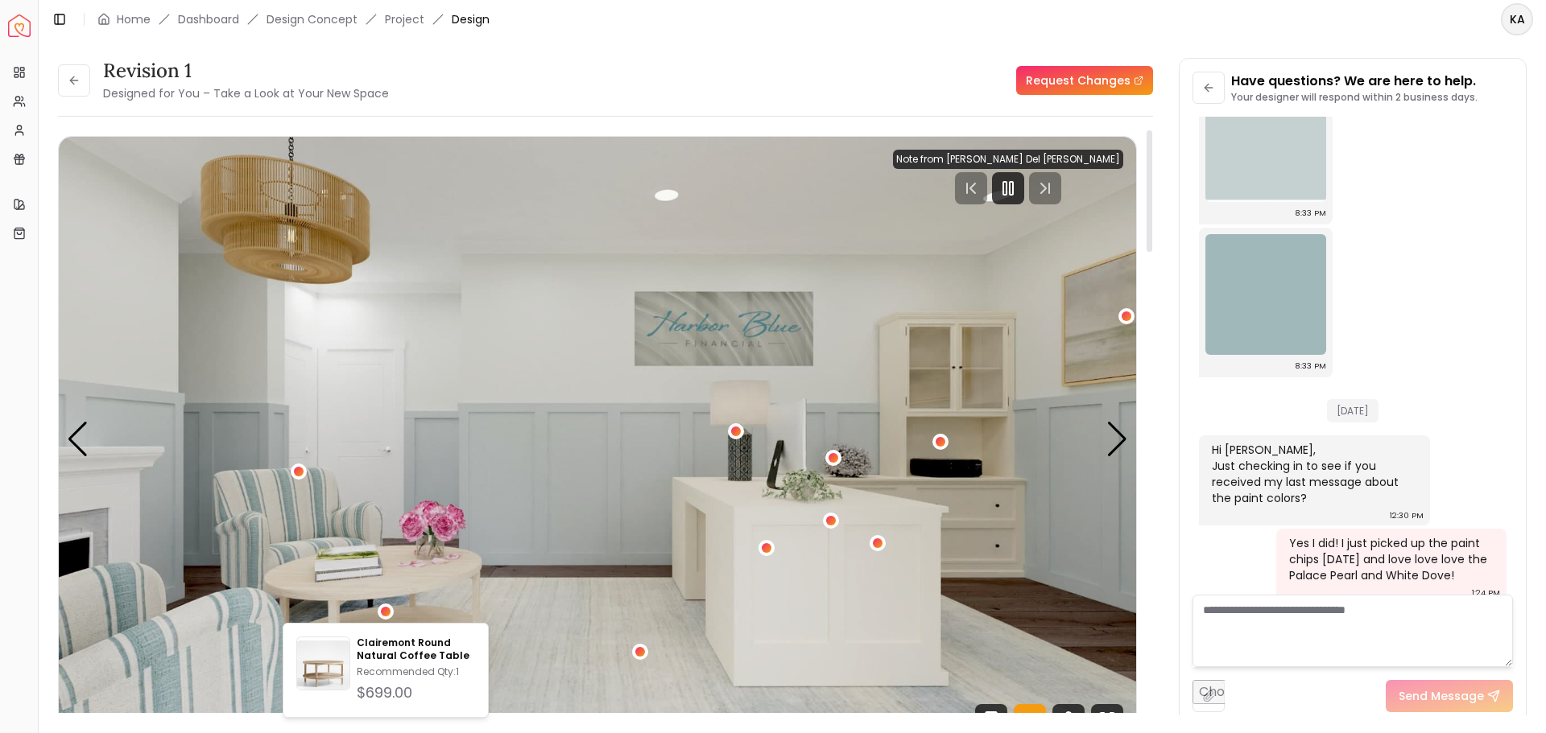
click at [597, 624] on img "1 / 5" at bounding box center [597, 440] width 1077 height 606
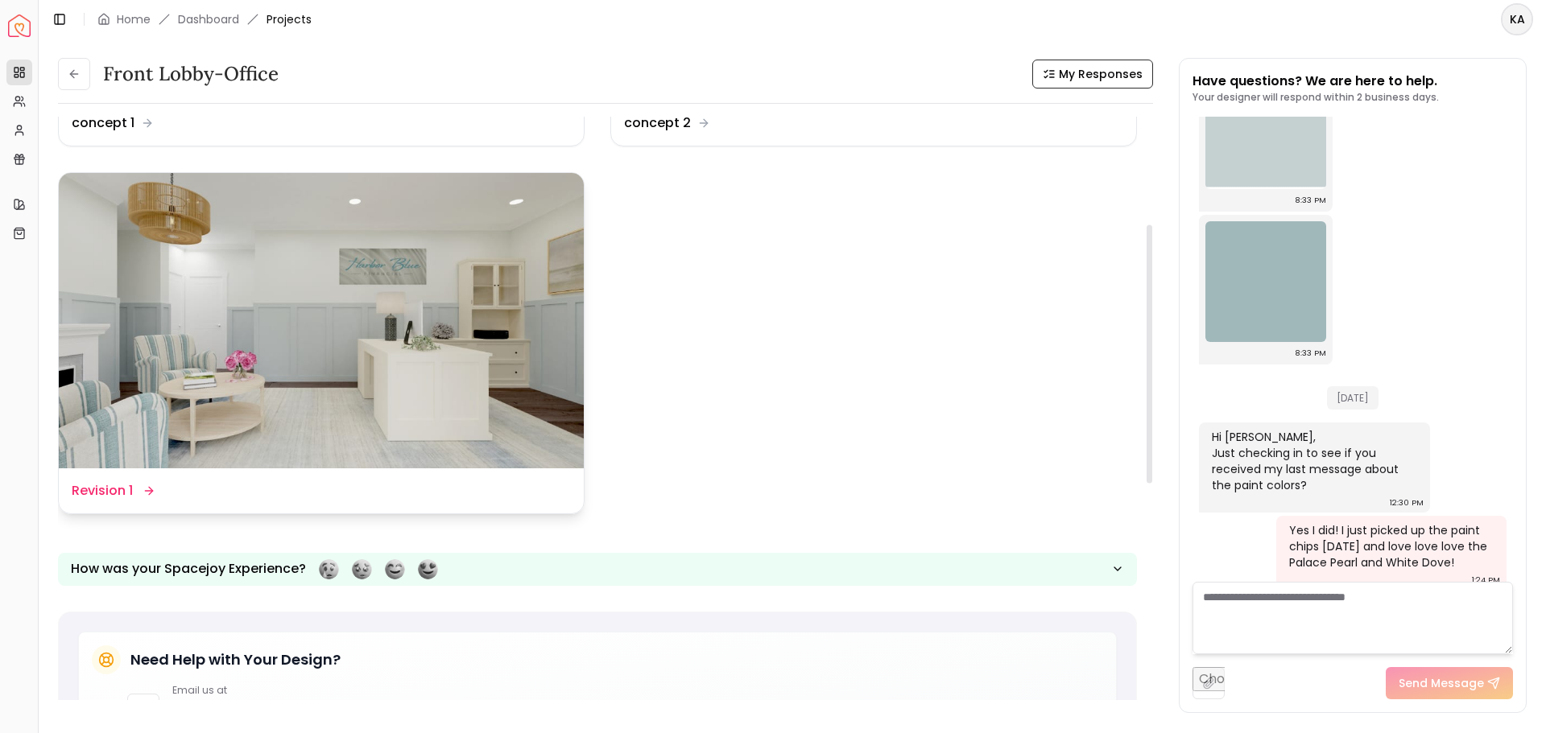
scroll to position [342, 0]
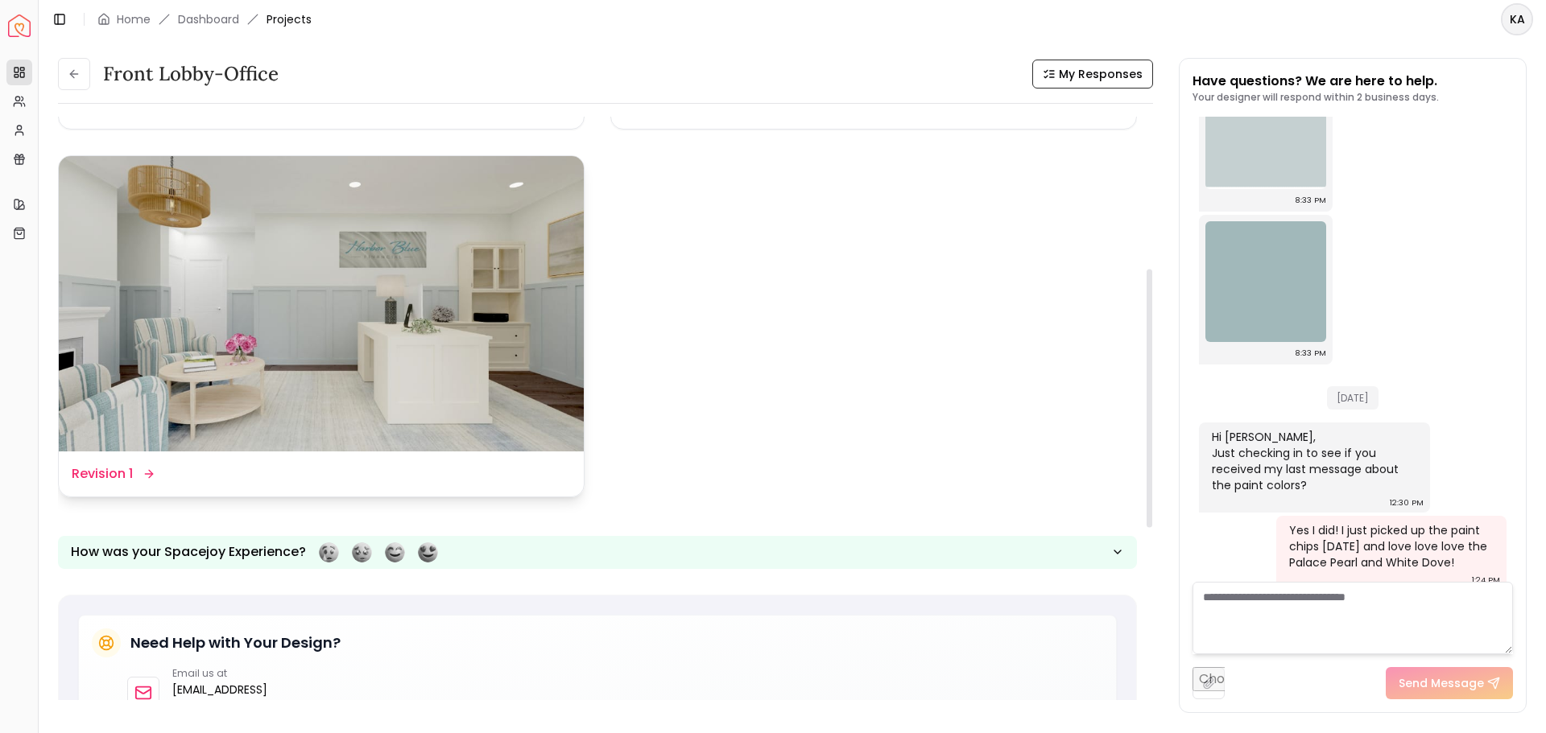
click at [374, 282] on img at bounding box center [321, 303] width 525 height 295
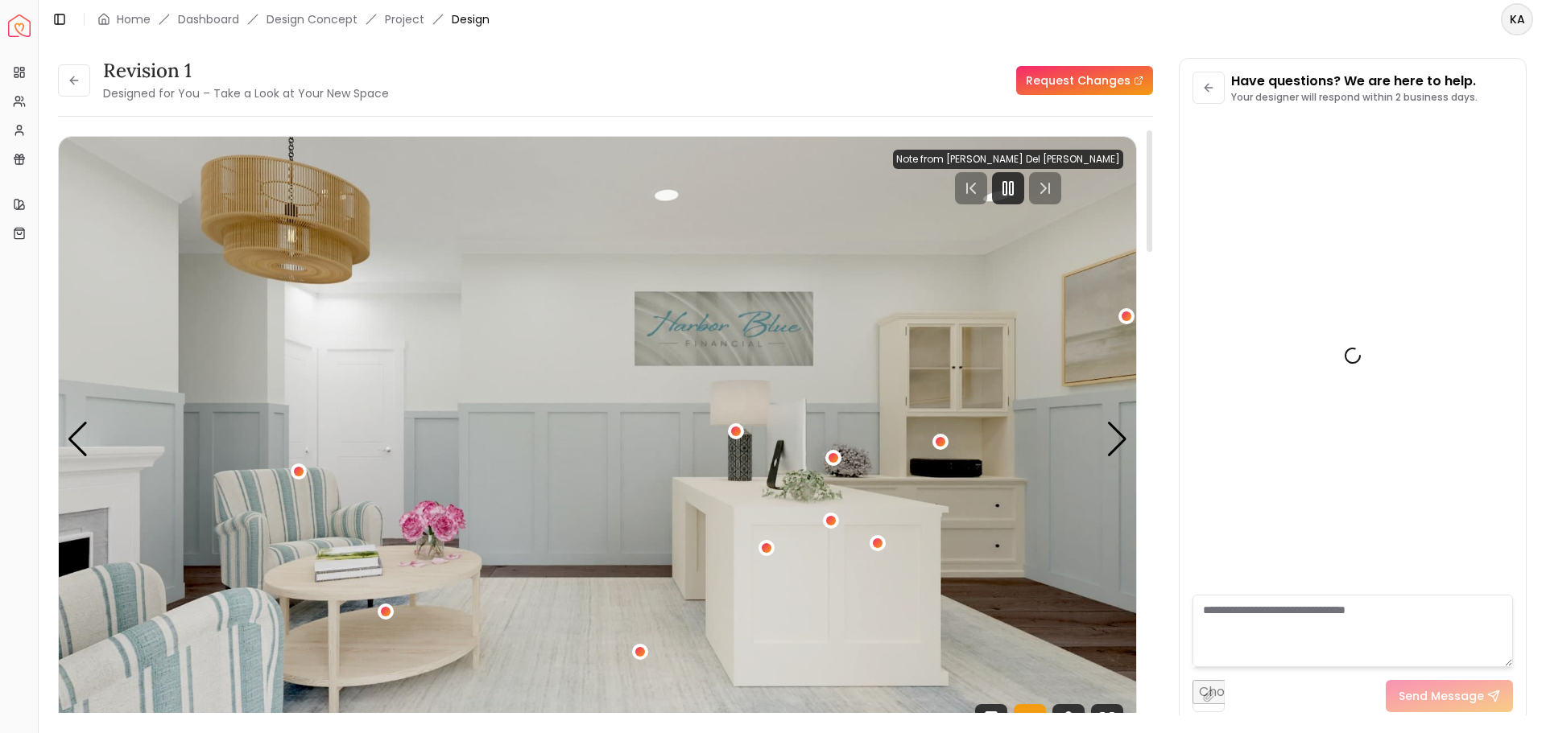
scroll to position [3042, 0]
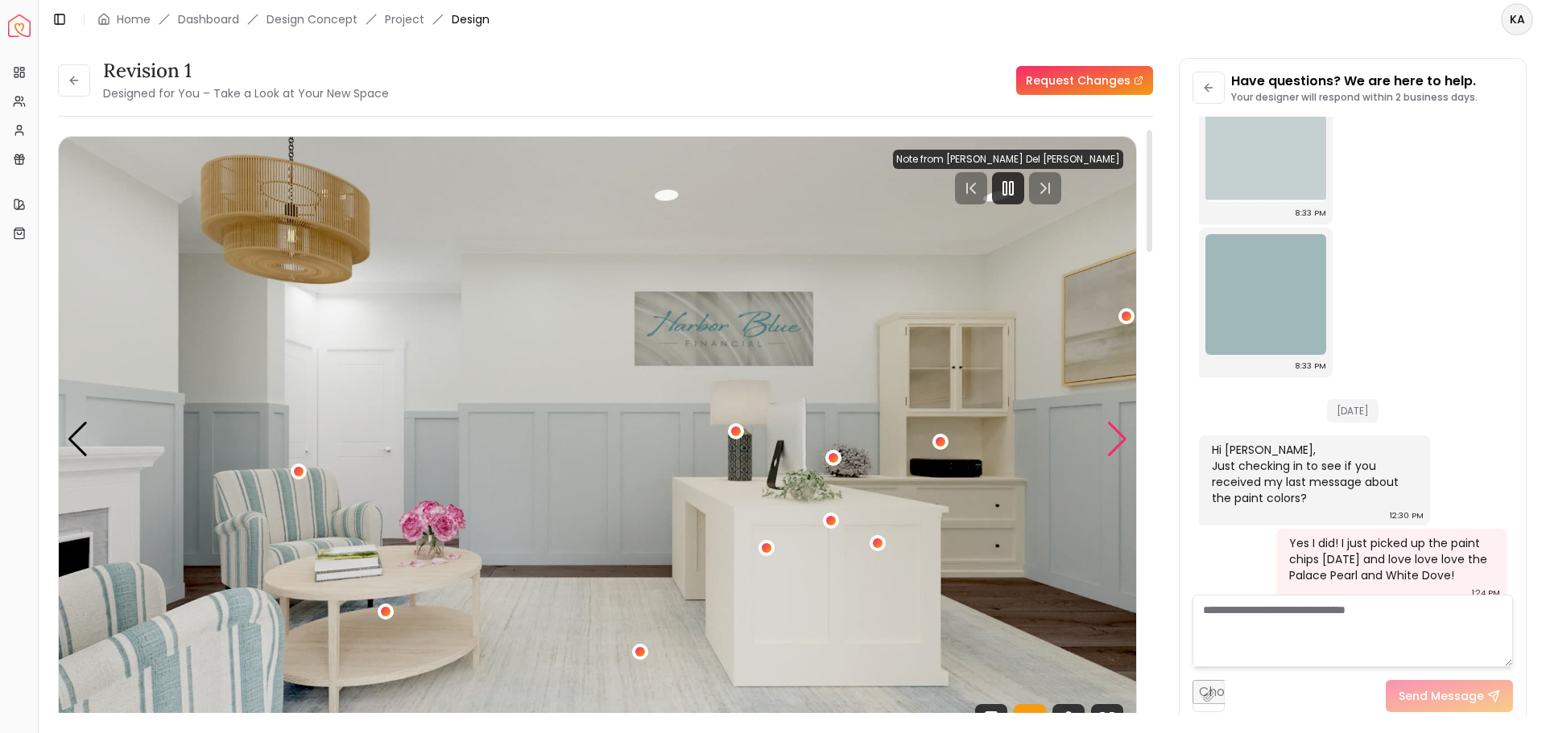
click at [1114, 444] on div "Next slide" at bounding box center [1117, 439] width 22 height 35
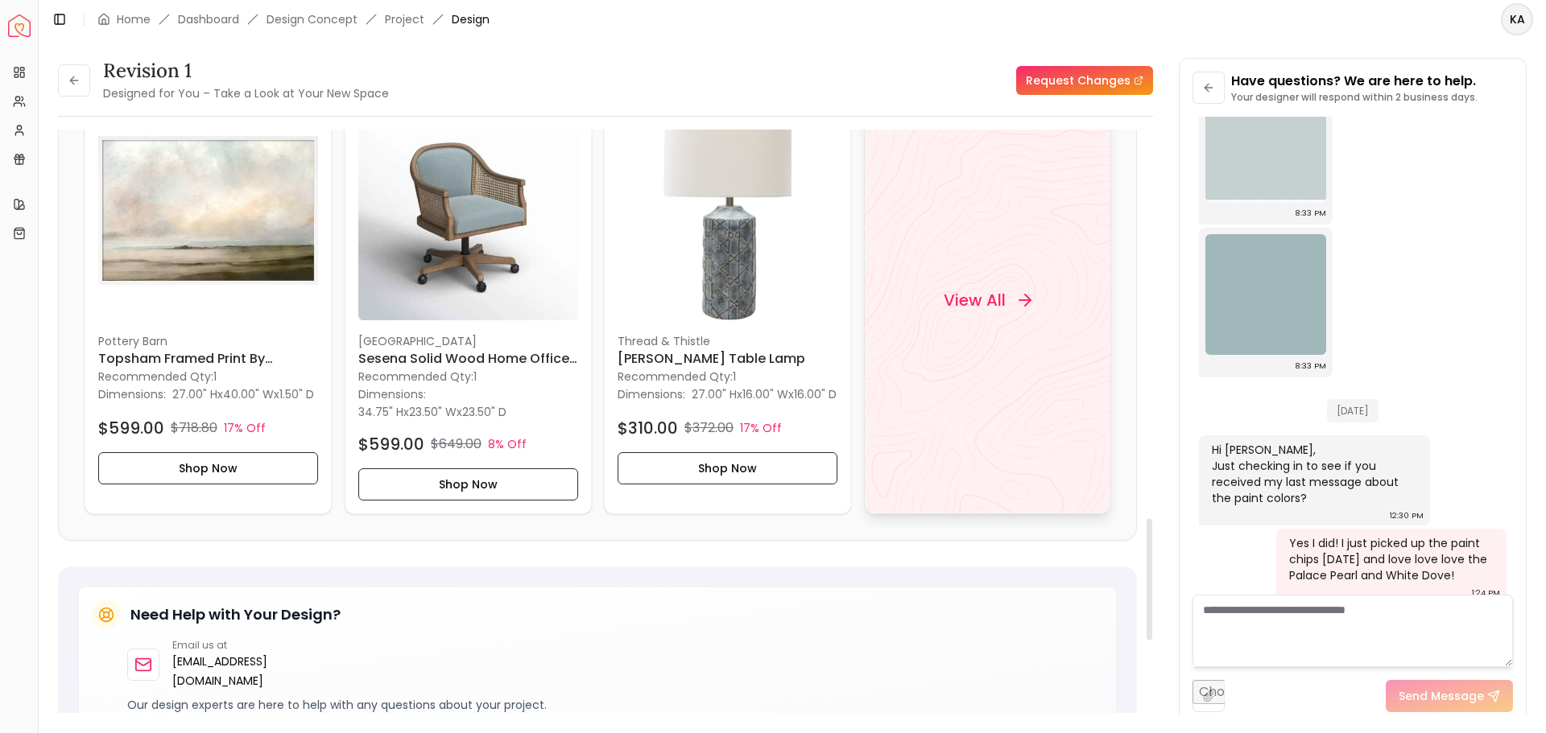
scroll to position [1892, 0]
click at [969, 289] on h4 "View All" at bounding box center [974, 299] width 62 height 23
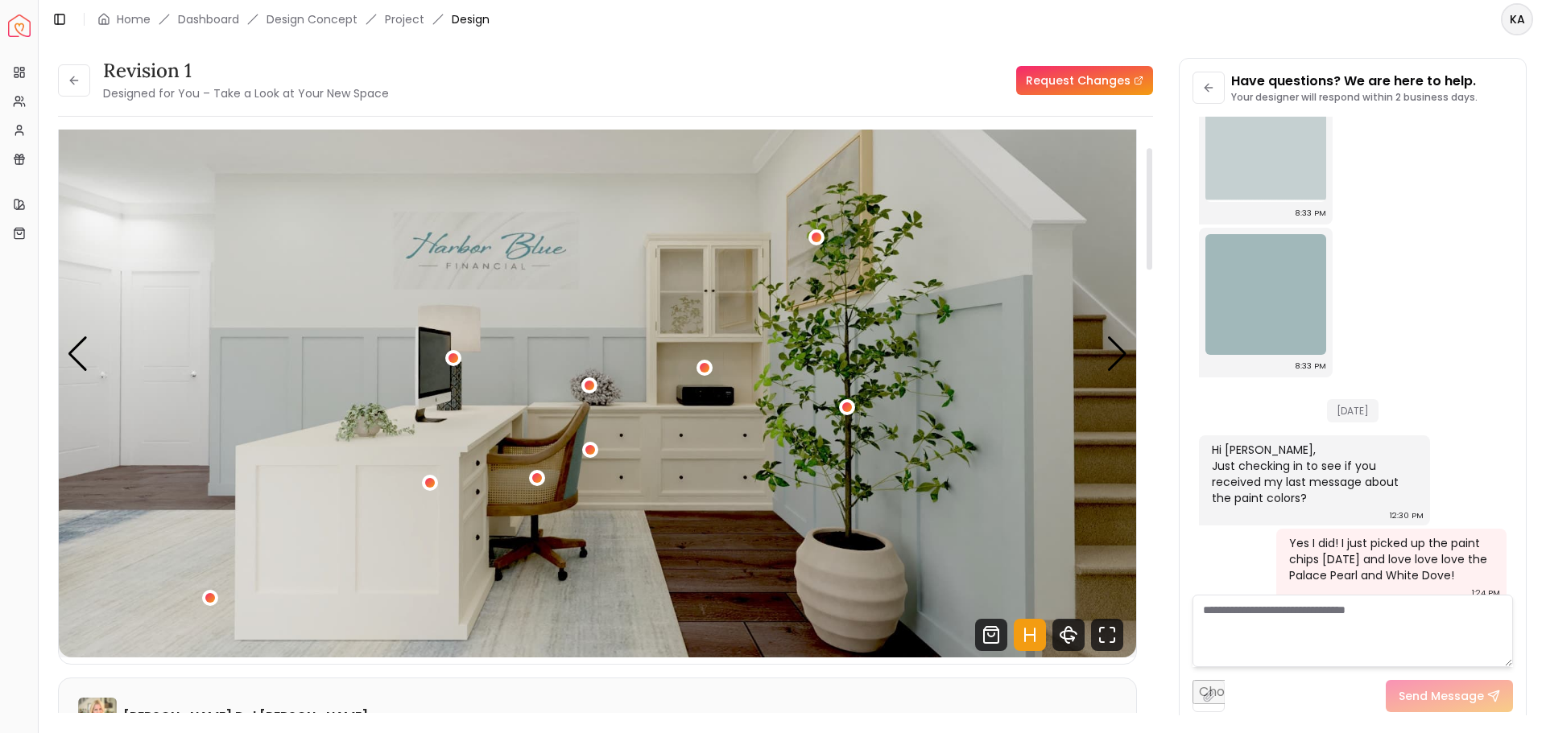
scroll to position [81, 0]
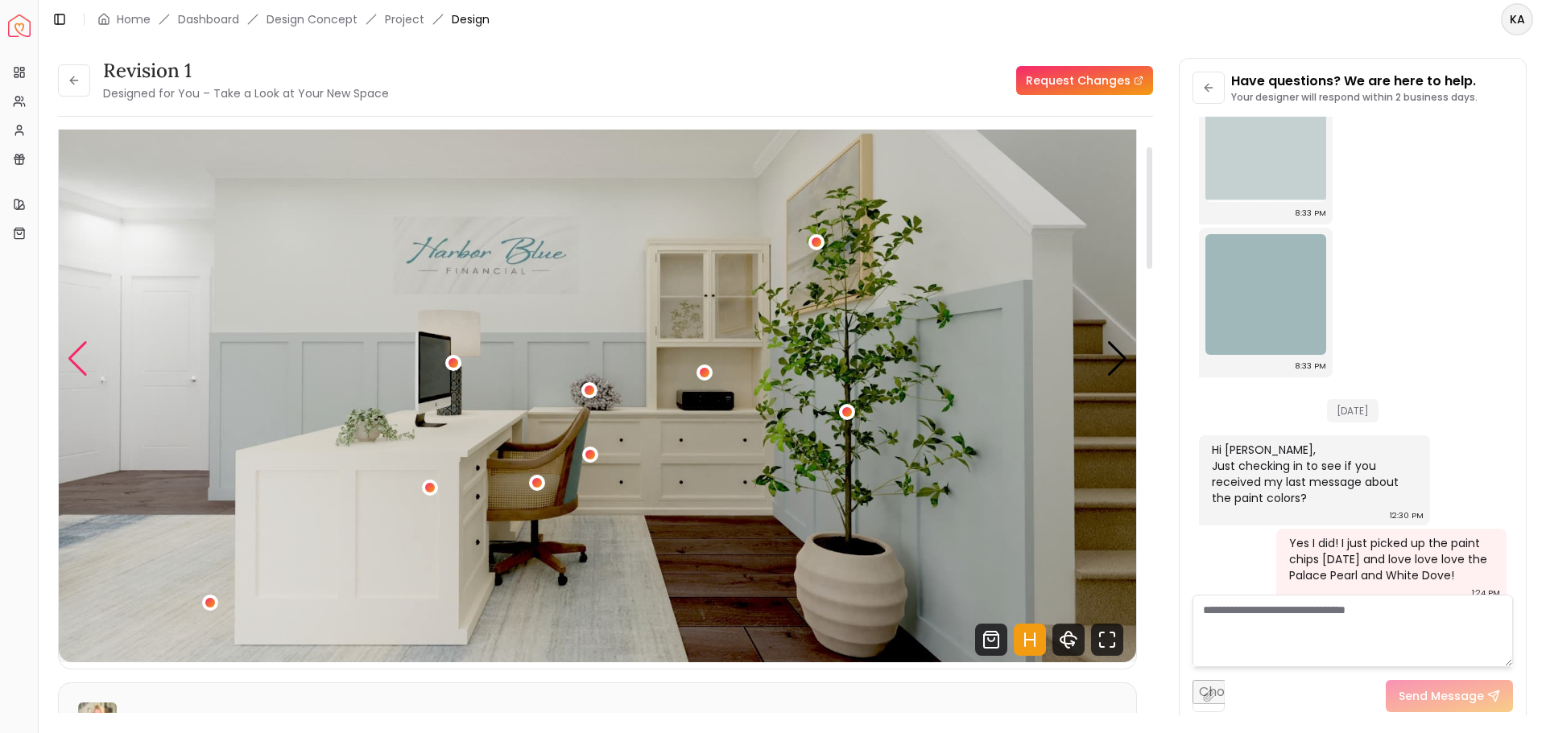
click at [73, 351] on div "Previous slide" at bounding box center [78, 358] width 22 height 35
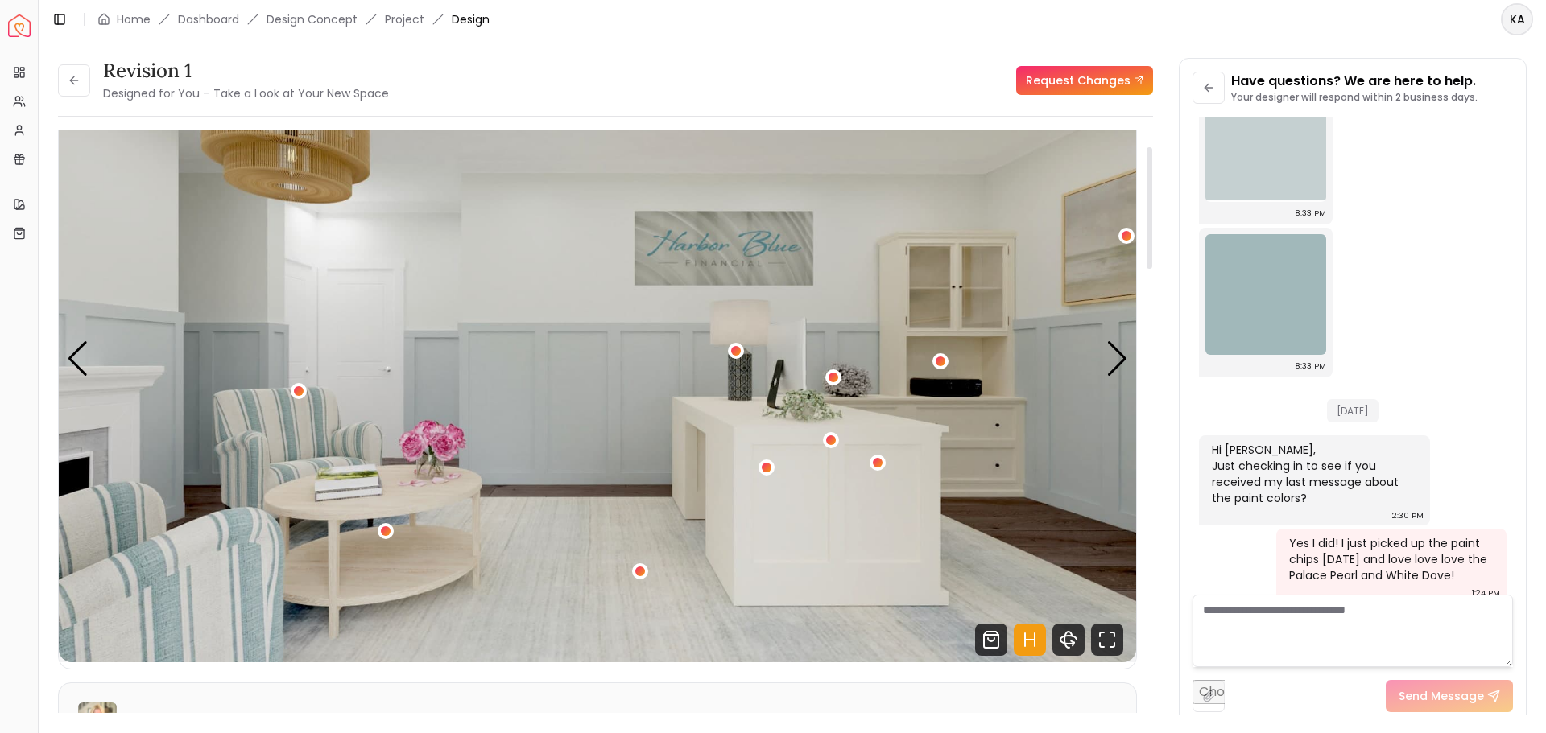
scroll to position [101, 0]
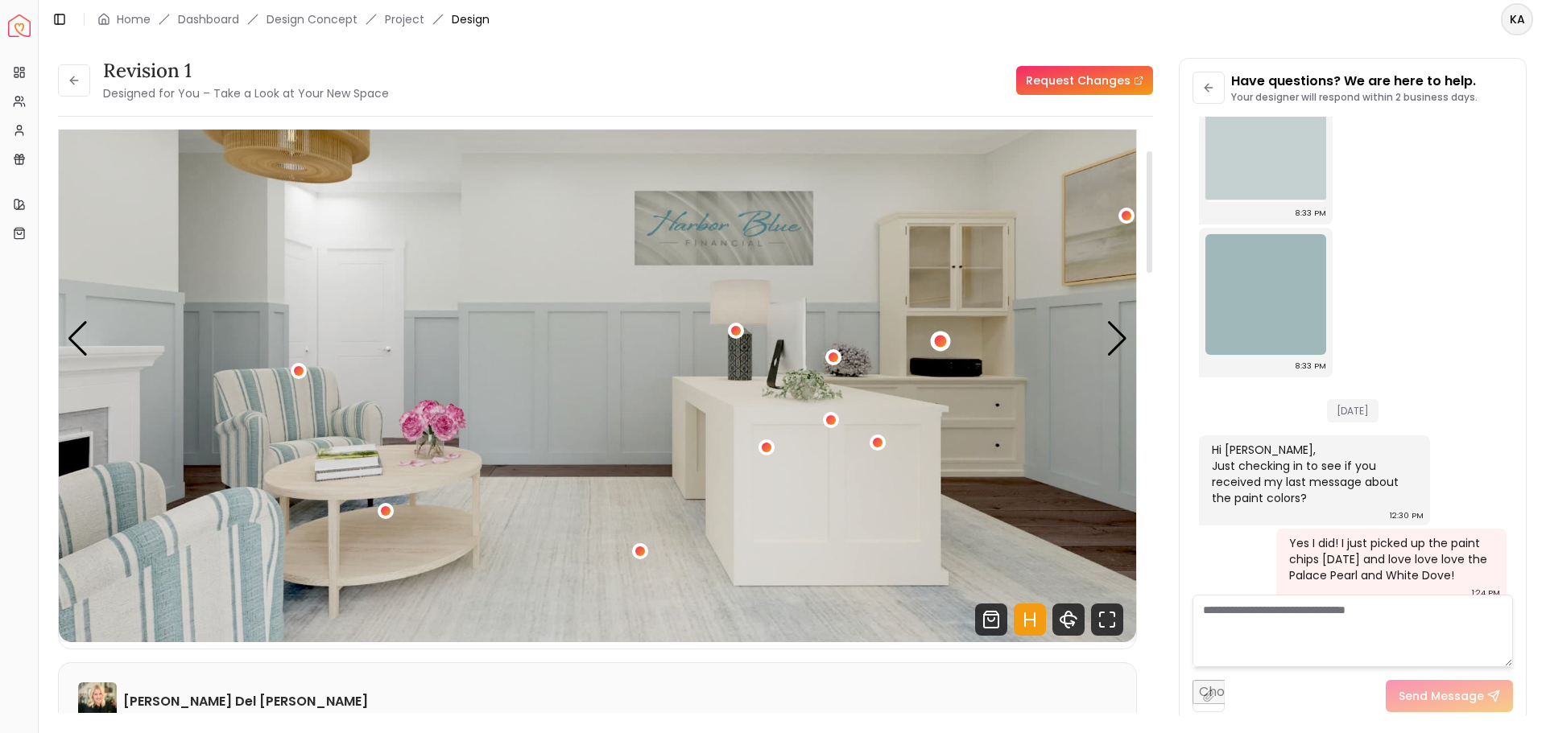
click at [938, 342] on div "1 / 5" at bounding box center [941, 341] width 12 height 12
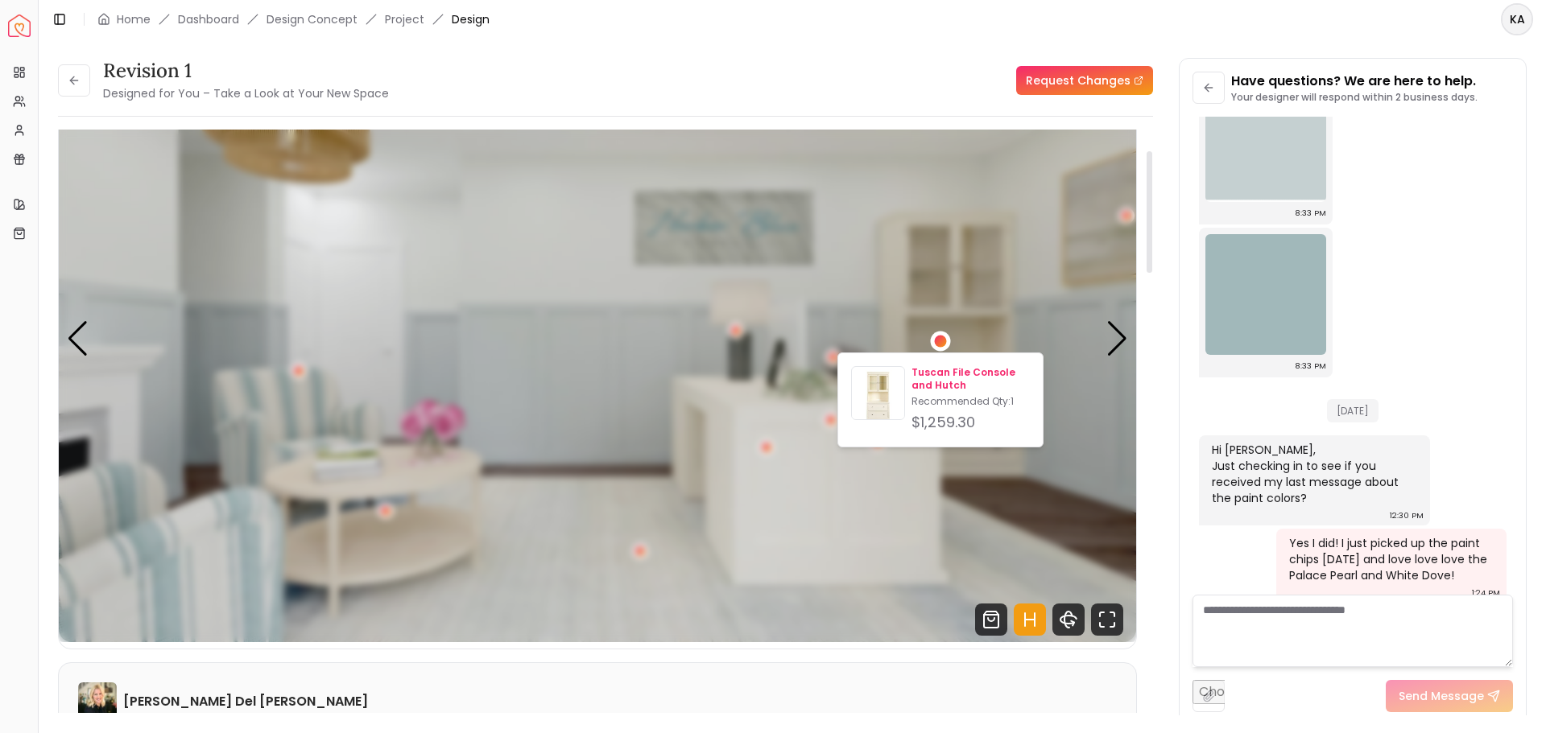
click at [878, 394] on img at bounding box center [878, 396] width 52 height 52
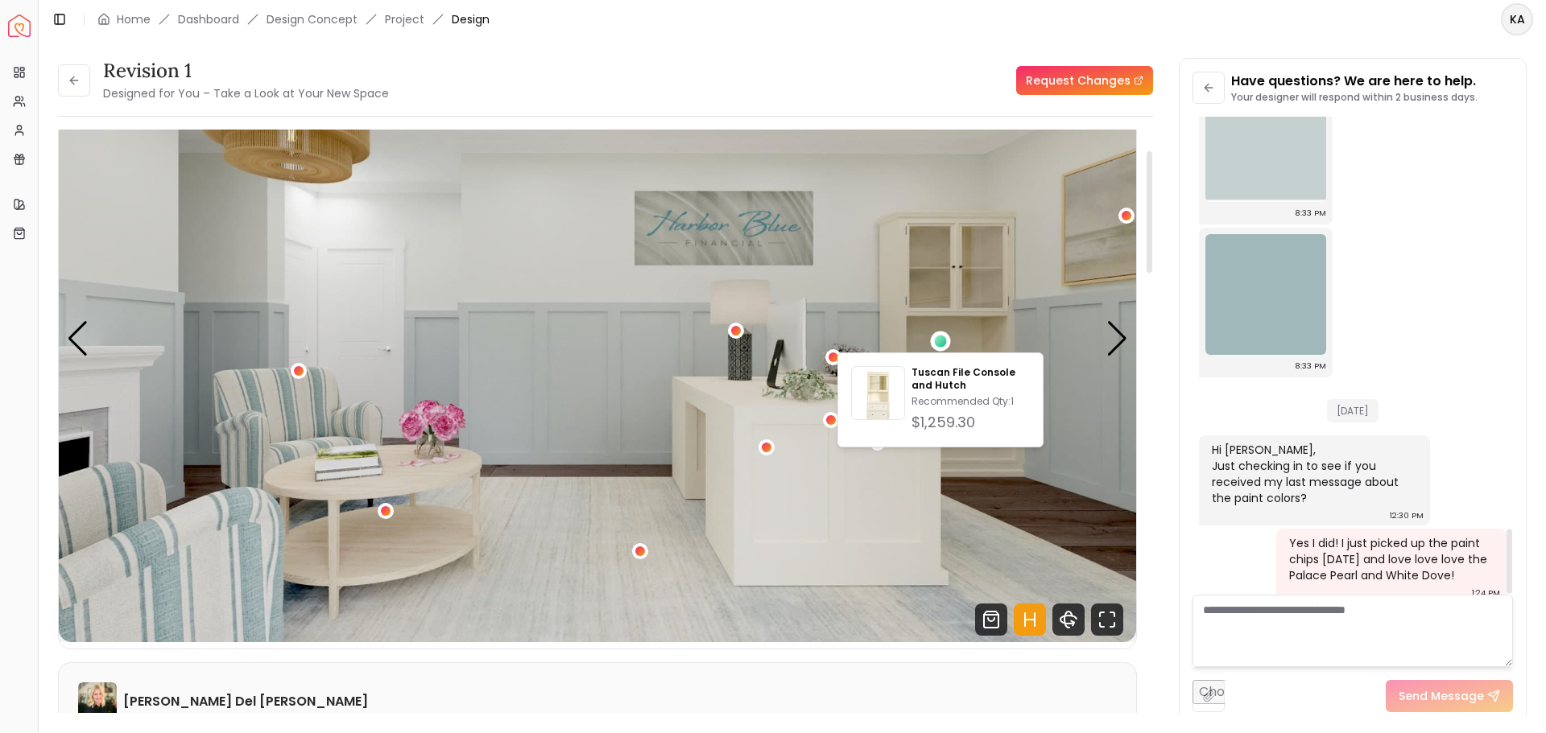
click at [841, 31] on header "Toggle Sidebar Home Dashboard Design Concept Project Design KA" at bounding box center [792, 19] width 1507 height 39
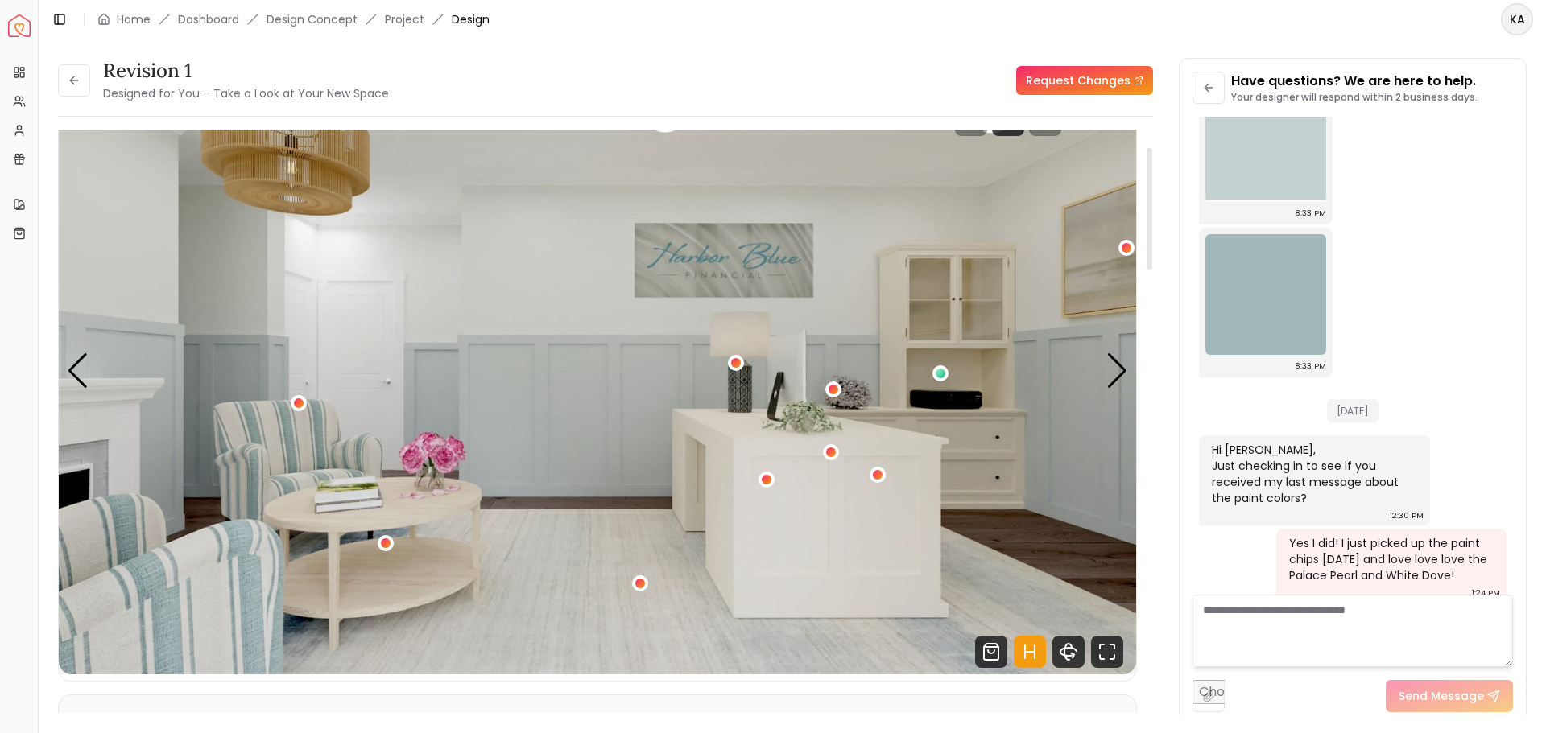
scroll to position [0, 0]
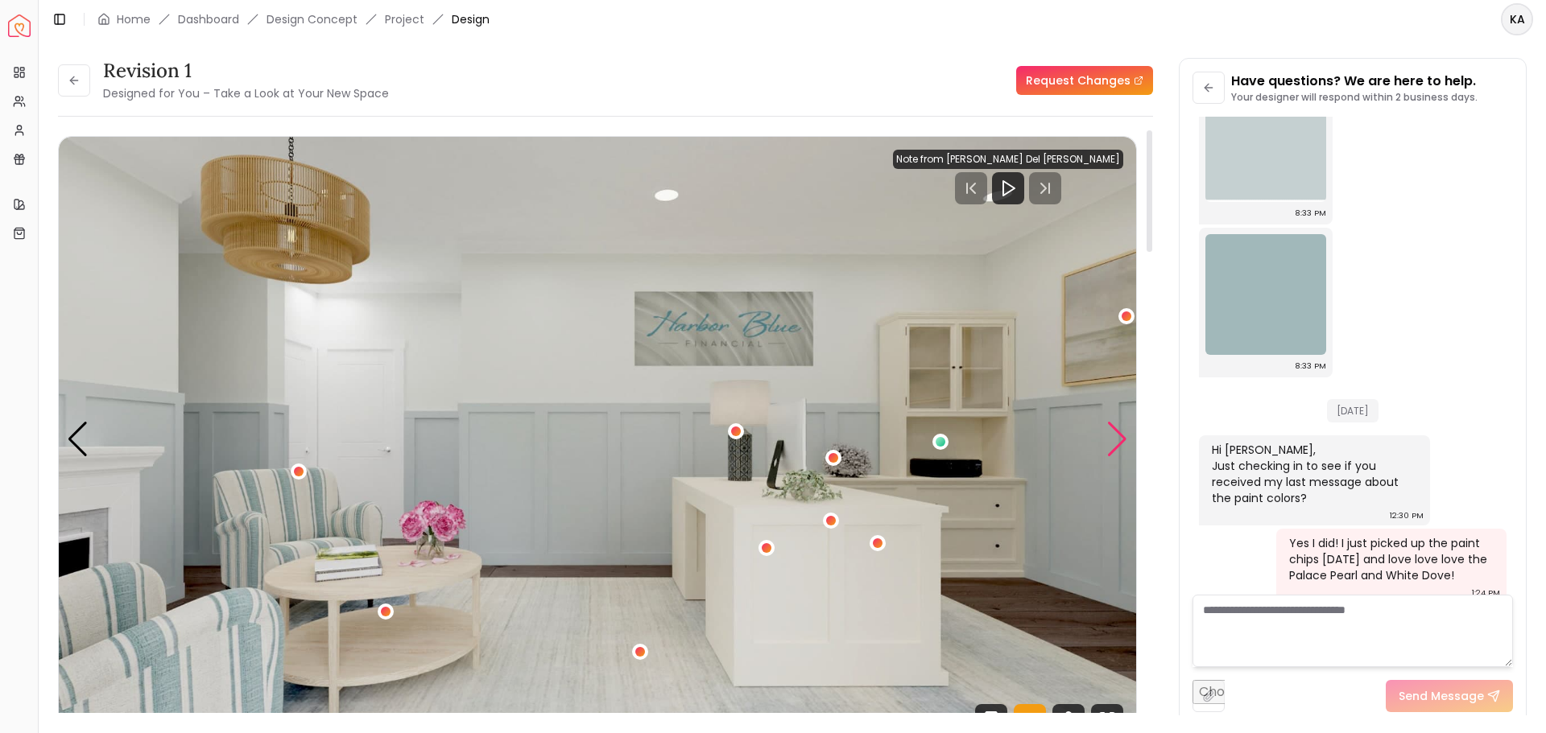
click at [1106, 434] on div "Next slide" at bounding box center [1117, 439] width 22 height 35
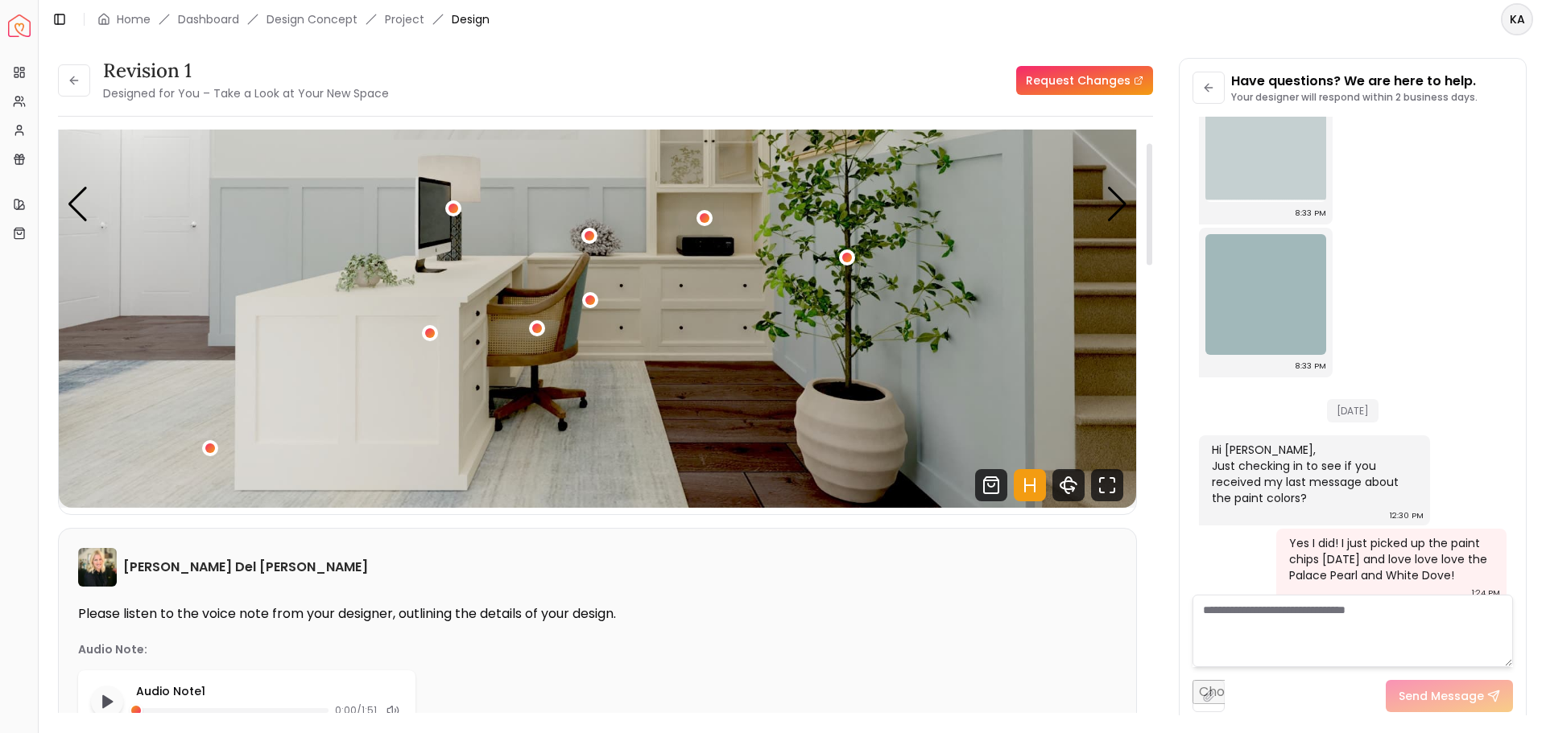
scroll to position [342, 0]
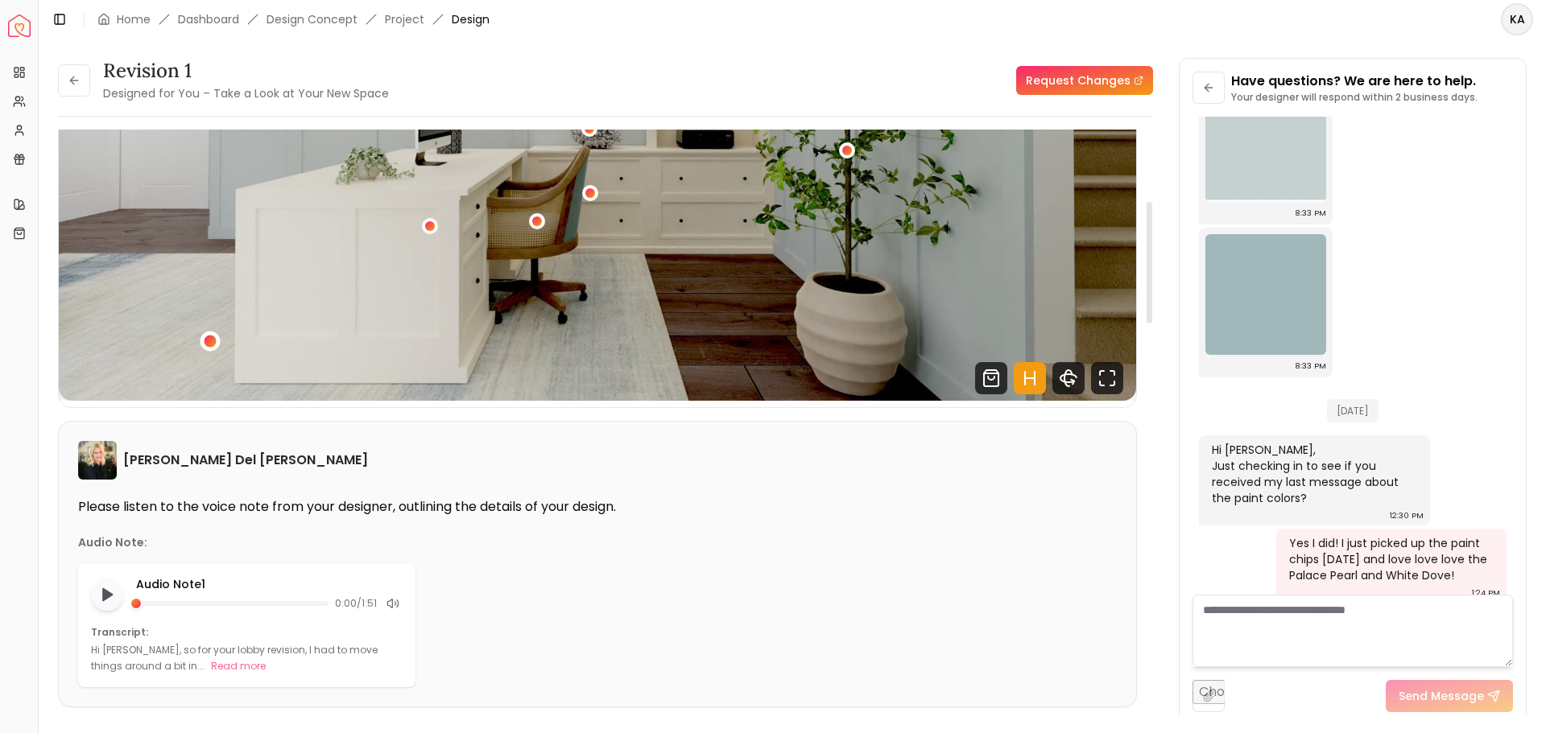
click at [209, 345] on div "2 / 5" at bounding box center [211, 342] width 12 height 12
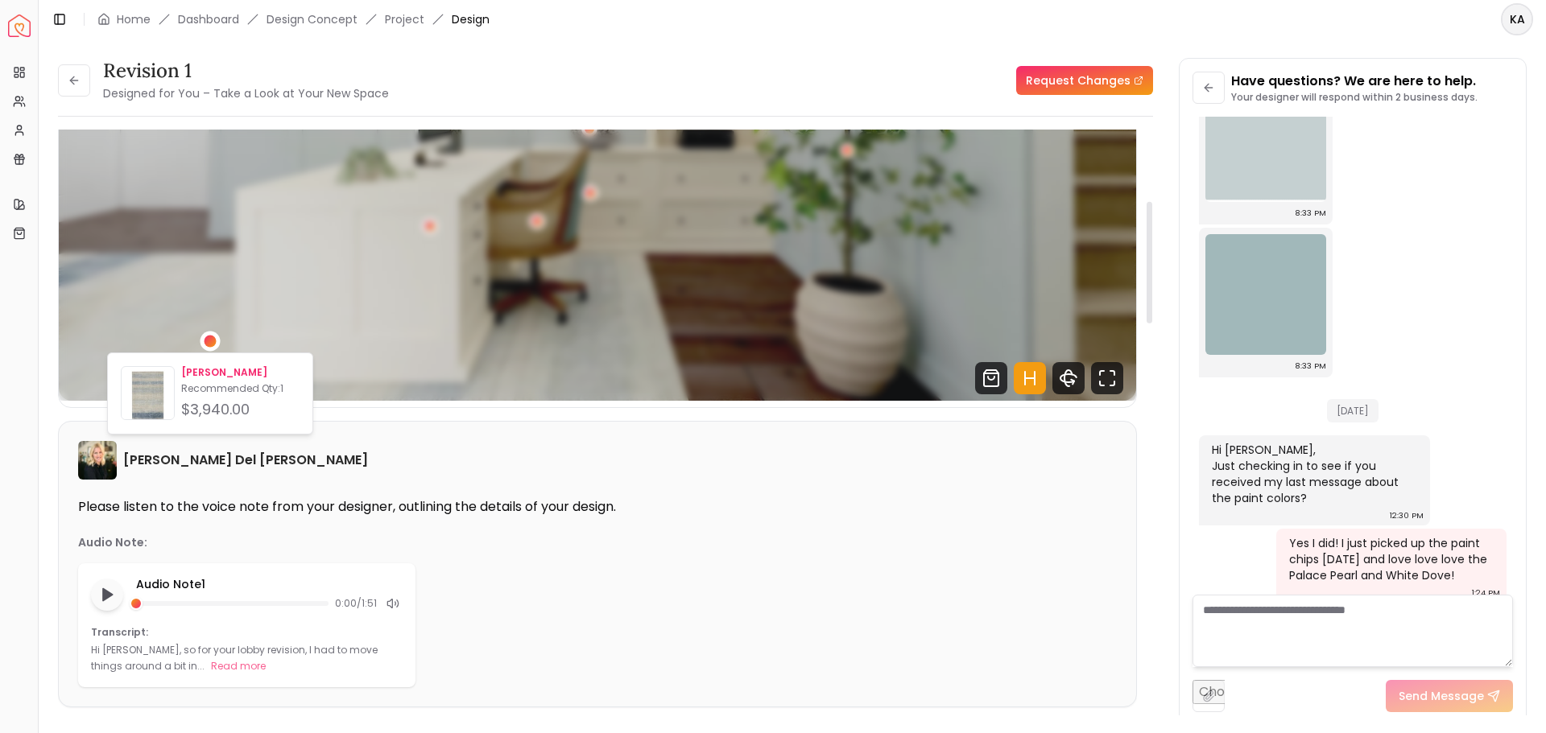
click at [229, 386] on p "Recommended Qty: 1" at bounding box center [240, 388] width 118 height 13
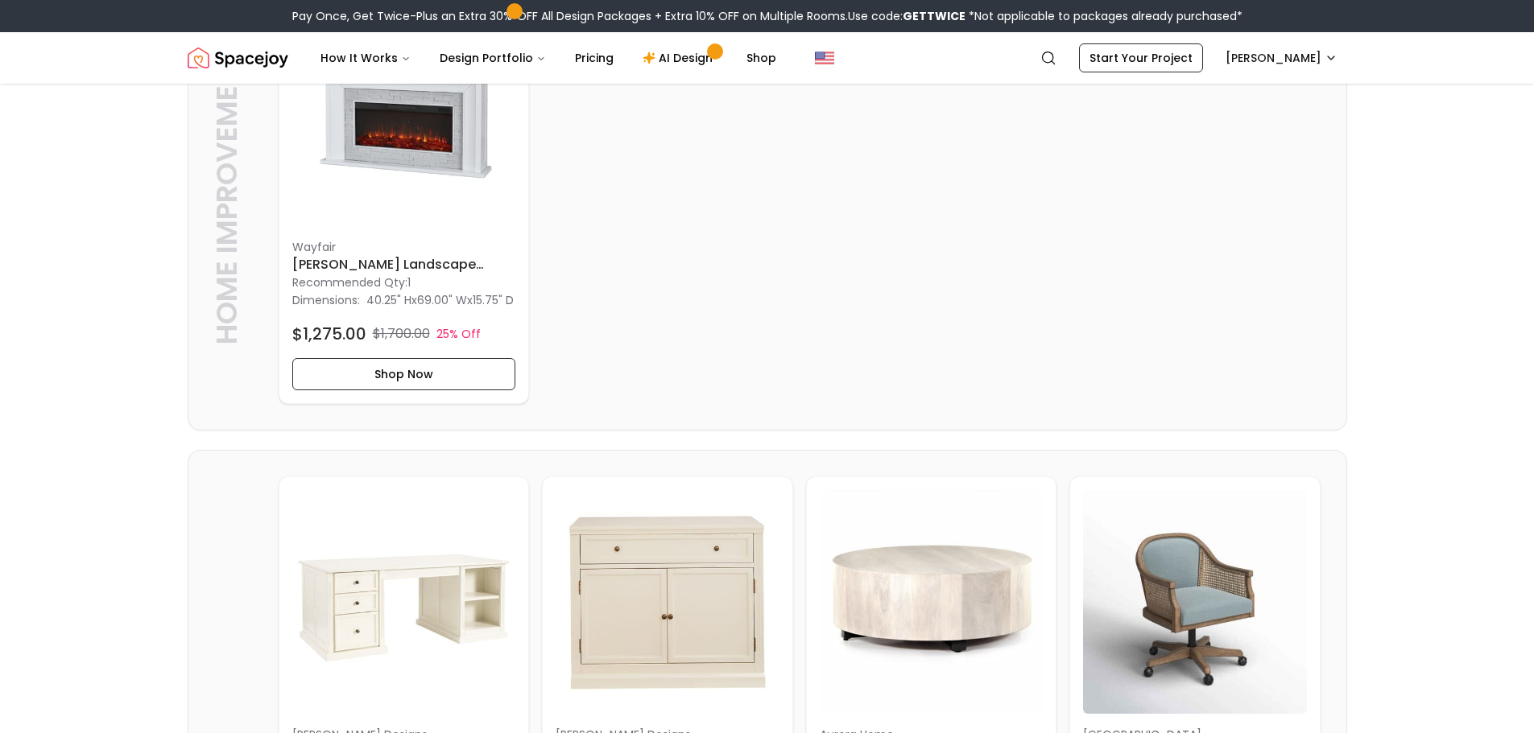
scroll to position [1208, 0]
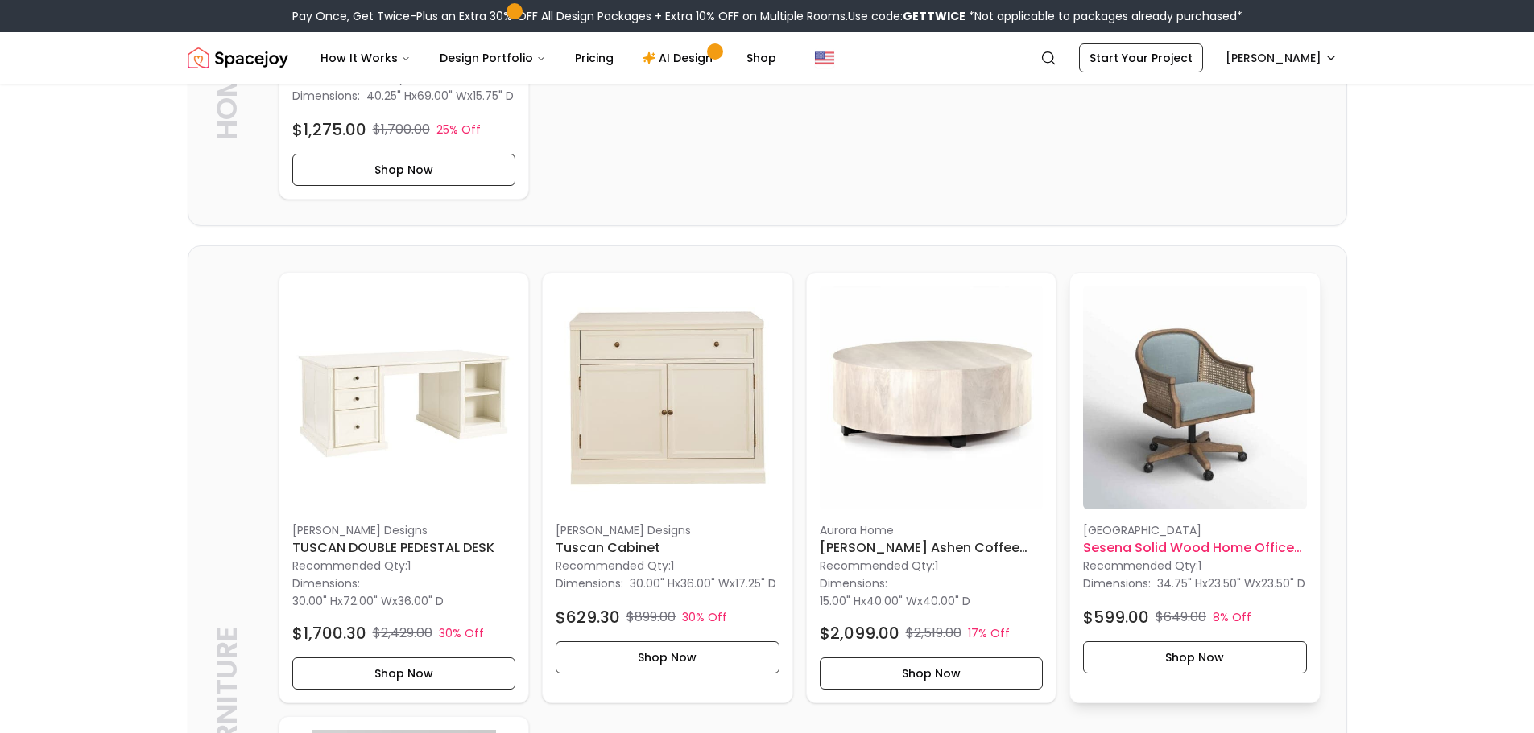
click at [1213, 395] on img at bounding box center [1195, 398] width 224 height 224
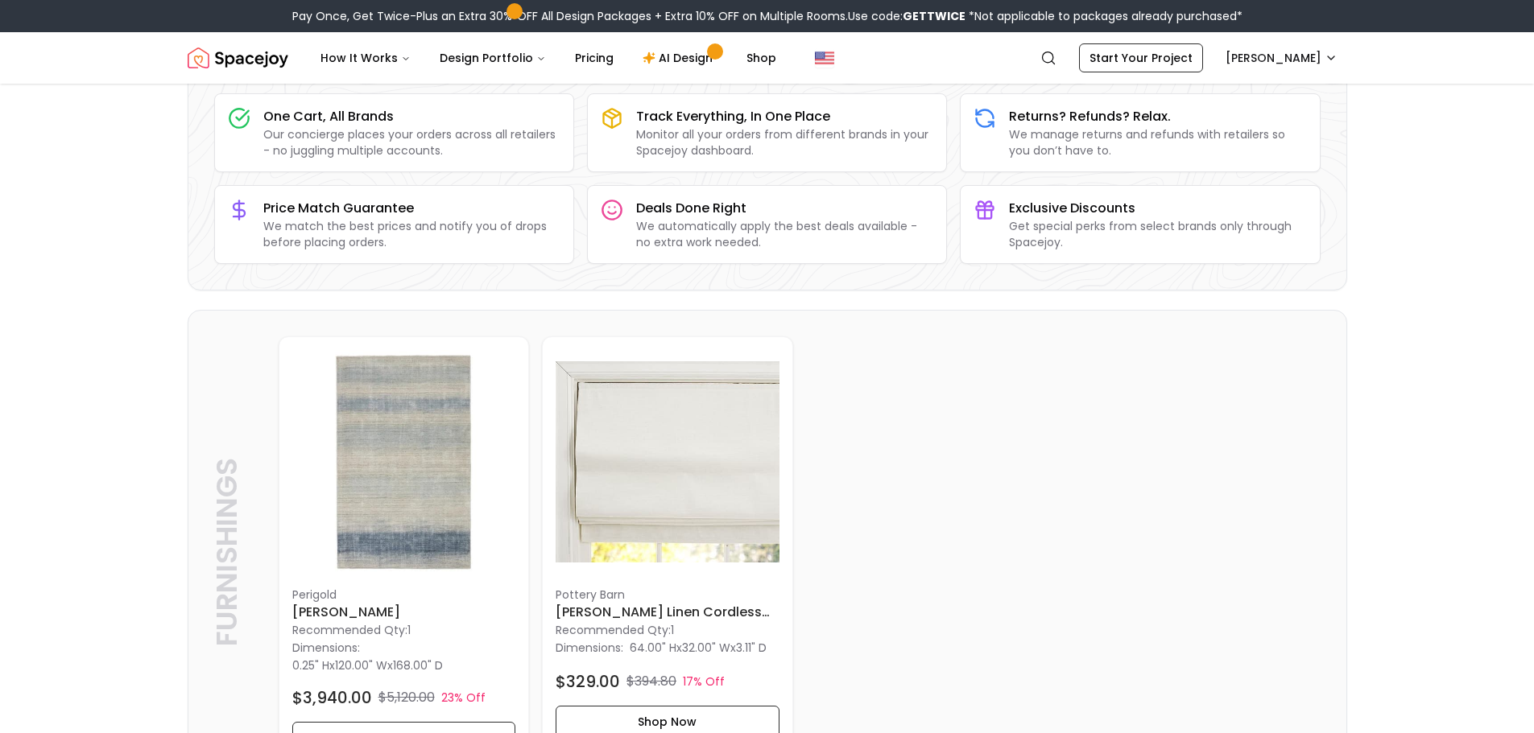
scroll to position [0, 0]
